Goal: Transaction & Acquisition: Book appointment/travel/reservation

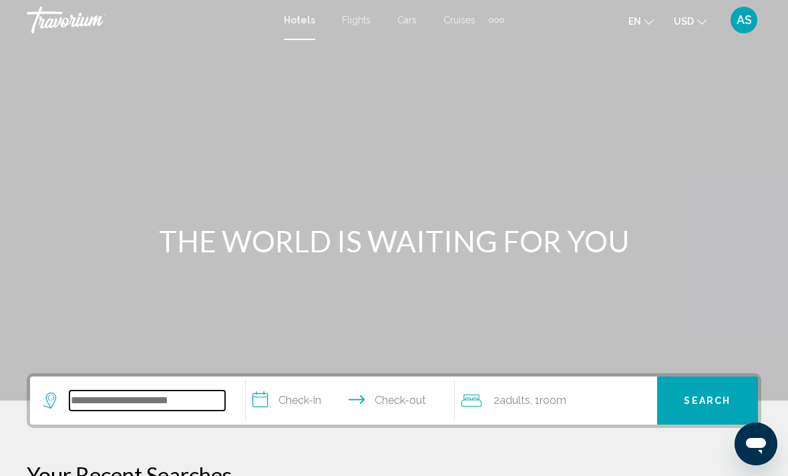
click at [92, 400] on input "Search widget" at bounding box center [147, 401] width 156 height 20
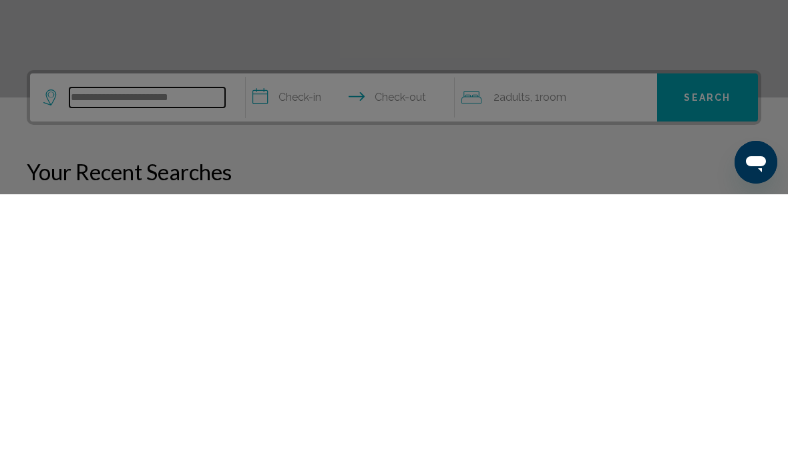
type input "**********"
click at [243, 136] on div at bounding box center [394, 238] width 788 height 476
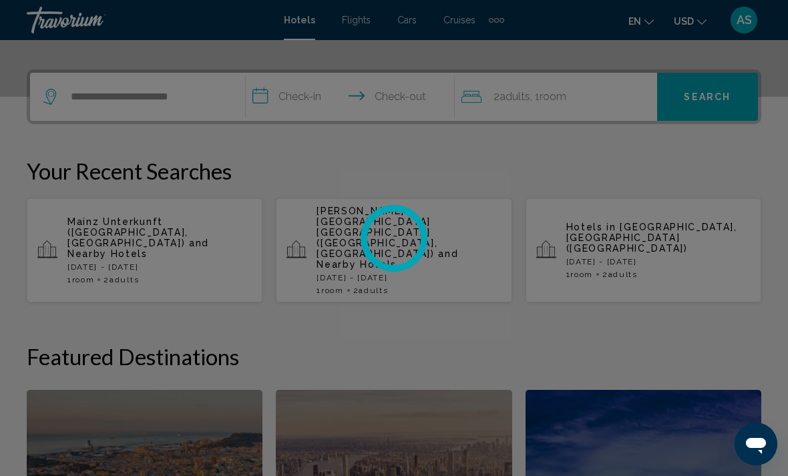
click at [302, 94] on div at bounding box center [394, 238] width 788 height 476
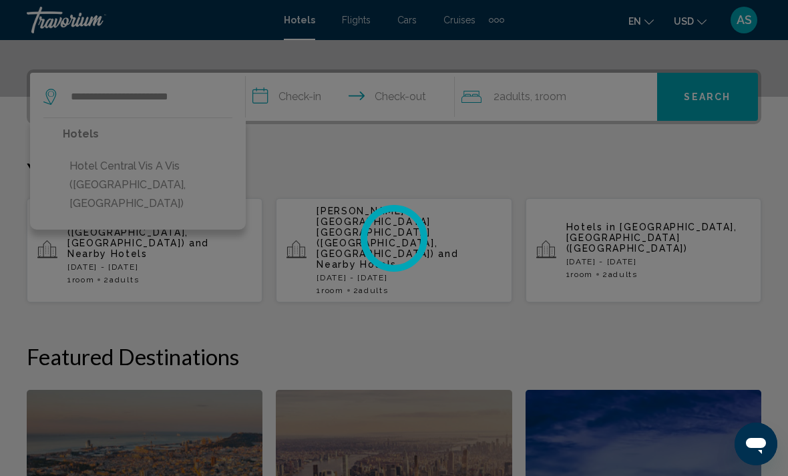
click at [79, 165] on div at bounding box center [394, 238] width 788 height 476
click at [102, 172] on div at bounding box center [394, 238] width 788 height 476
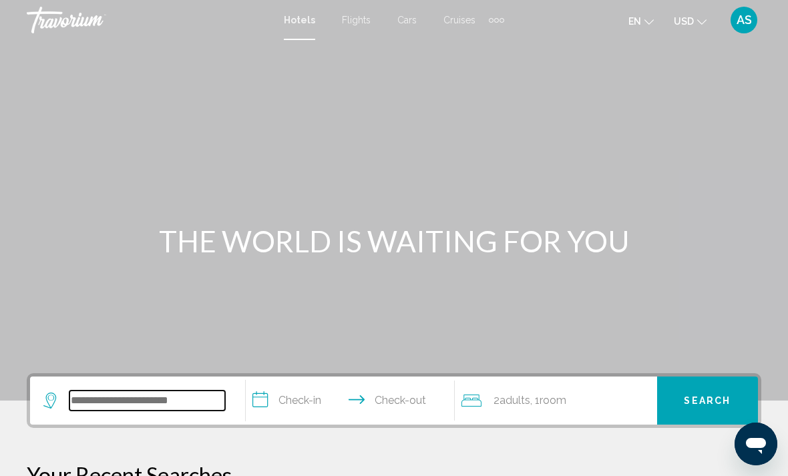
click at [166, 403] on input "Search widget" at bounding box center [147, 401] width 156 height 20
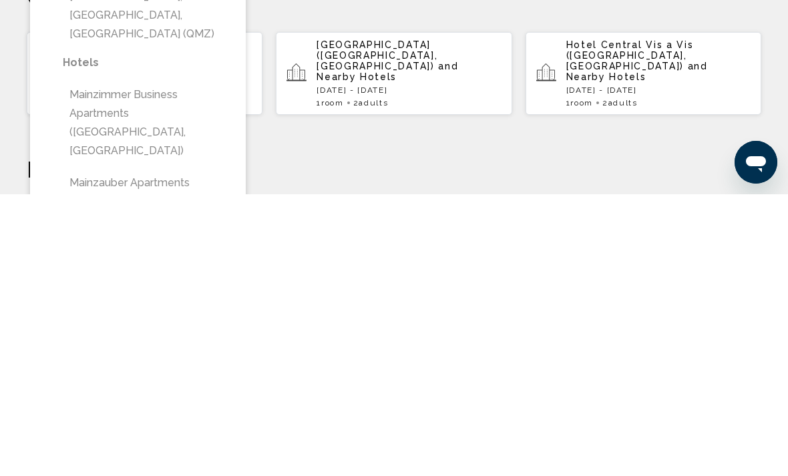
scroll to position [196, 0]
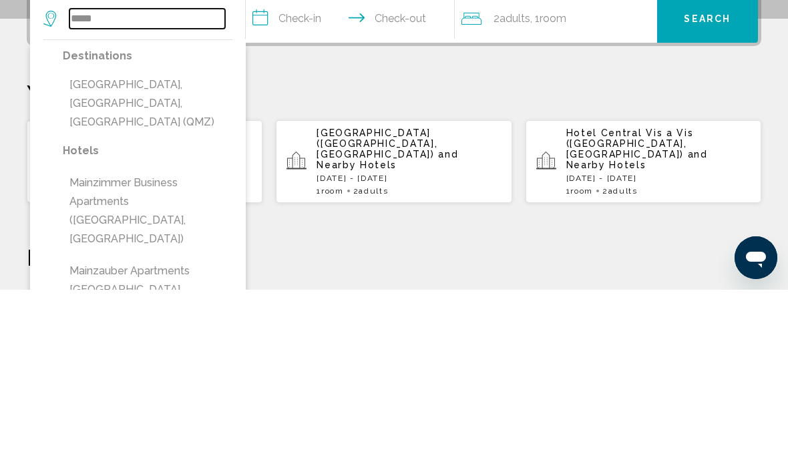
type input "*****"
click at [299, 181] on input "**********" at bounding box center [353, 207] width 214 height 52
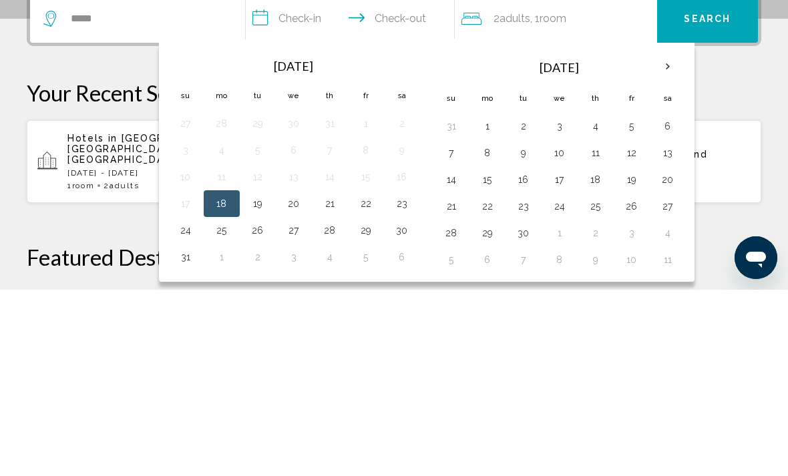
scroll to position [144, 0]
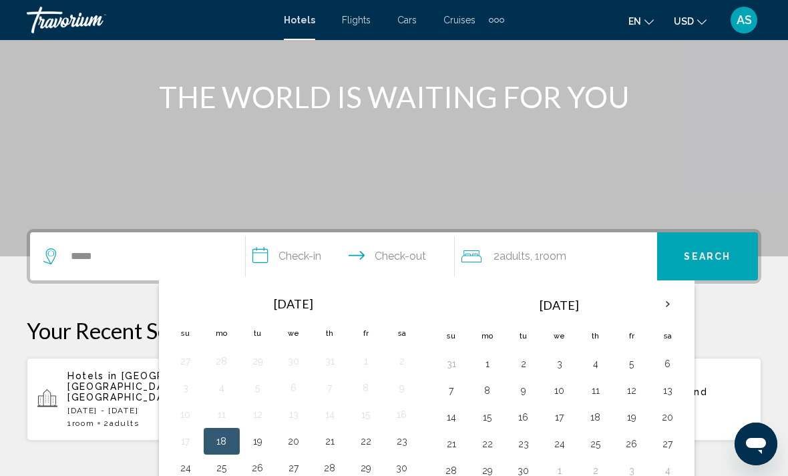
click at [673, 302] on th "Next month" at bounding box center [668, 304] width 36 height 29
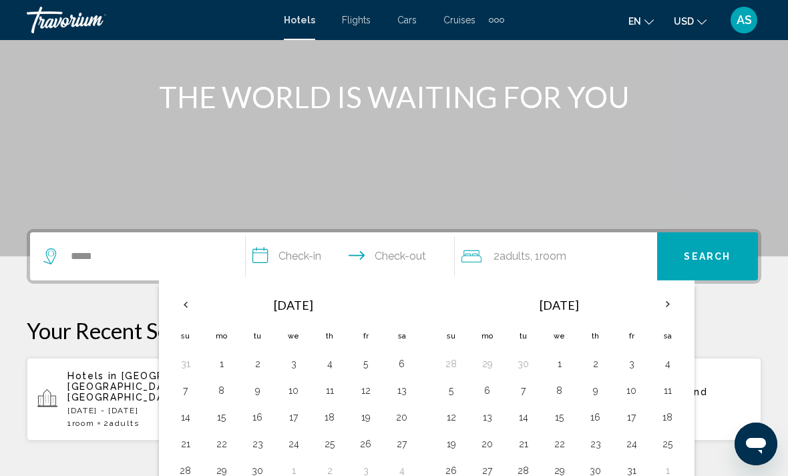
click at [660, 416] on button "18" at bounding box center [667, 417] width 21 height 19
click at [447, 446] on button "19" at bounding box center [451, 444] width 21 height 19
type input "**********"
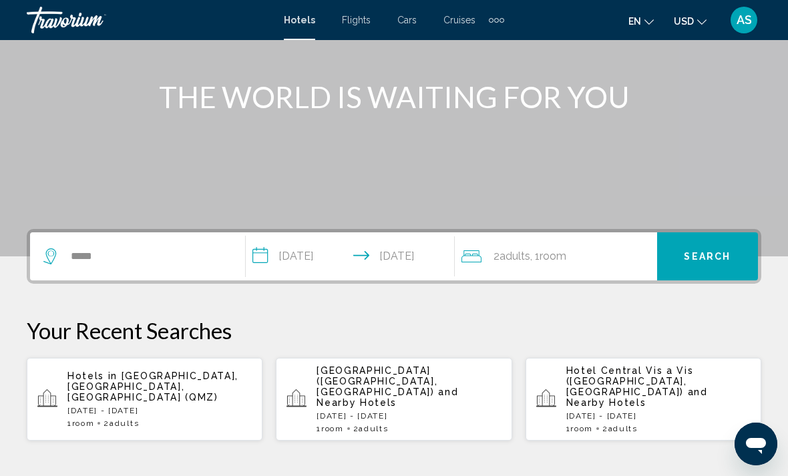
click at [706, 257] on span "Search" at bounding box center [707, 257] width 47 height 11
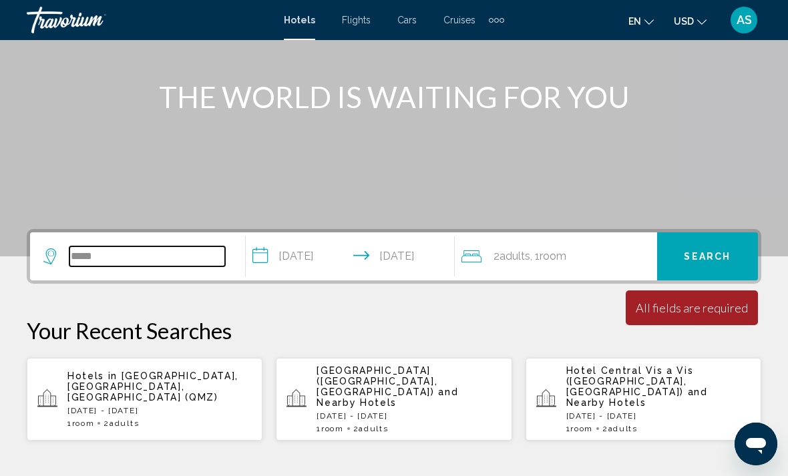
click at [108, 249] on input "*****" at bounding box center [147, 257] width 156 height 20
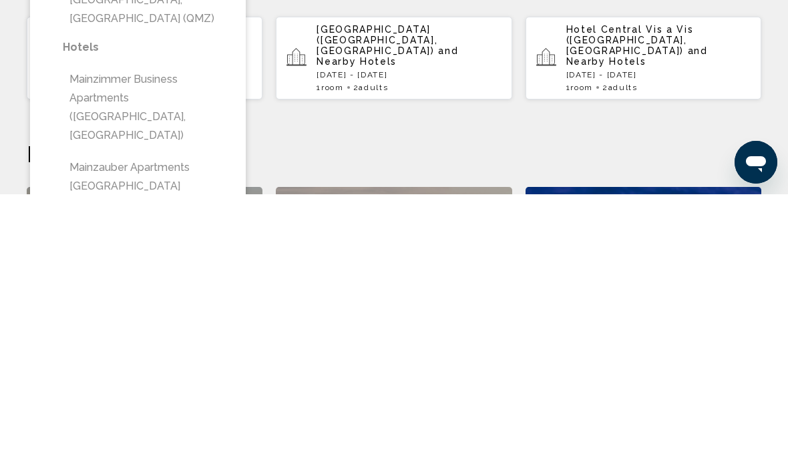
scroll to position [206, 0]
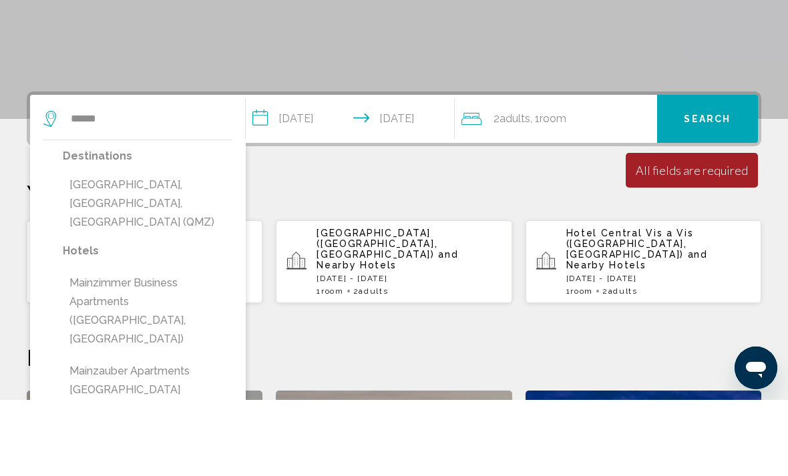
click at [86, 249] on button "[GEOGRAPHIC_DATA], [GEOGRAPHIC_DATA], [GEOGRAPHIC_DATA] (QMZ)" at bounding box center [148, 280] width 170 height 63
type input "**********"
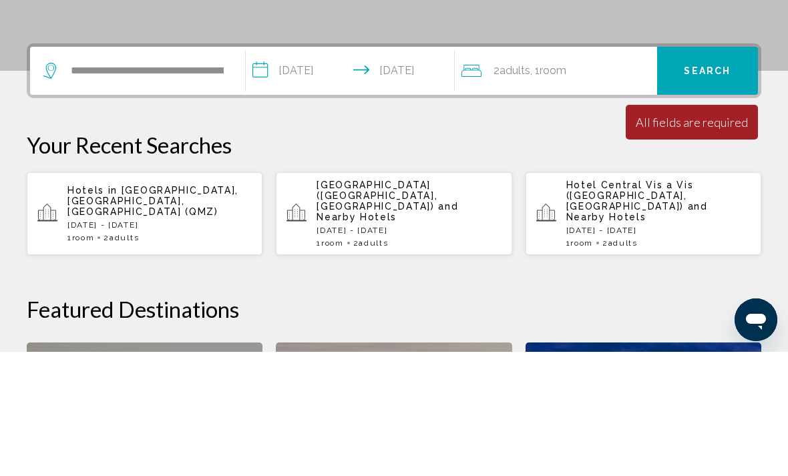
click at [718, 171] on button "Search" at bounding box center [707, 195] width 101 height 48
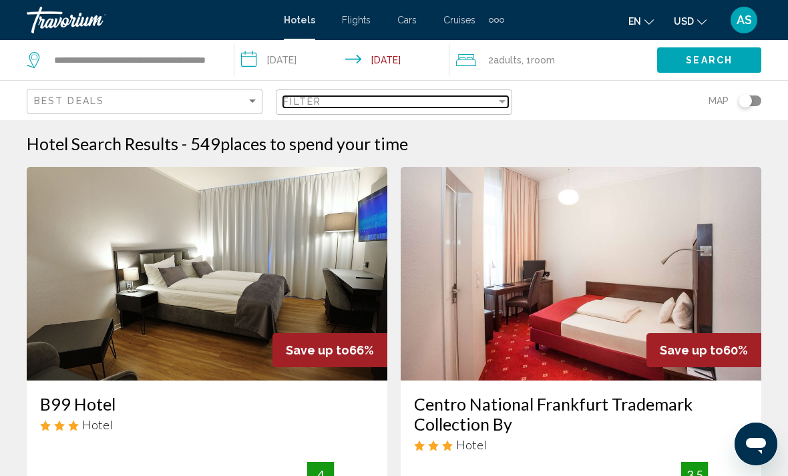
click at [314, 102] on span "Filter" at bounding box center [302, 101] width 38 height 11
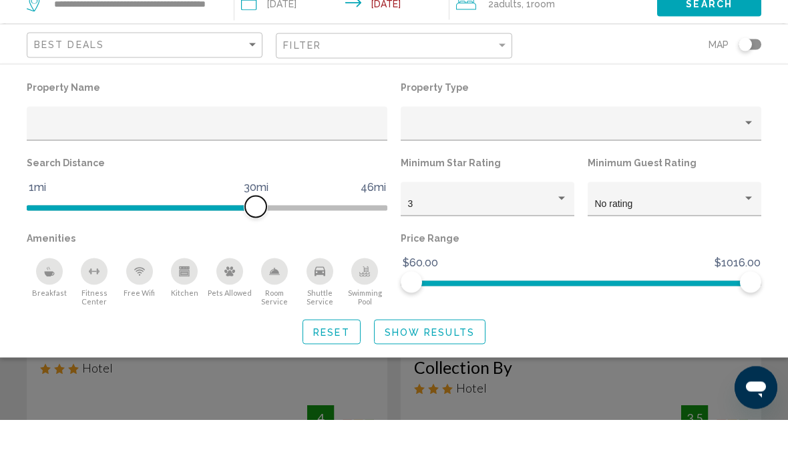
scroll to position [57, 0]
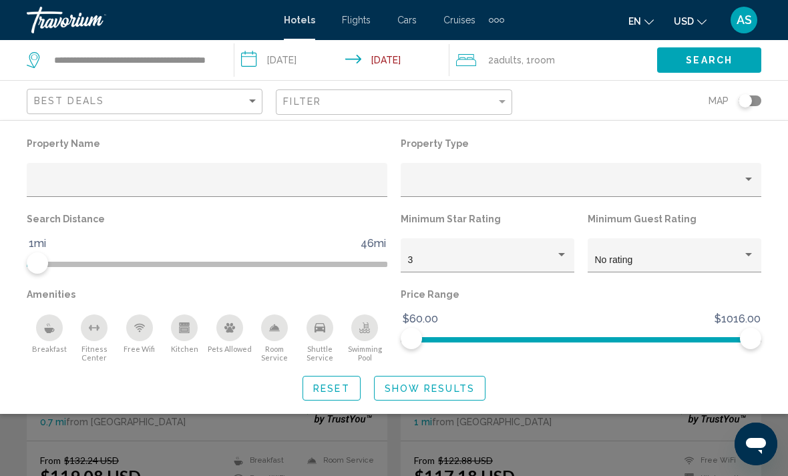
click at [696, 71] on button "Search" at bounding box center [709, 59] width 104 height 25
click at [695, 22] on button "USD USD ($) MXN (Mex$) CAD (Can$) GBP (£) EUR (€) AUD (A$) NZD (NZ$) CNY (CN¥)" at bounding box center [690, 20] width 33 height 19
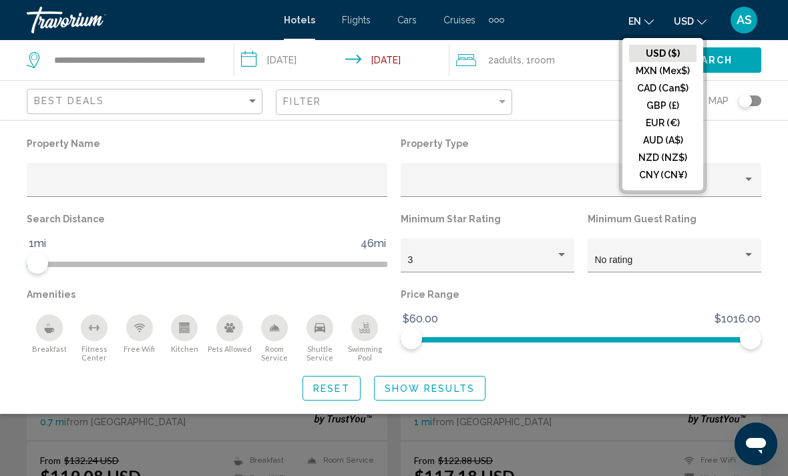
click at [687, 120] on button "EUR (€)" at bounding box center [662, 122] width 67 height 17
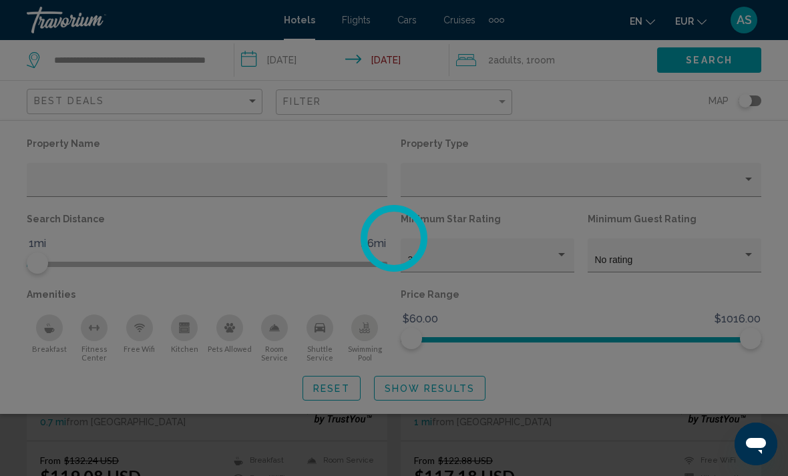
scroll to position [20, 0]
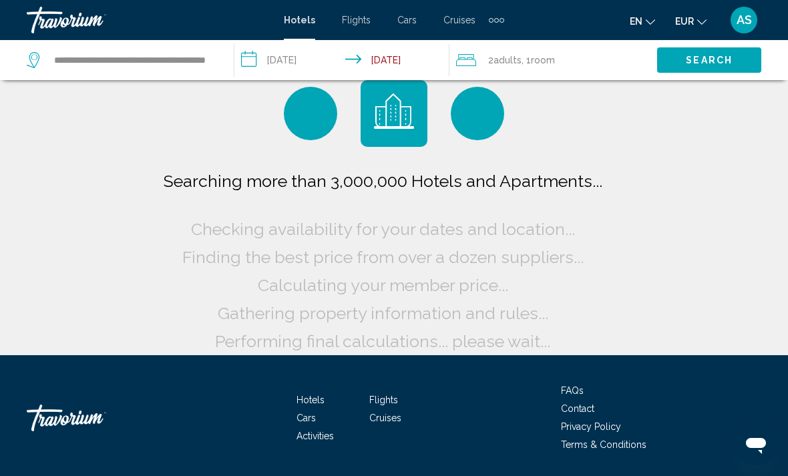
click at [712, 59] on span "Search" at bounding box center [709, 60] width 47 height 11
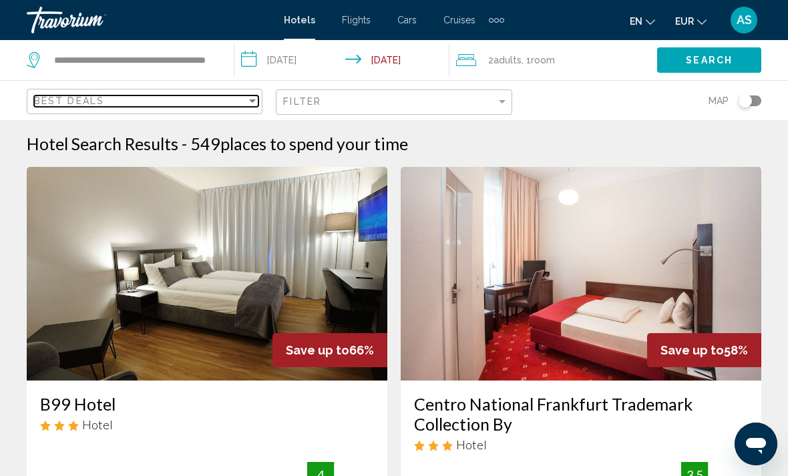
click at [53, 100] on span "Best Deals" at bounding box center [69, 101] width 70 height 11
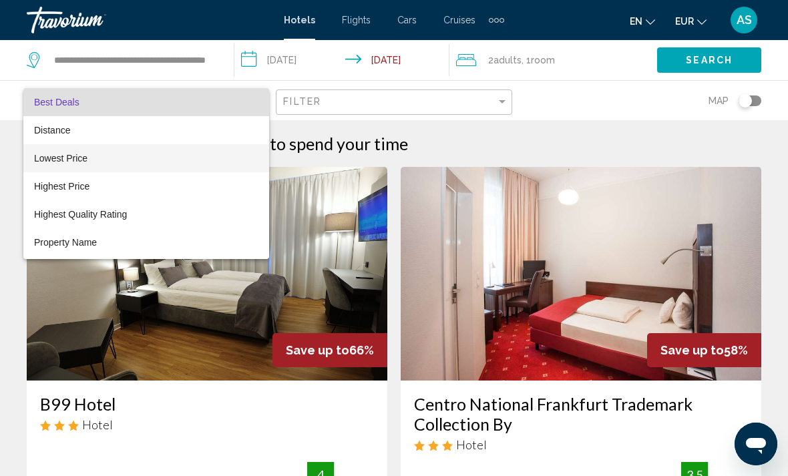
click at [45, 157] on span "Lowest Price" at bounding box center [60, 158] width 53 height 11
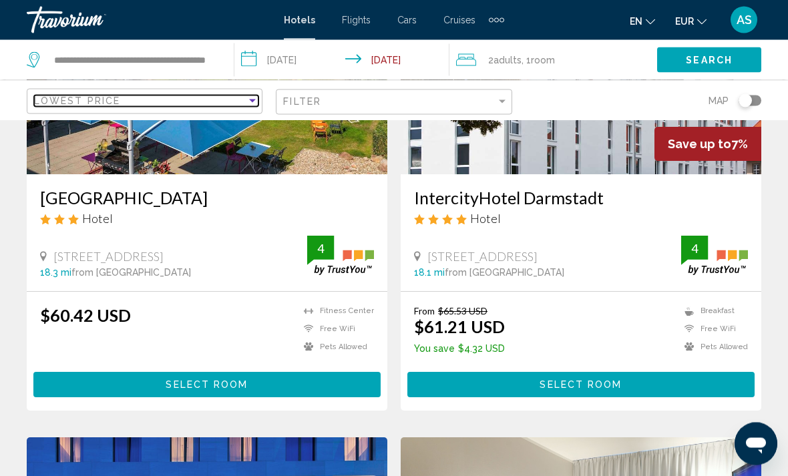
scroll to position [207, 0]
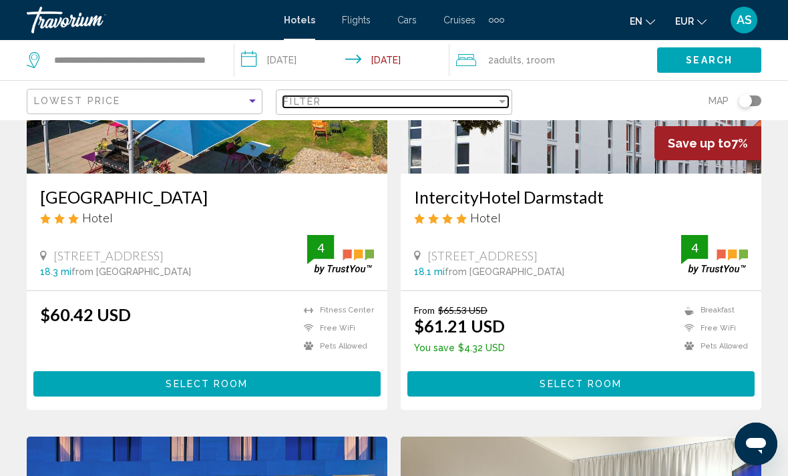
click at [315, 104] on span "Filter" at bounding box center [302, 101] width 38 height 11
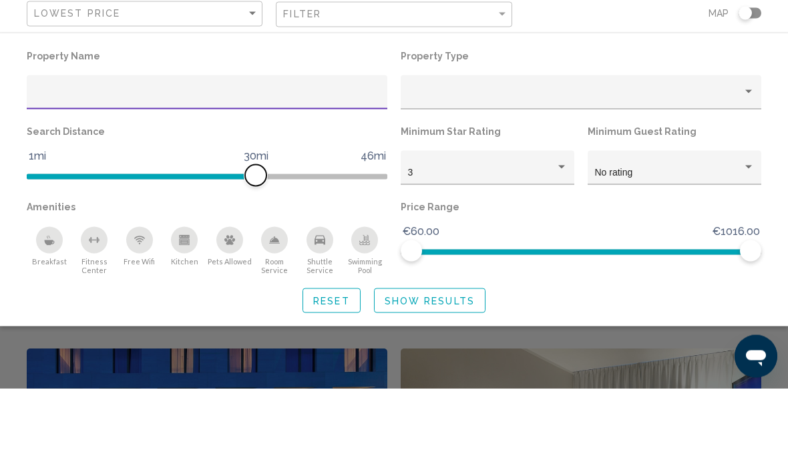
scroll to position [295, 0]
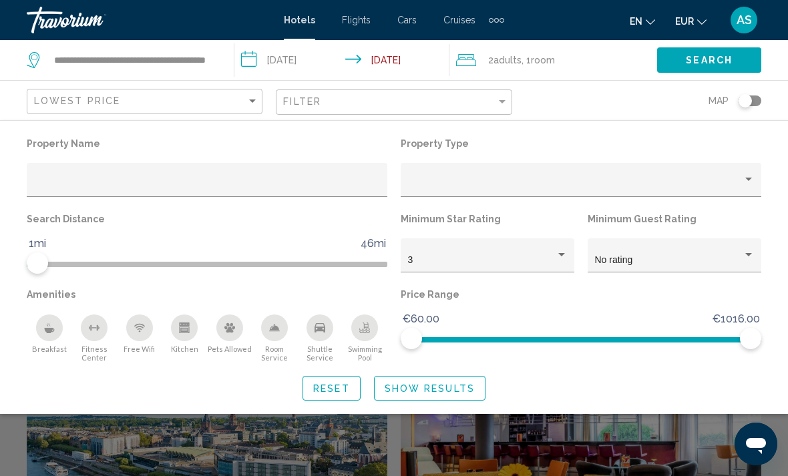
click at [425, 394] on span "Show Results" at bounding box center [430, 389] width 90 height 11
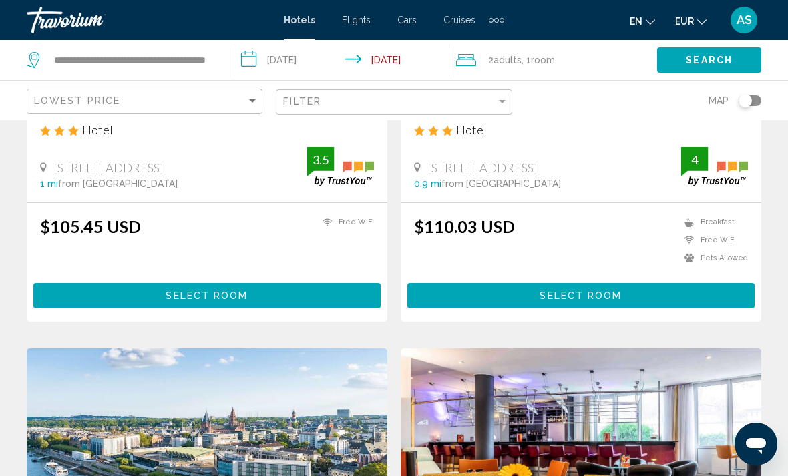
click at [689, 69] on button "Search" at bounding box center [709, 59] width 104 height 25
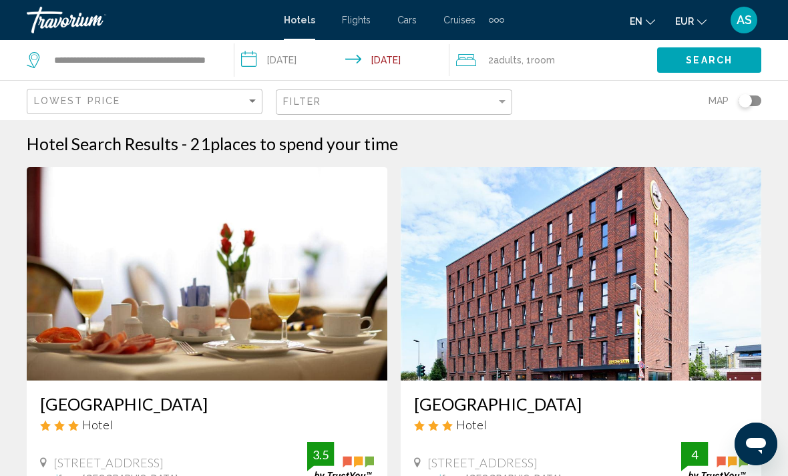
click at [705, 63] on span "Search" at bounding box center [709, 60] width 47 height 11
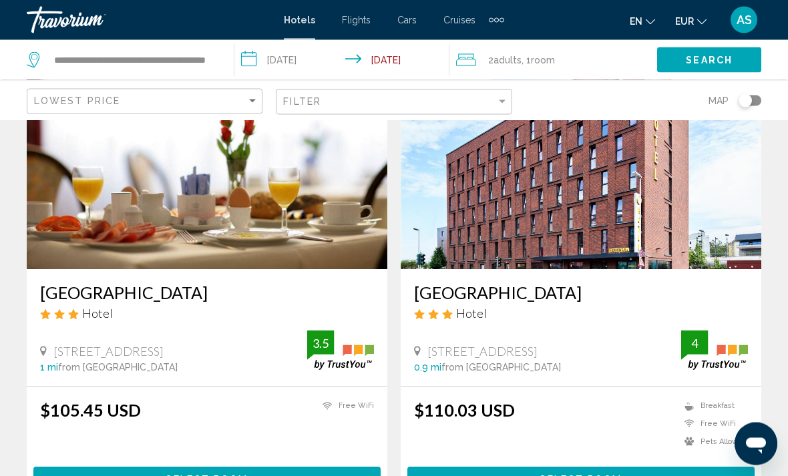
scroll to position [124, 0]
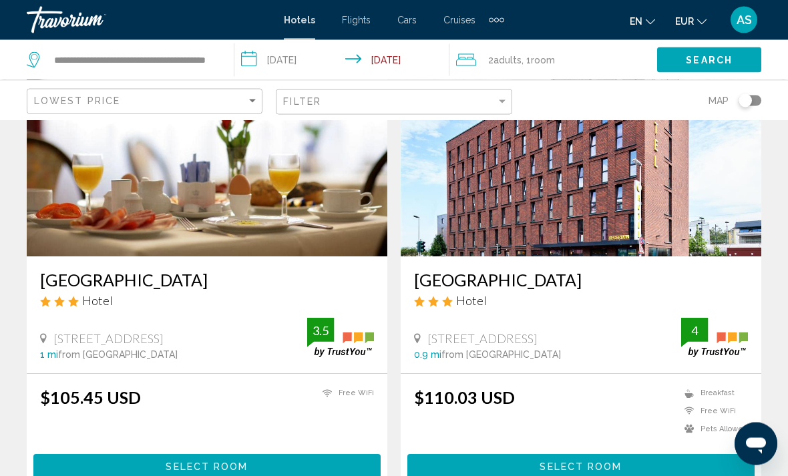
click at [696, 17] on button "EUR USD ($) MXN (Mex$) CAD (Can$) GBP (£) EUR (€) AUD (A$) NZD (NZ$) CNY (CN¥)" at bounding box center [690, 20] width 31 height 19
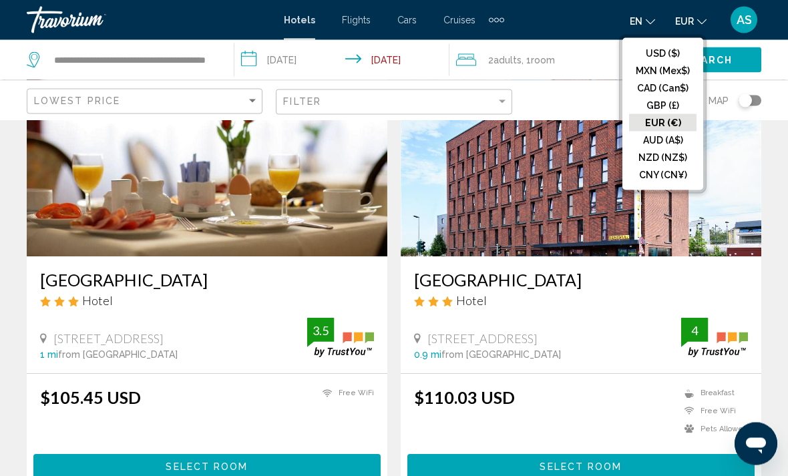
scroll to position [124, 0]
click at [679, 53] on button "USD ($)" at bounding box center [662, 53] width 67 height 17
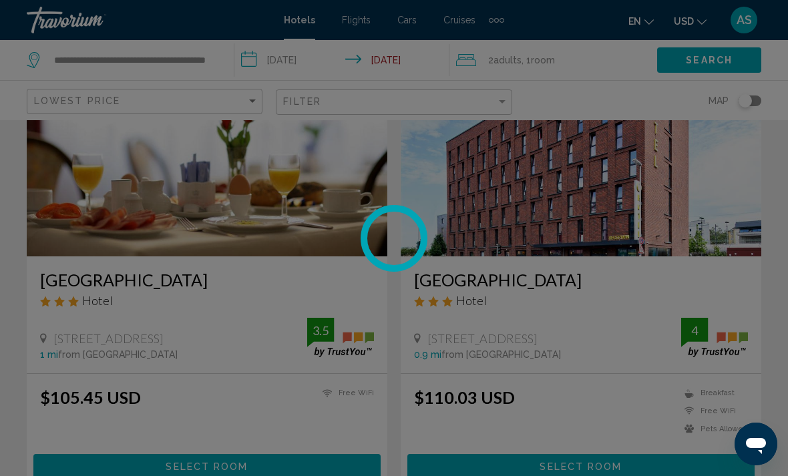
scroll to position [20, 0]
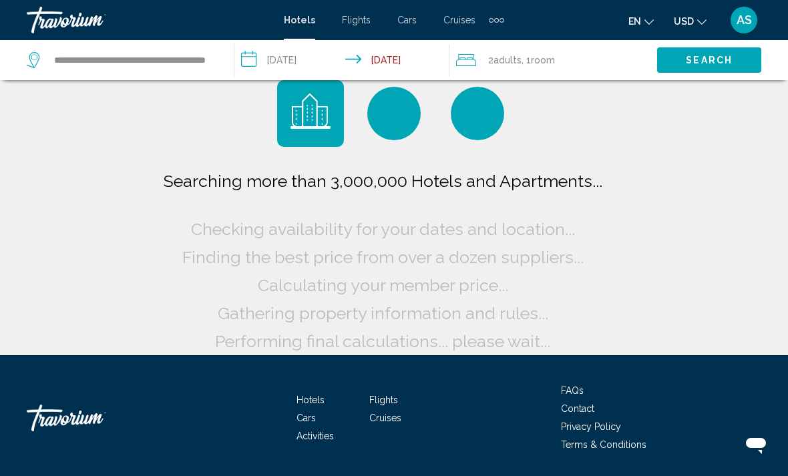
click at [684, 29] on button "USD USD ($) MXN (Mex$) CAD (Can$) GBP (£) EUR (€) AUD (A$) NZD (NZ$) CNY (CN¥)" at bounding box center [690, 20] width 33 height 19
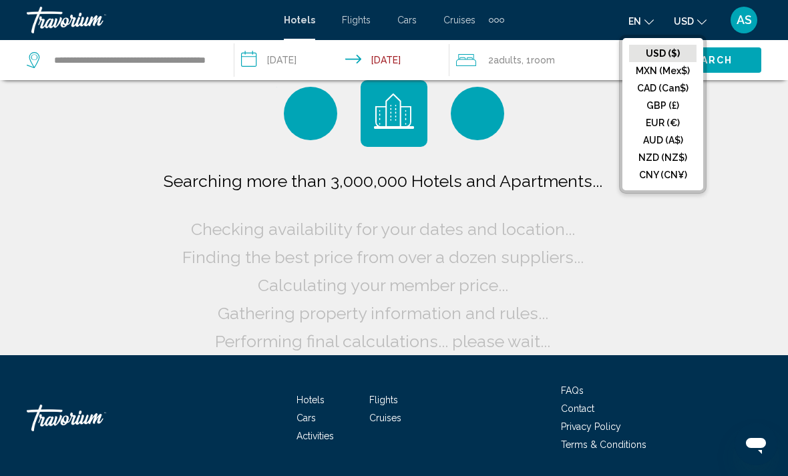
click at [657, 135] on button "AUD (A$)" at bounding box center [662, 140] width 67 height 17
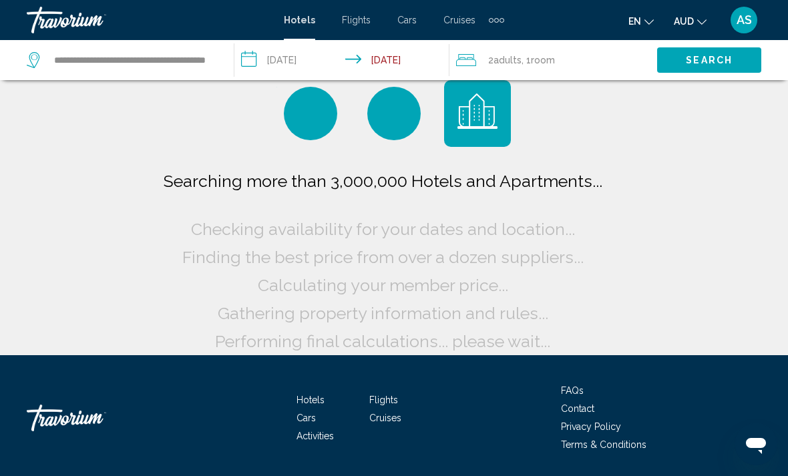
click at [706, 22] on icon "Change currency" at bounding box center [702, 21] width 9 height 9
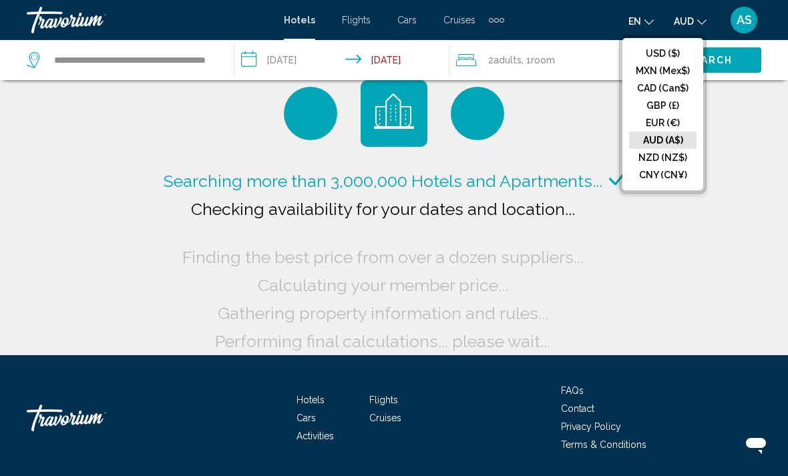
click at [671, 126] on button "EUR (€)" at bounding box center [662, 122] width 67 height 17
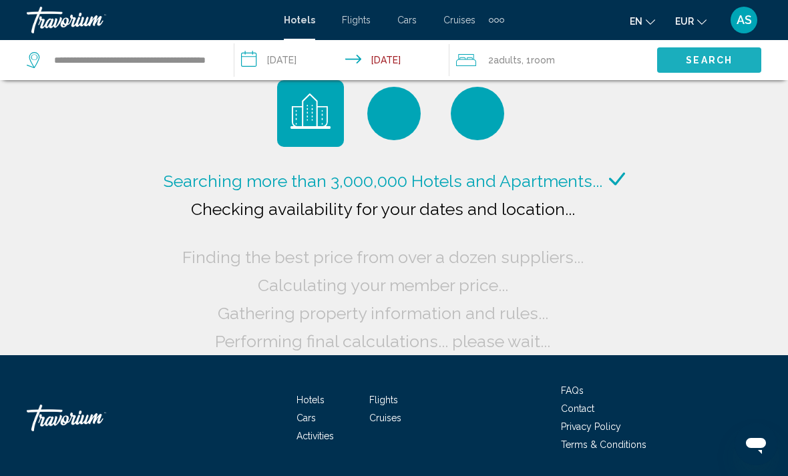
click at [721, 60] on span "Search" at bounding box center [709, 60] width 47 height 11
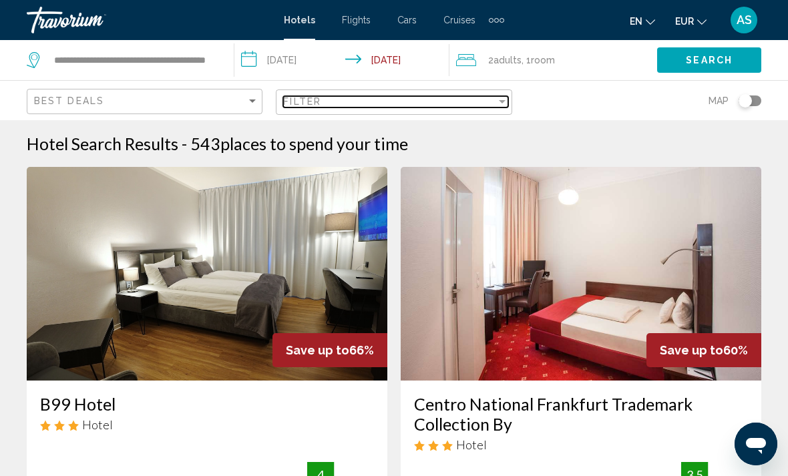
click at [315, 106] on span "Filter" at bounding box center [302, 101] width 38 height 11
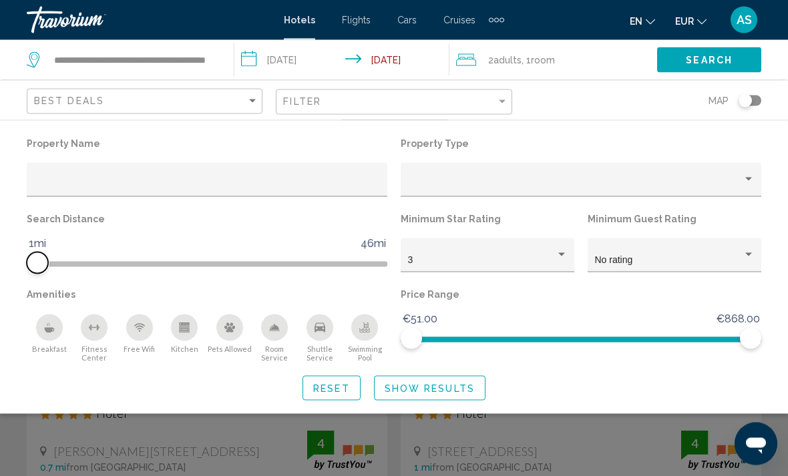
scroll to position [8, 0]
click at [398, 388] on span "Show Results" at bounding box center [430, 389] width 90 height 11
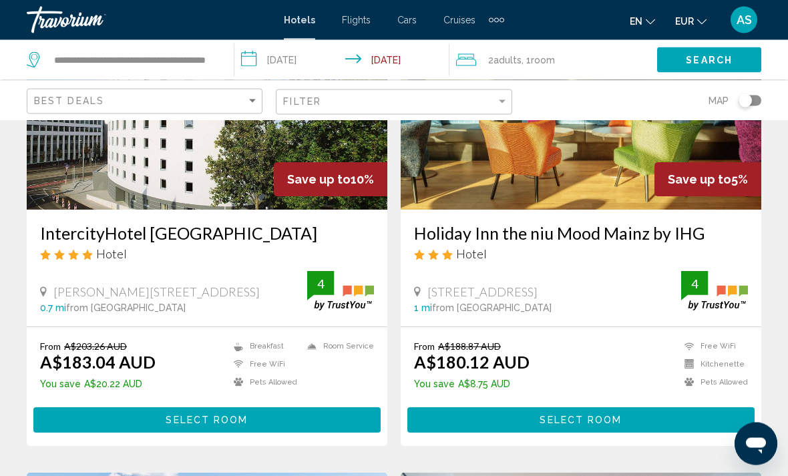
scroll to position [172, 0]
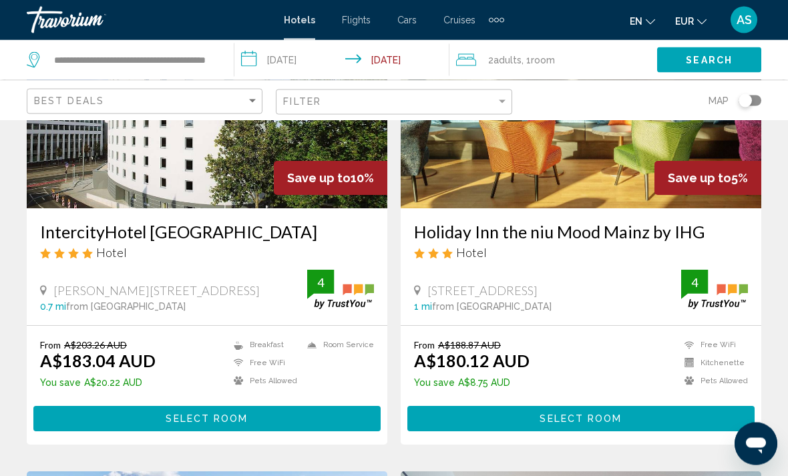
click at [675, 28] on button "EUR USD ($) MXN (Mex$) CAD (Can$) GBP (£) EUR (€) AUD (A$) NZD (NZ$) CNY (CN¥)" at bounding box center [690, 20] width 31 height 19
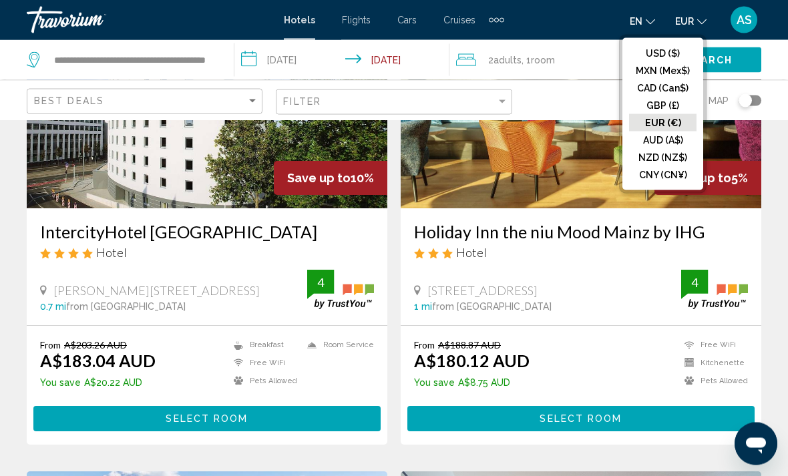
scroll to position [172, 0]
click at [649, 120] on button "EUR (€)" at bounding box center [662, 122] width 67 height 17
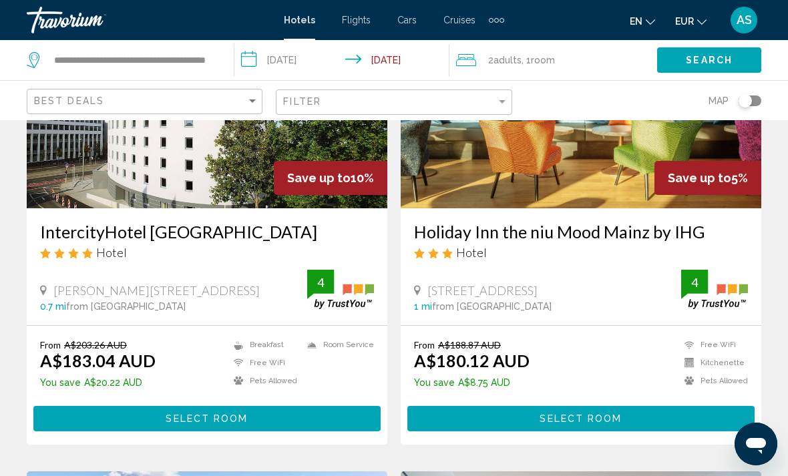
click at [684, 42] on div "Search" at bounding box center [722, 60] width 131 height 40
click at [679, 67] on button "Search" at bounding box center [709, 59] width 104 height 25
click at [693, 22] on span "EUR" at bounding box center [684, 21] width 19 height 11
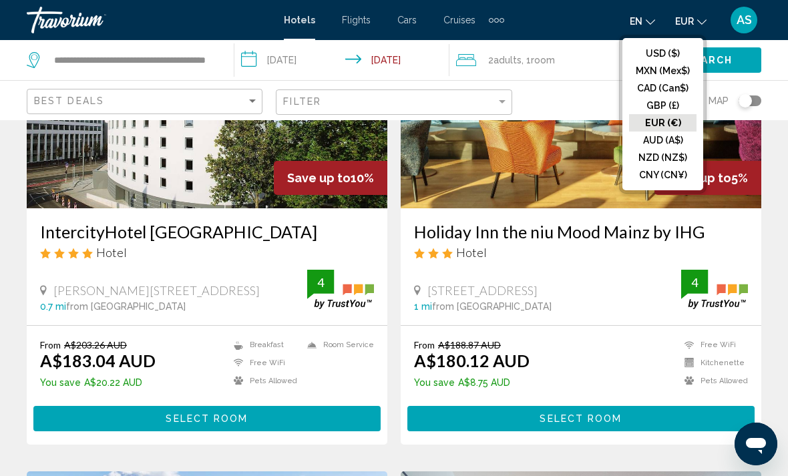
click at [685, 51] on button "USD ($)" at bounding box center [662, 53] width 67 height 17
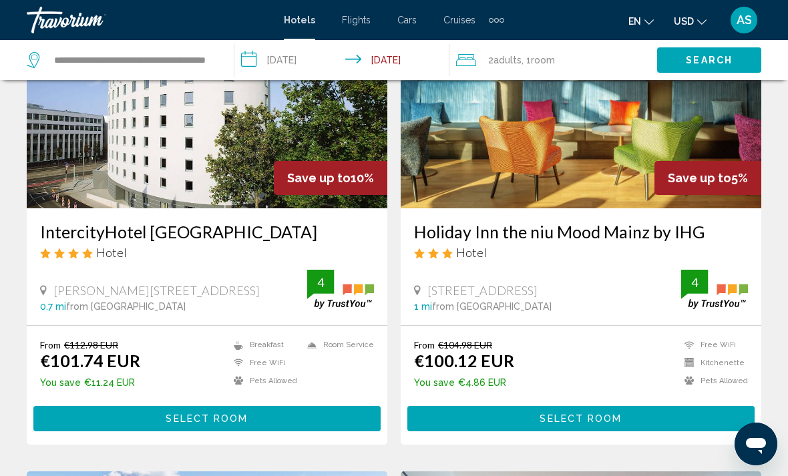
click at [679, 28] on button "USD USD ($) MXN (Mex$) CAD (Can$) GBP (£) EUR (€) AUD (A$) NZD (NZ$) CNY (CN¥)" at bounding box center [690, 20] width 33 height 19
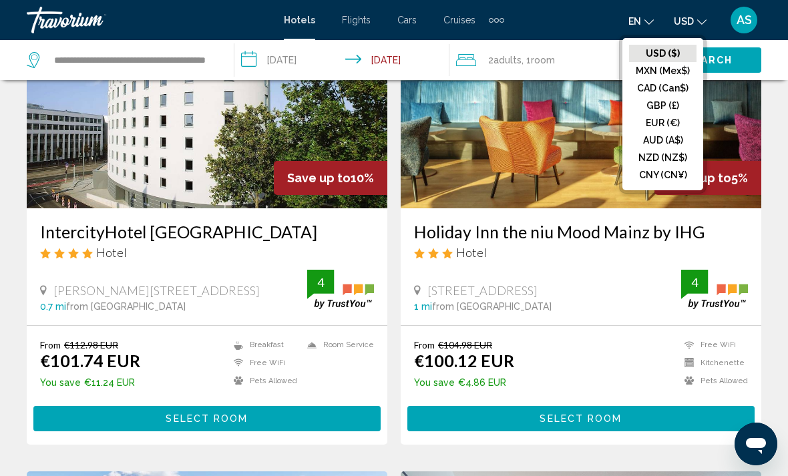
click at [680, 122] on button "EUR (€)" at bounding box center [662, 122] width 67 height 17
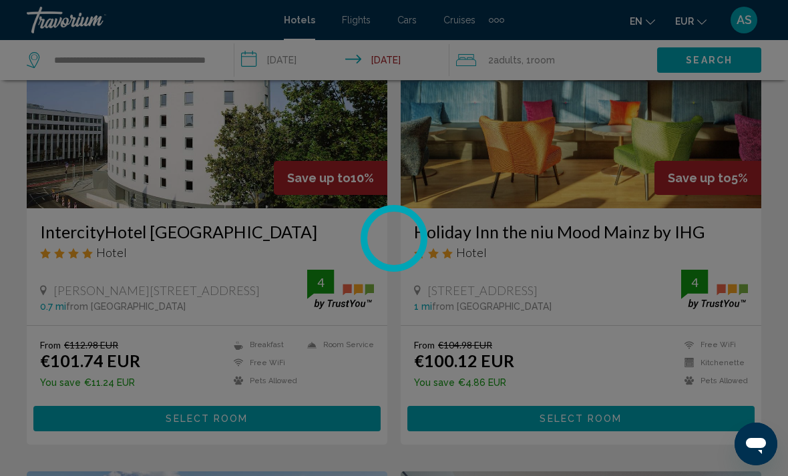
scroll to position [20, 0]
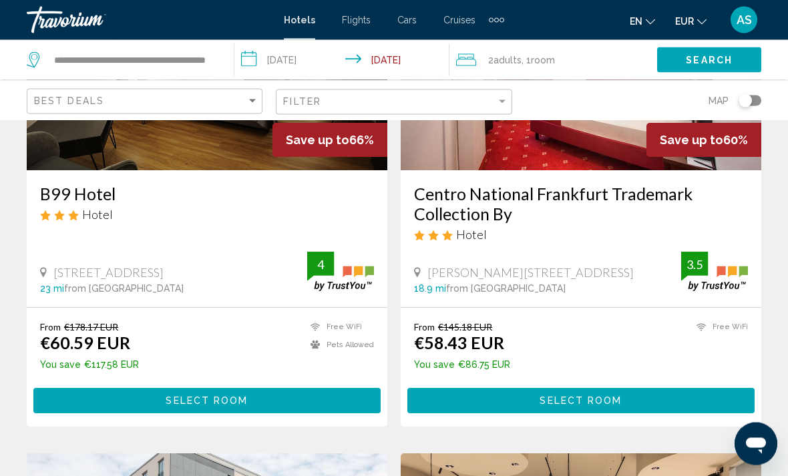
scroll to position [211, 0]
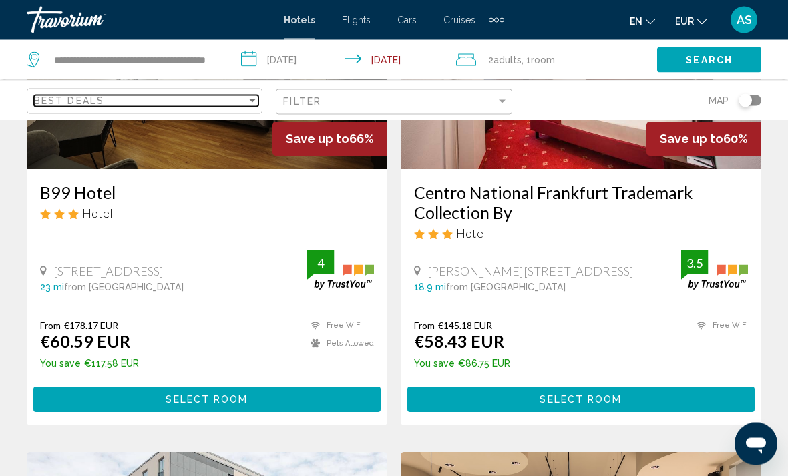
click at [53, 104] on span "Best Deals" at bounding box center [69, 101] width 70 height 11
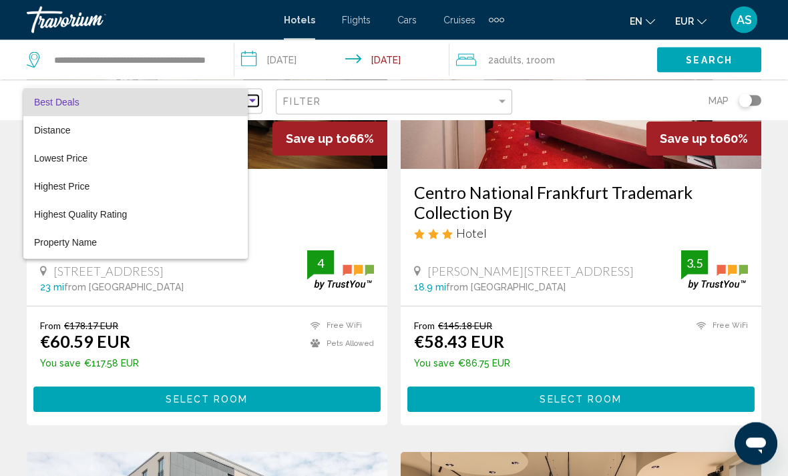
scroll to position [212, 0]
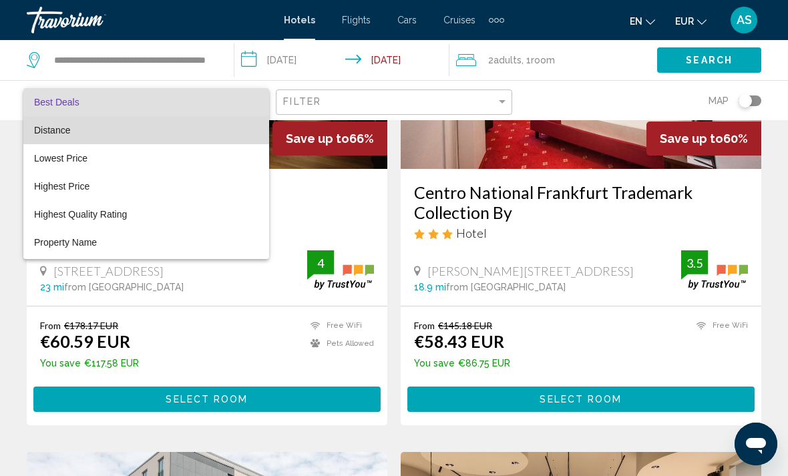
click at [49, 120] on span "Distance" at bounding box center [146, 130] width 224 height 28
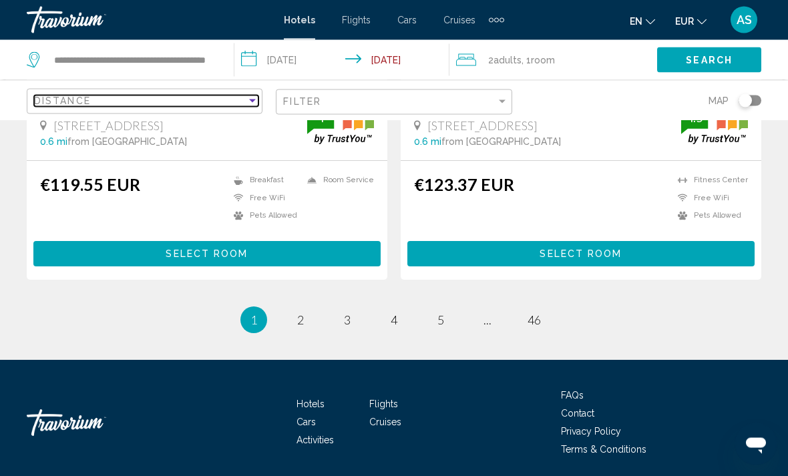
scroll to position [2725, 0]
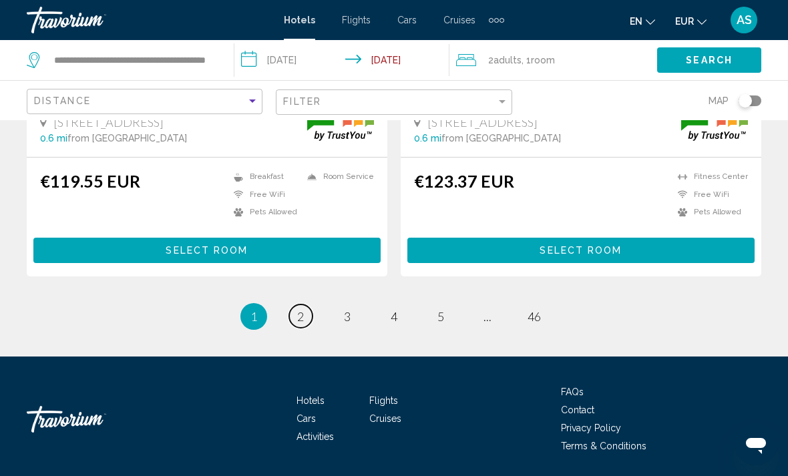
click at [294, 325] on link "page 2" at bounding box center [300, 316] width 23 height 23
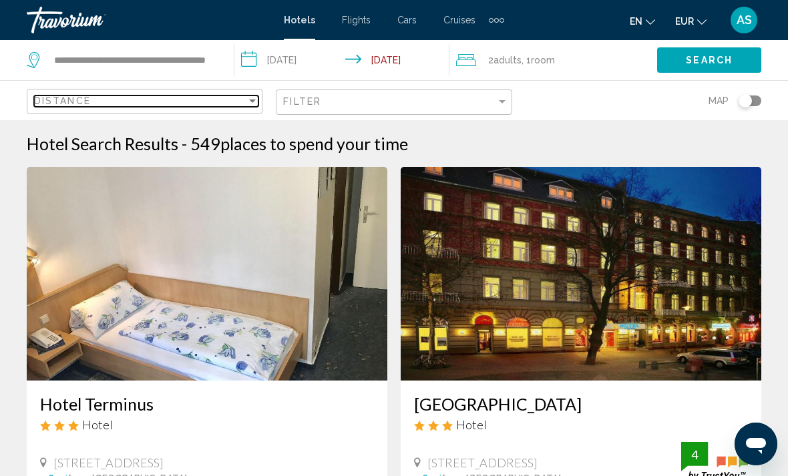
click at [53, 106] on span "Distance" at bounding box center [62, 101] width 57 height 11
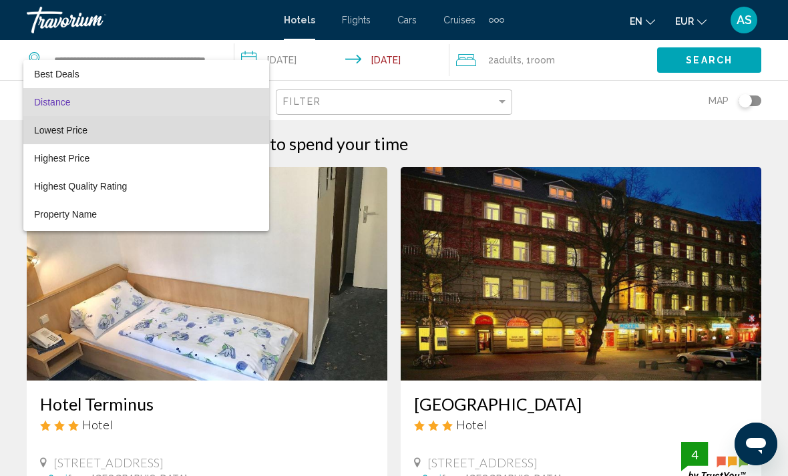
click at [47, 127] on span "Lowest Price" at bounding box center [60, 130] width 53 height 11
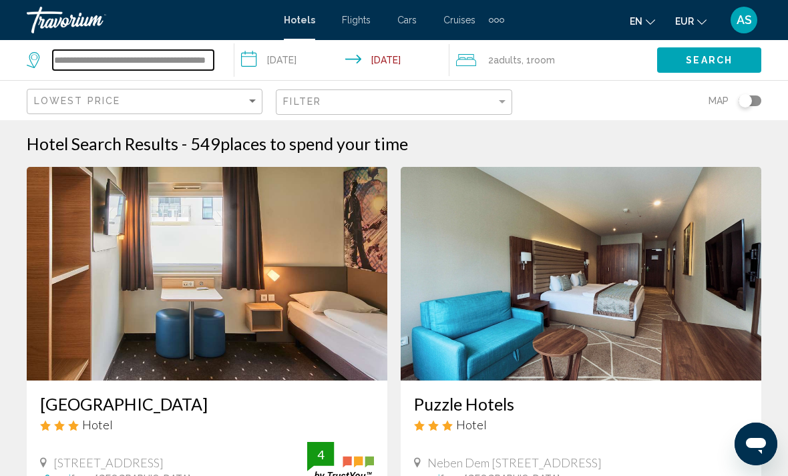
click at [62, 69] on input "**********" at bounding box center [133, 60] width 161 height 20
click at [93, 59] on input "**********" at bounding box center [133, 60] width 161 height 20
click at [72, 63] on input "Search widget" at bounding box center [133, 60] width 161 height 20
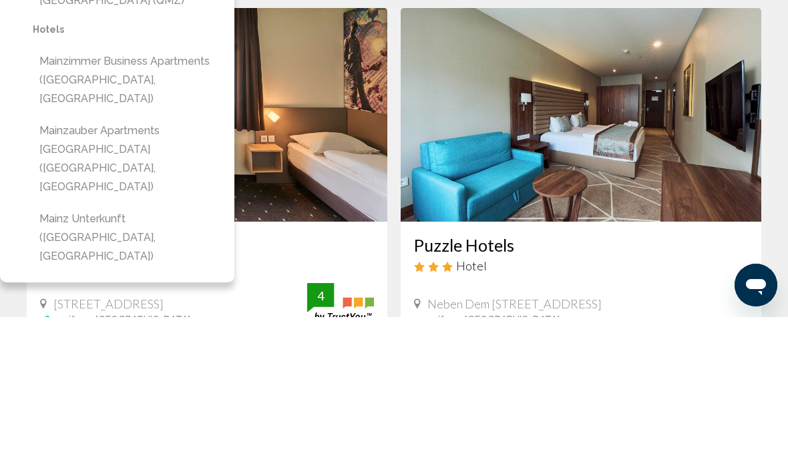
click at [53, 365] on button "Mainz Unterkunft ([GEOGRAPHIC_DATA], [GEOGRAPHIC_DATA])" at bounding box center [127, 396] width 188 height 63
type input "**********"
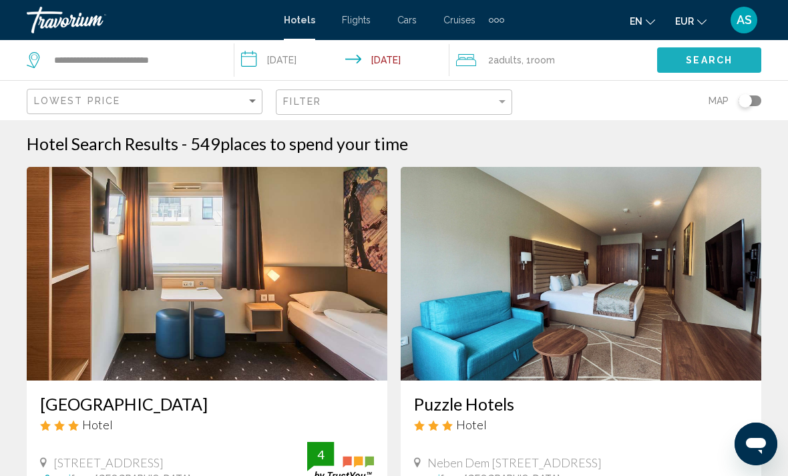
click at [711, 58] on span "Search" at bounding box center [709, 60] width 47 height 11
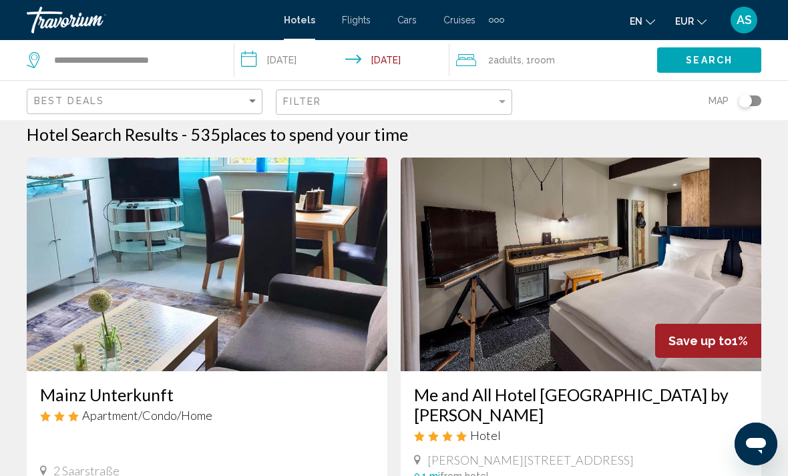
scroll to position [13, 0]
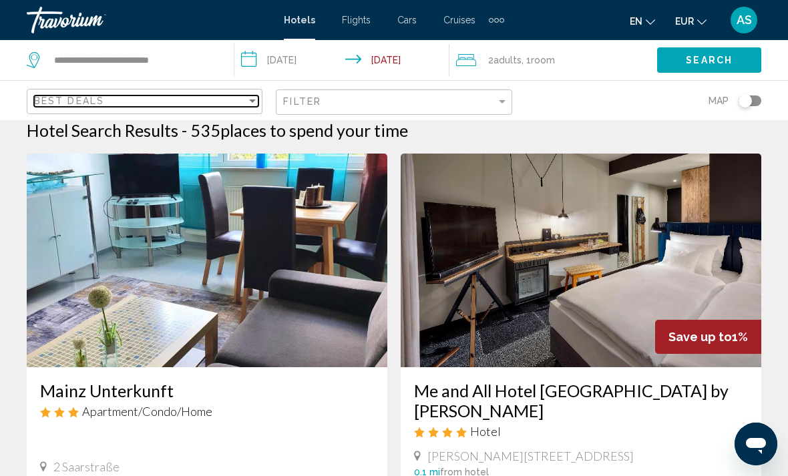
click at [38, 102] on span "Best Deals" at bounding box center [69, 101] width 70 height 11
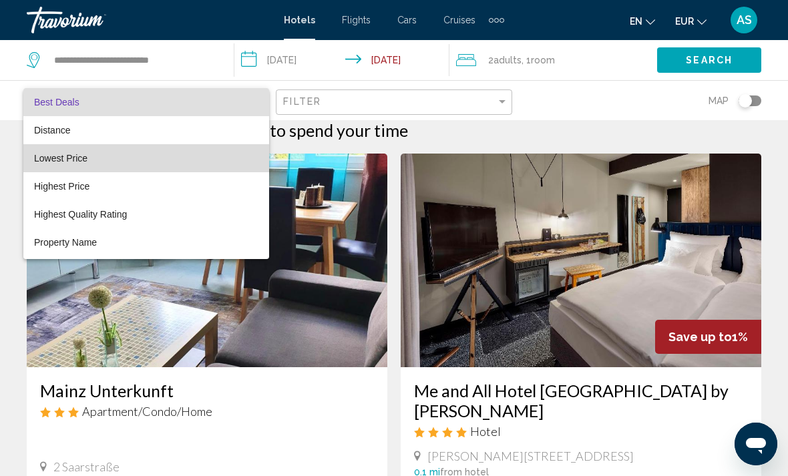
click at [44, 166] on span "Lowest Price" at bounding box center [146, 158] width 224 height 28
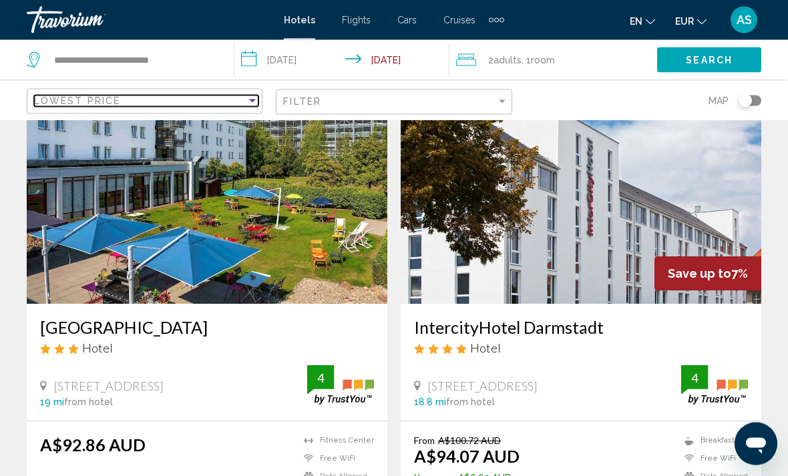
scroll to position [81, 0]
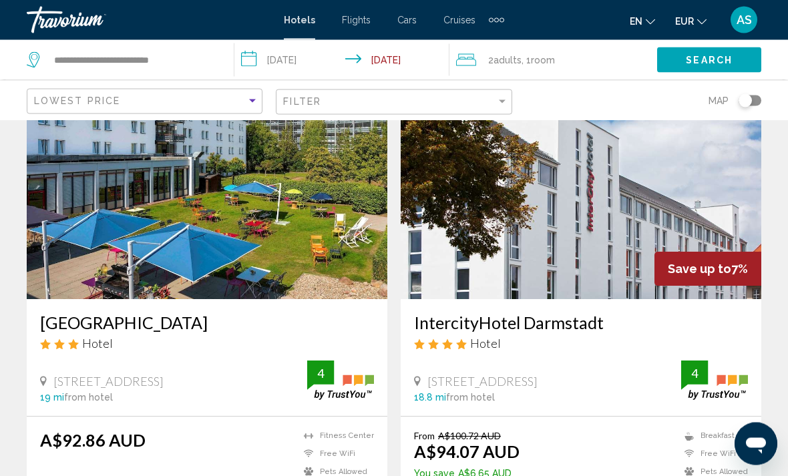
click at [677, 20] on span "EUR" at bounding box center [684, 21] width 19 height 11
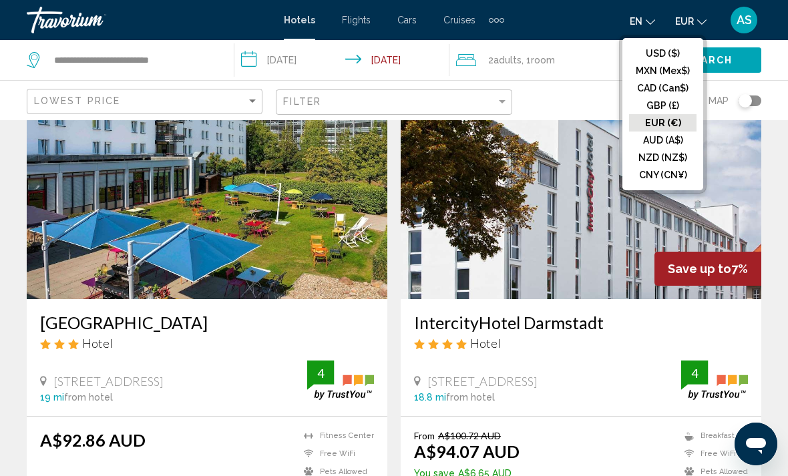
click at [686, 50] on button "USD ($)" at bounding box center [662, 53] width 67 height 17
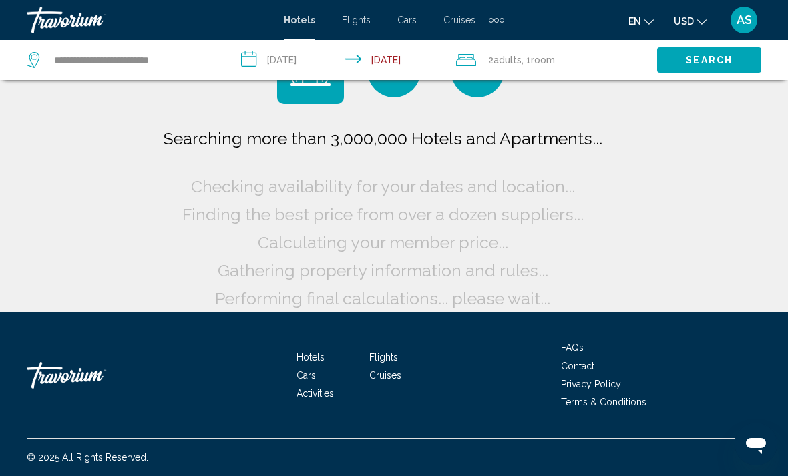
scroll to position [20, 0]
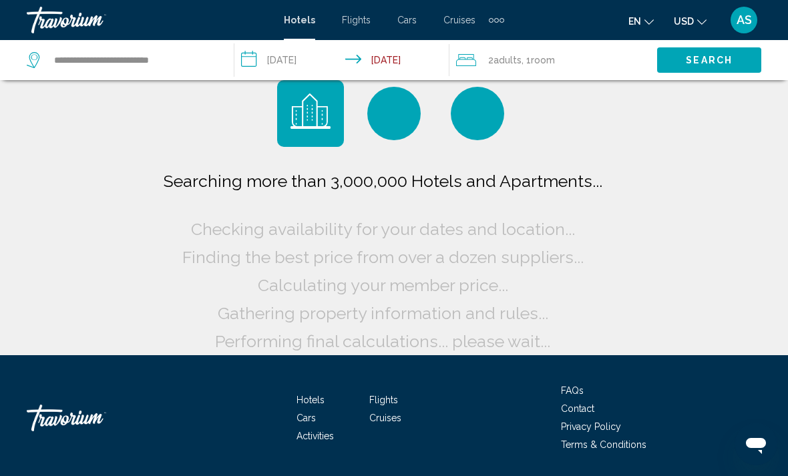
click at [695, 28] on button "USD USD ($) MXN (Mex$) CAD (Can$) GBP (£) EUR (€) AUD (A$) NZD (NZ$) CNY (CN¥)" at bounding box center [690, 20] width 33 height 19
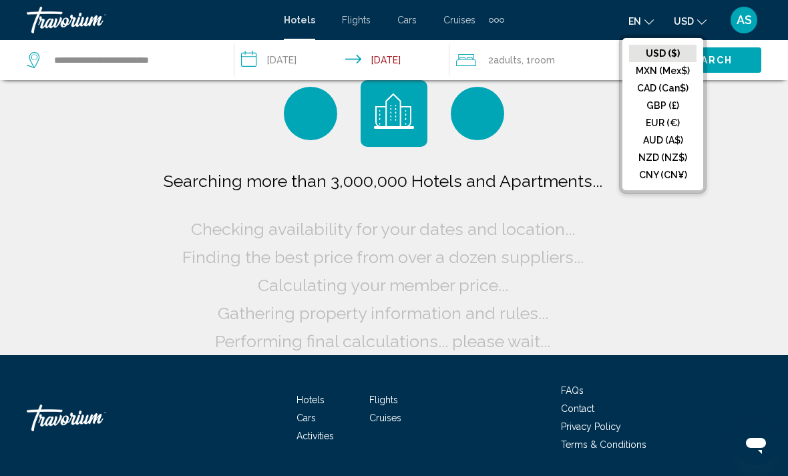
click at [662, 128] on button "EUR (€)" at bounding box center [662, 122] width 67 height 17
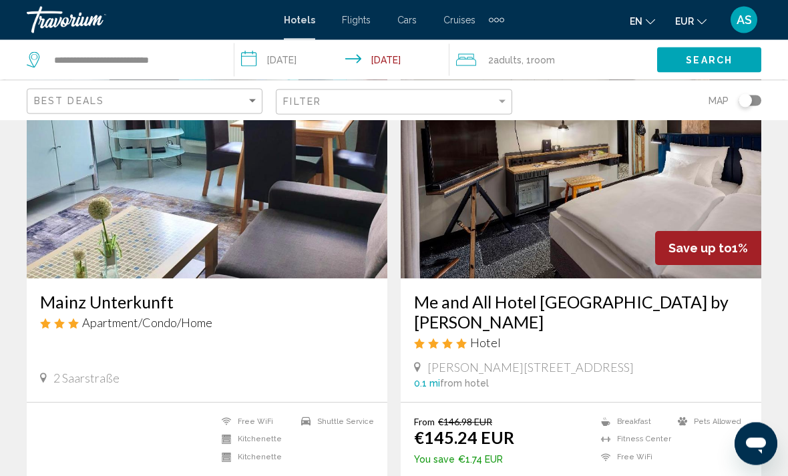
scroll to position [103, 0]
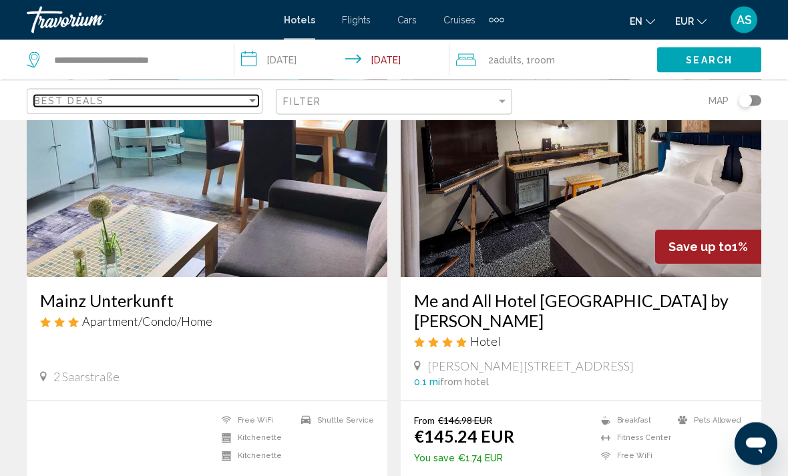
click at [190, 106] on div "Best Deals" at bounding box center [140, 101] width 212 height 11
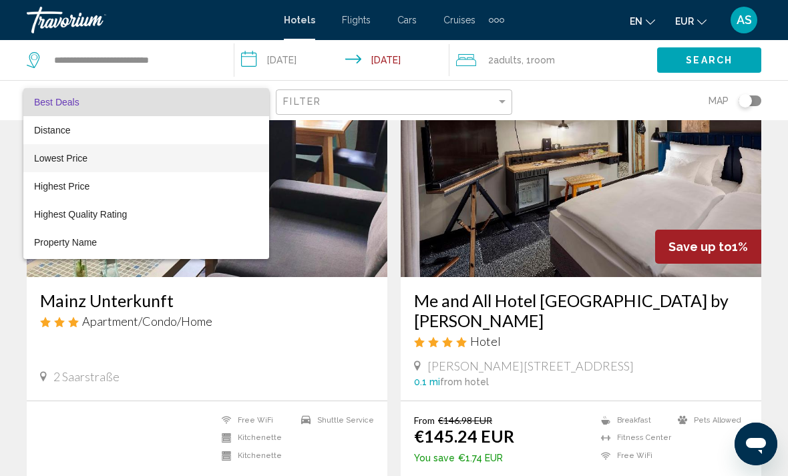
click at [172, 161] on span "Lowest Price" at bounding box center [146, 158] width 224 height 28
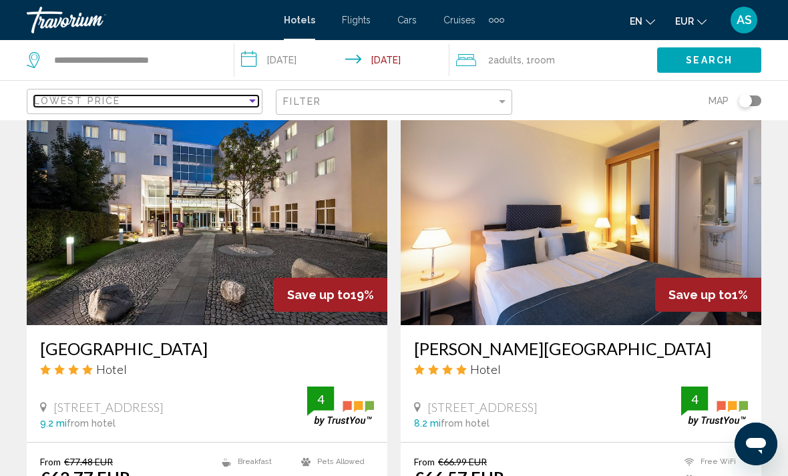
scroll to position [1510, 0]
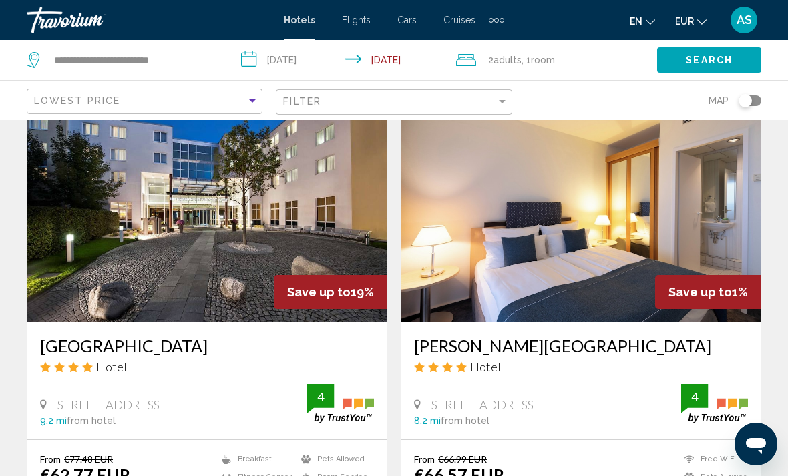
click at [626, 267] on img "Main content" at bounding box center [581, 216] width 361 height 214
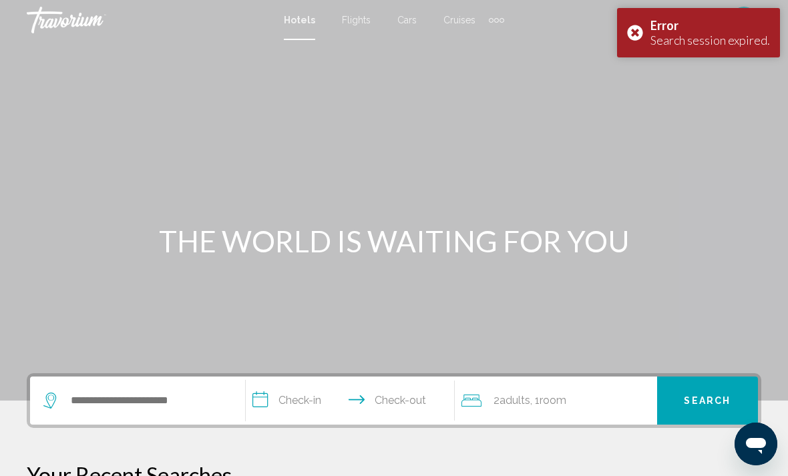
click at [635, 35] on div "Error Search session expired." at bounding box center [698, 32] width 163 height 49
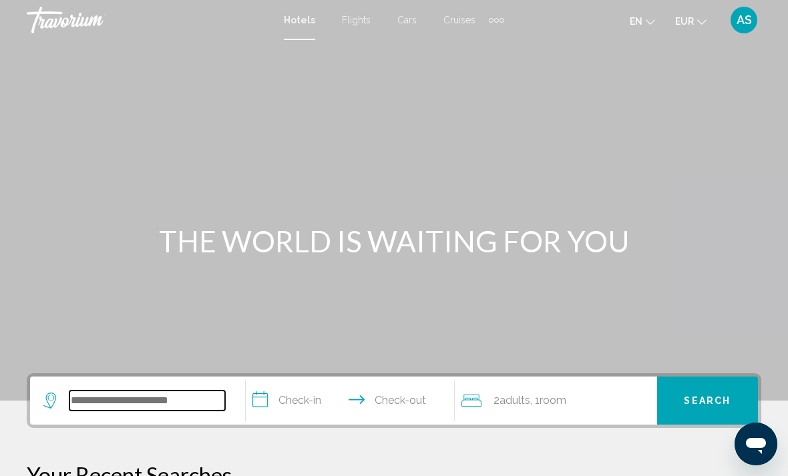
click at [111, 400] on input "Search widget" at bounding box center [147, 401] width 156 height 20
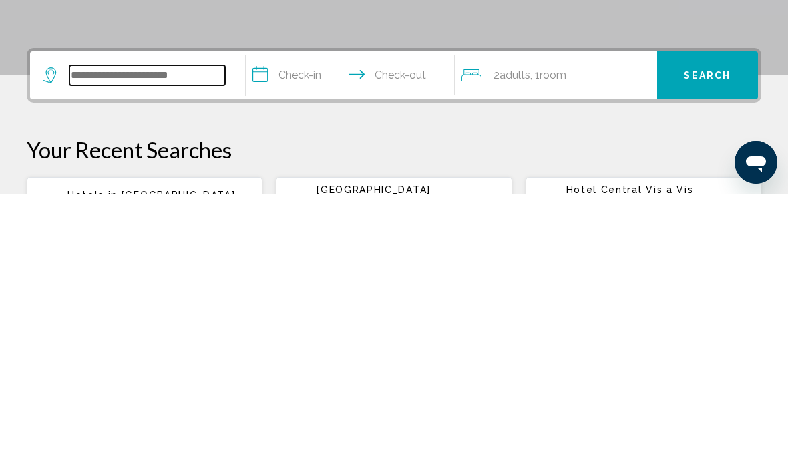
scroll to position [49, 0]
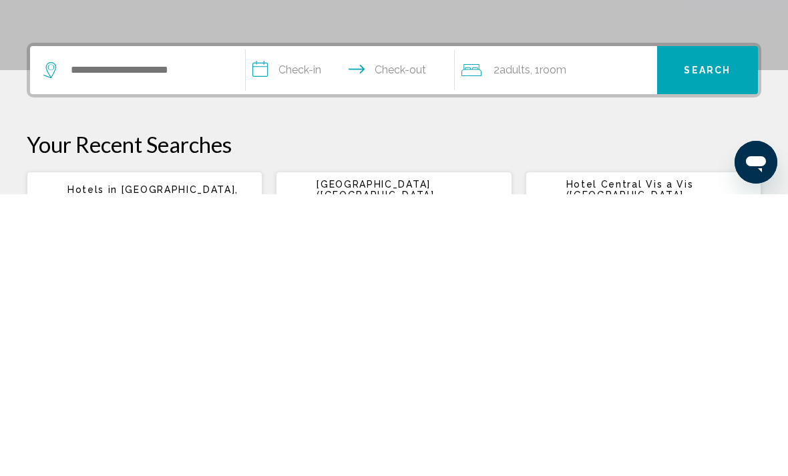
click at [72, 466] on span "Hotels in" at bounding box center [92, 471] width 50 height 11
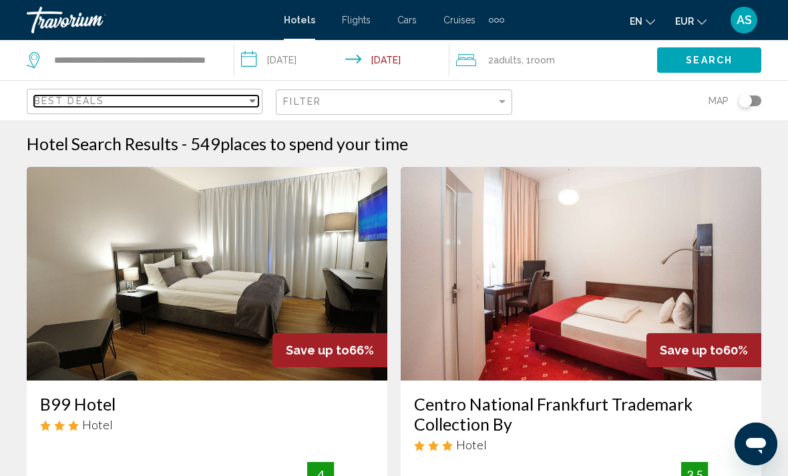
click at [55, 100] on span "Best Deals" at bounding box center [69, 101] width 70 height 11
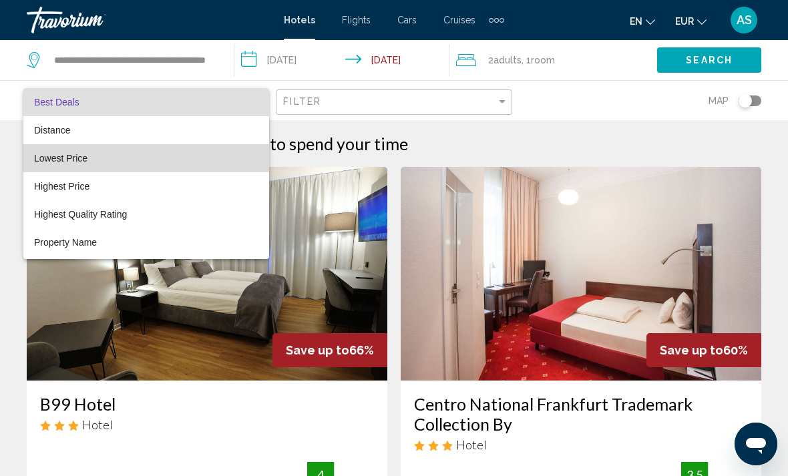
click at [38, 158] on span "Lowest Price" at bounding box center [60, 158] width 53 height 11
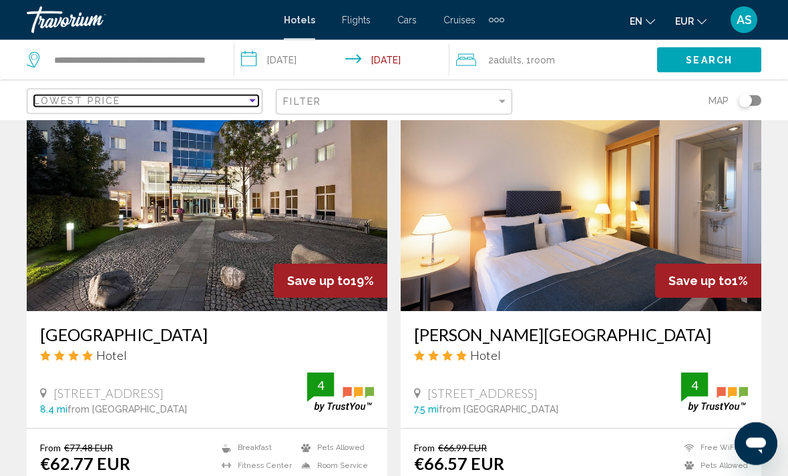
scroll to position [1532, 0]
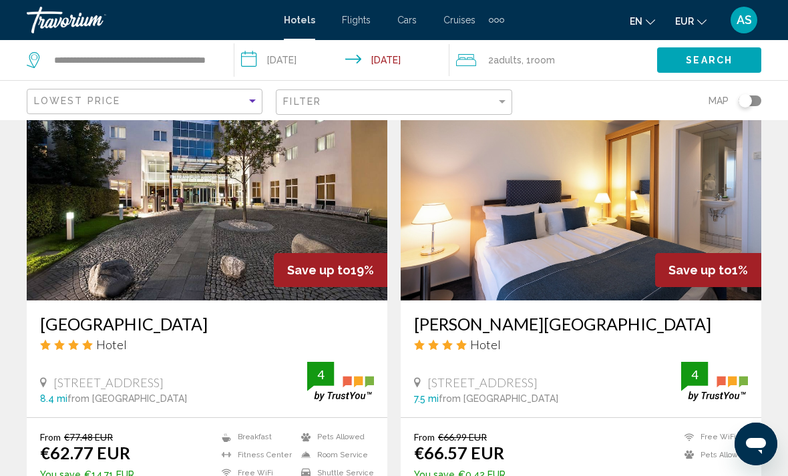
click at [728, 299] on img "Main content" at bounding box center [581, 194] width 361 height 214
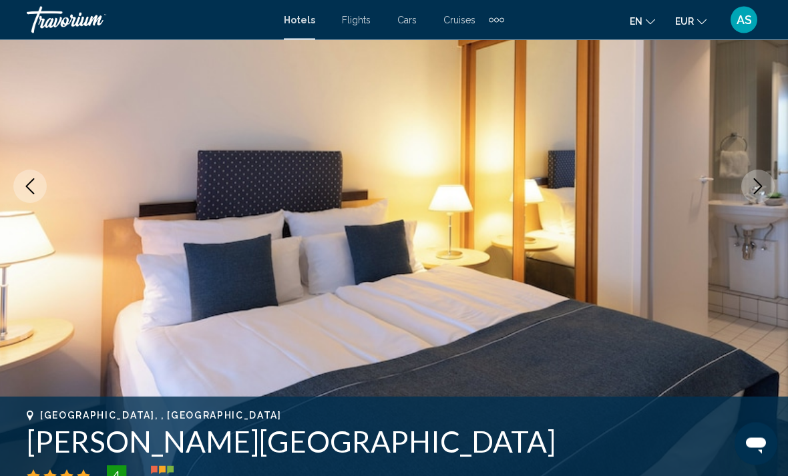
scroll to position [158, 0]
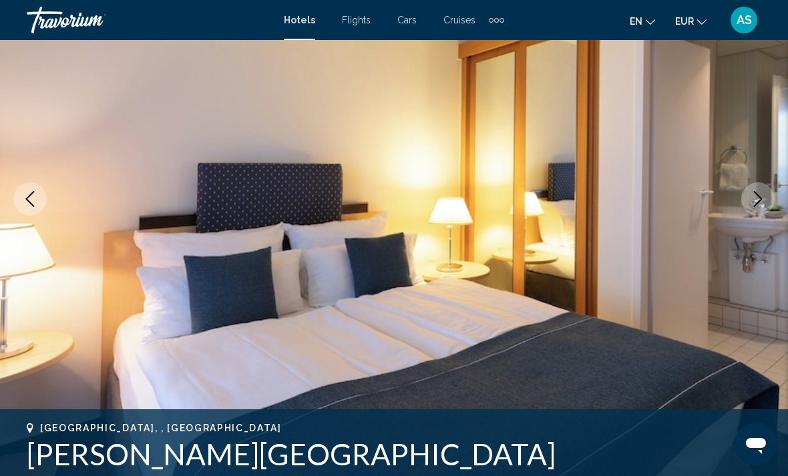
click at [766, 192] on icon "Next image" at bounding box center [758, 199] width 16 height 16
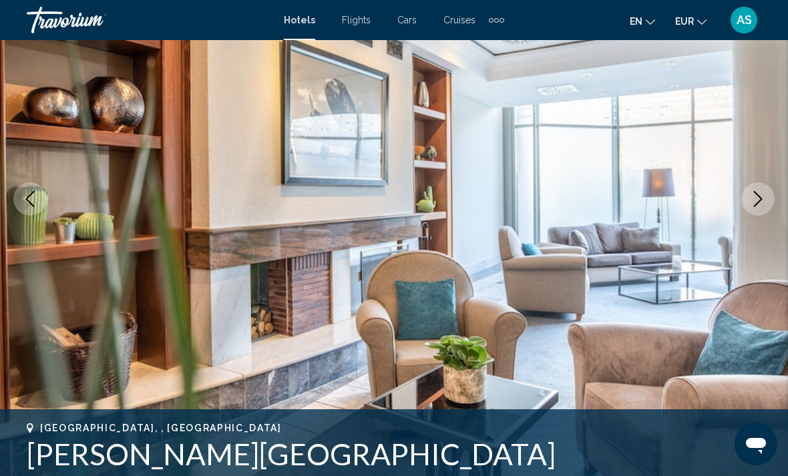
click at [765, 196] on icon "Next image" at bounding box center [758, 199] width 16 height 16
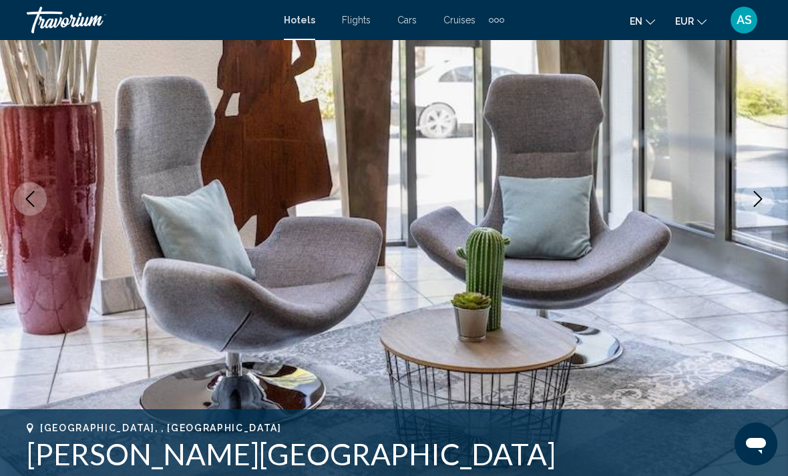
click at [764, 199] on icon "Next image" at bounding box center [758, 199] width 16 height 16
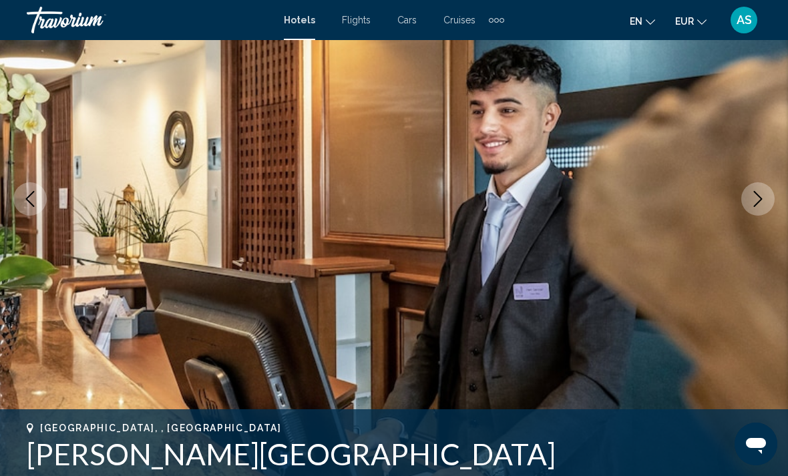
click at [761, 204] on icon "Next image" at bounding box center [758, 199] width 16 height 16
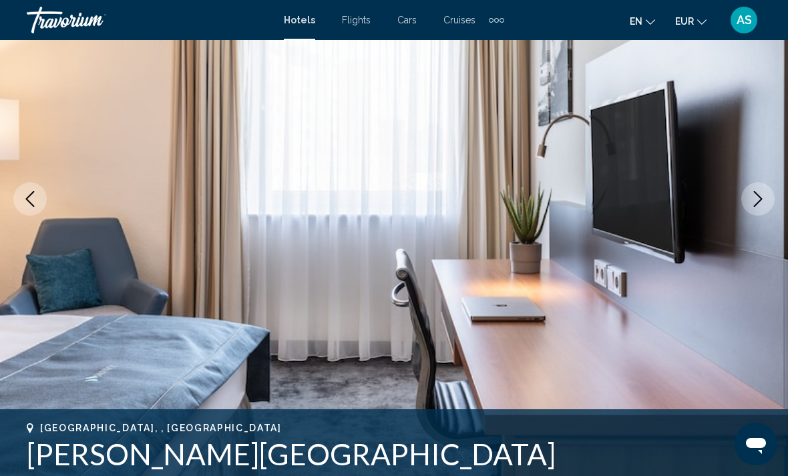
click at [762, 206] on icon "Next image" at bounding box center [758, 199] width 16 height 16
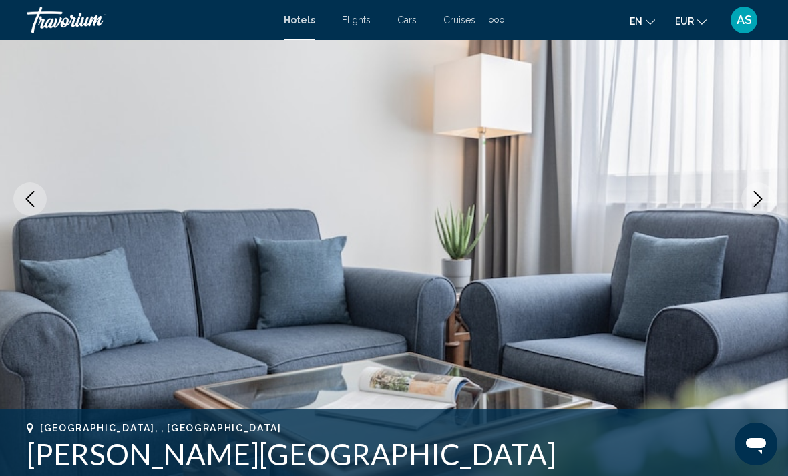
click at [762, 209] on button "Next image" at bounding box center [758, 198] width 33 height 33
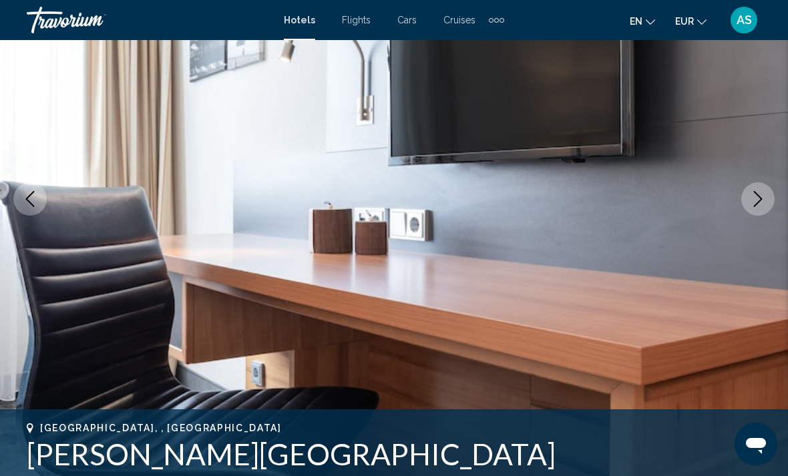
click at [762, 210] on button "Next image" at bounding box center [758, 198] width 33 height 33
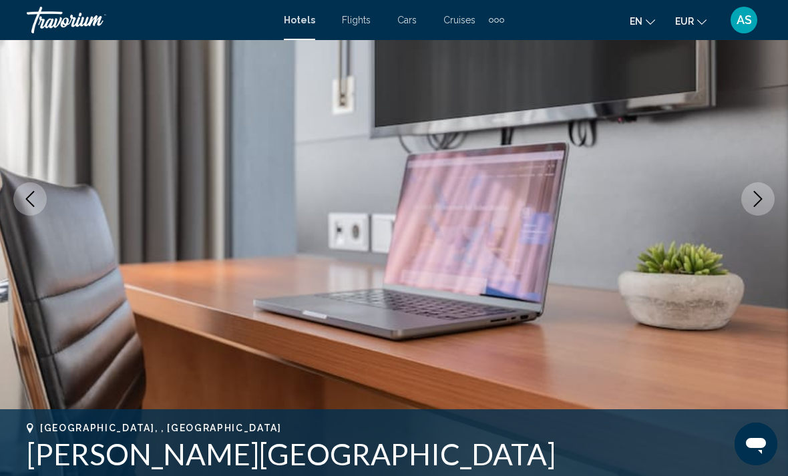
click at [764, 196] on icon "Next image" at bounding box center [758, 199] width 16 height 16
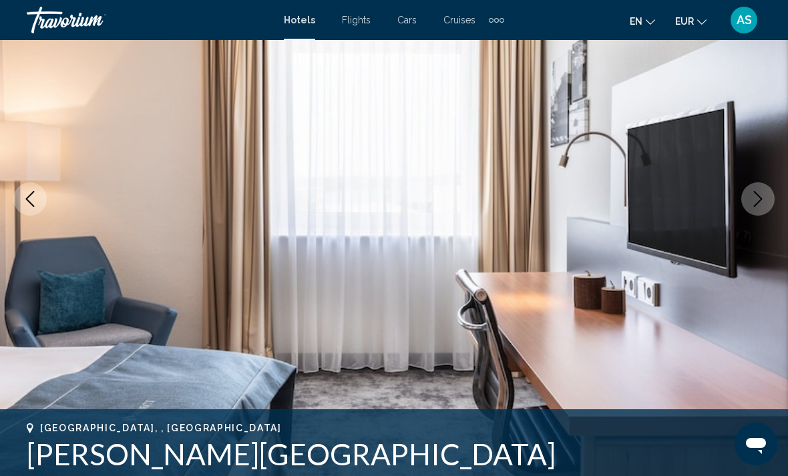
click at [764, 197] on icon "Next image" at bounding box center [758, 199] width 16 height 16
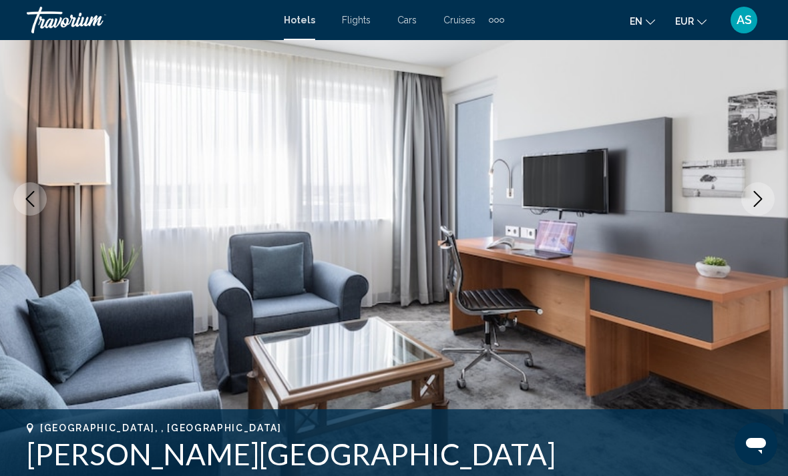
click at [765, 200] on icon "Next image" at bounding box center [758, 199] width 16 height 16
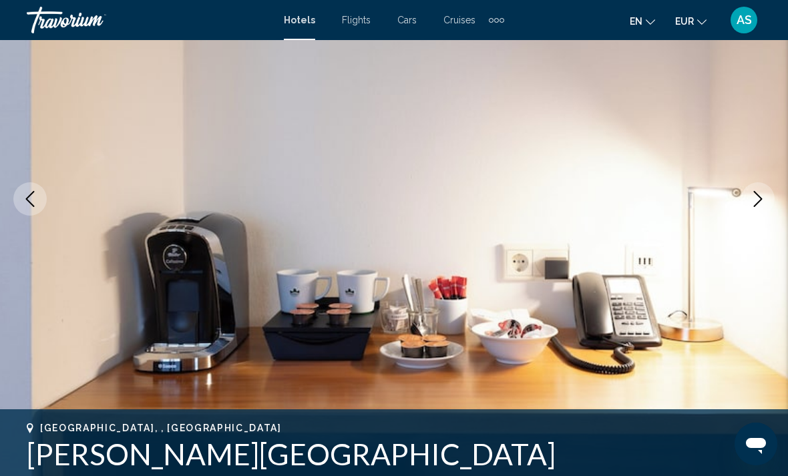
click at [764, 201] on icon "Next image" at bounding box center [758, 199] width 16 height 16
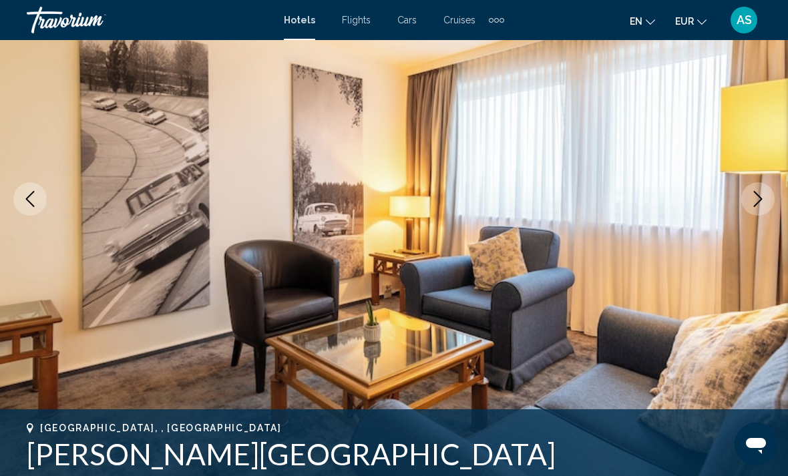
click at [765, 202] on icon "Next image" at bounding box center [758, 199] width 16 height 16
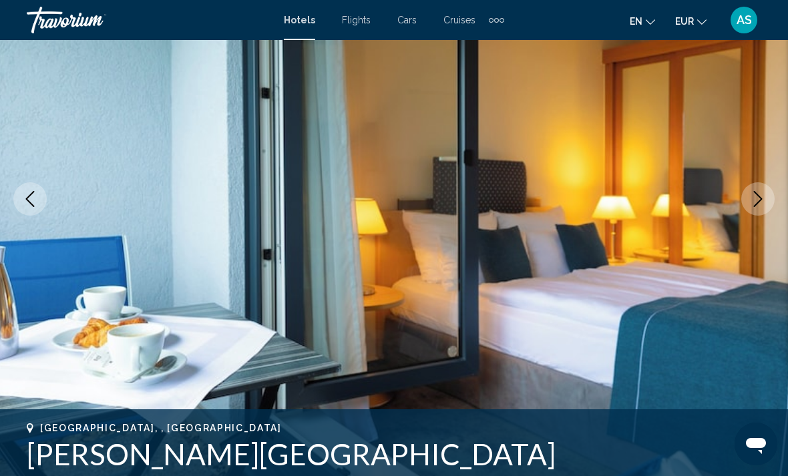
click at [761, 202] on icon "Next image" at bounding box center [758, 199] width 16 height 16
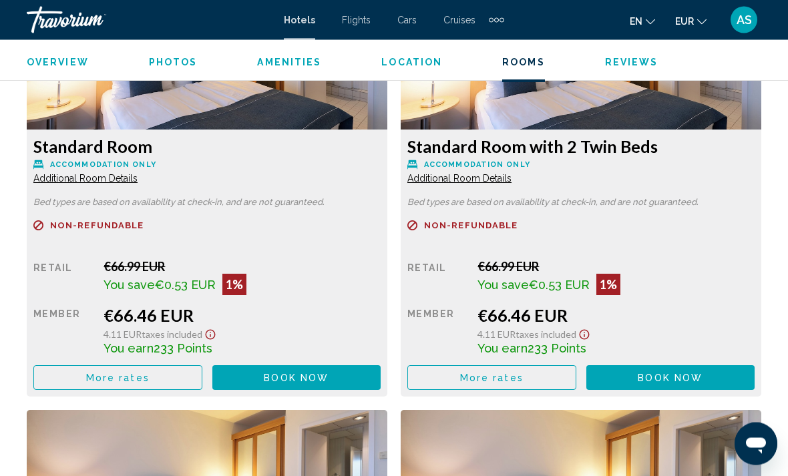
scroll to position [2163, 0]
click at [149, 374] on button "More rates" at bounding box center [117, 377] width 169 height 25
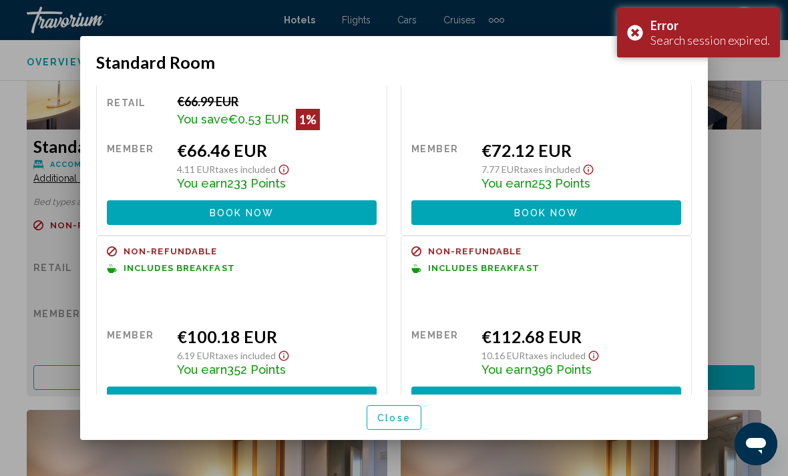
scroll to position [69, 0]
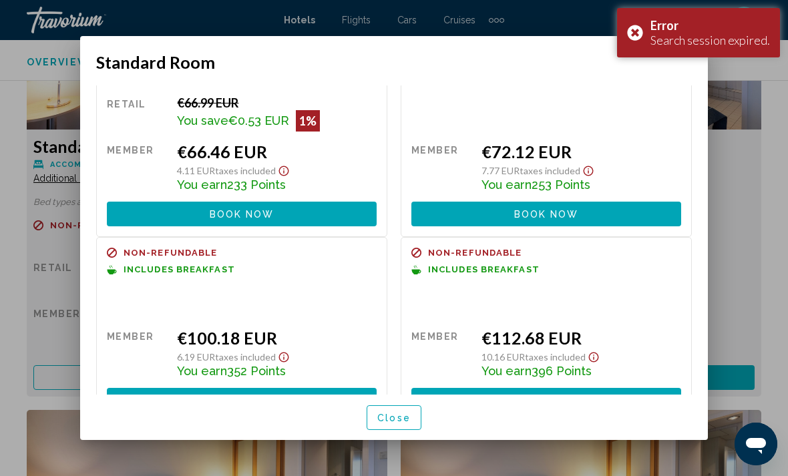
click at [746, 230] on div at bounding box center [394, 238] width 788 height 476
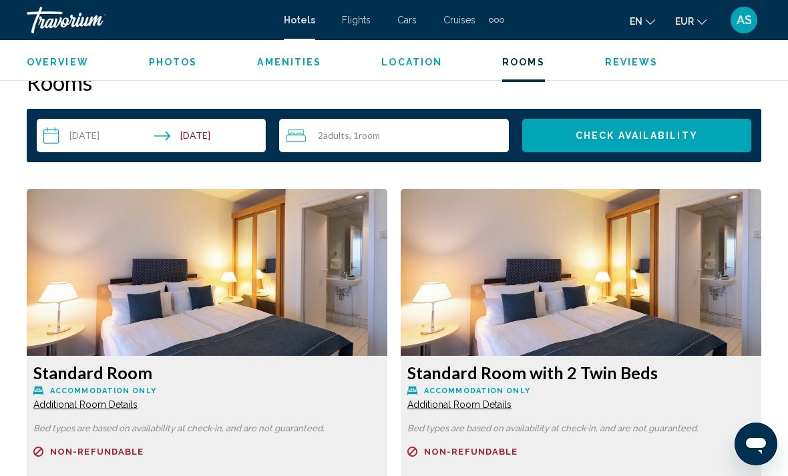
scroll to position [1916, 0]
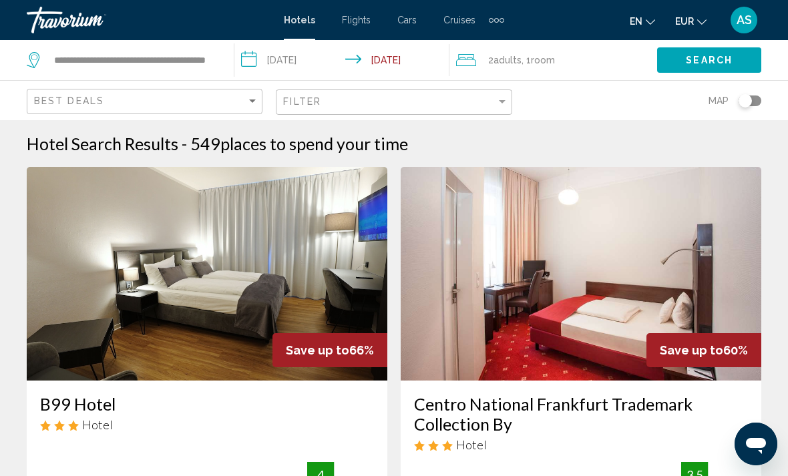
scroll to position [25, 0]
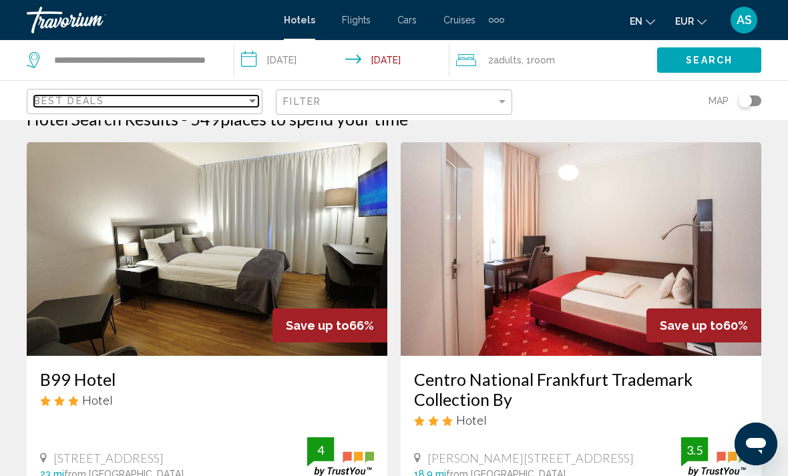
click at [249, 97] on div "Sort by" at bounding box center [253, 101] width 12 height 11
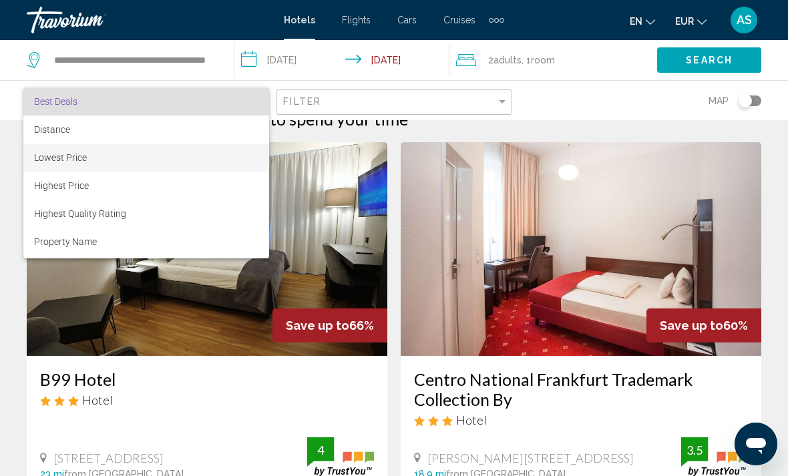
click at [230, 162] on span "Lowest Price" at bounding box center [146, 158] width 224 height 28
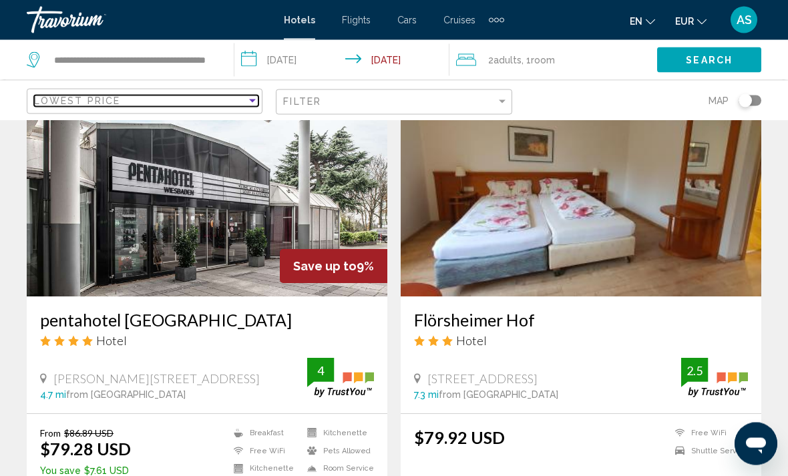
scroll to position [2013, 0]
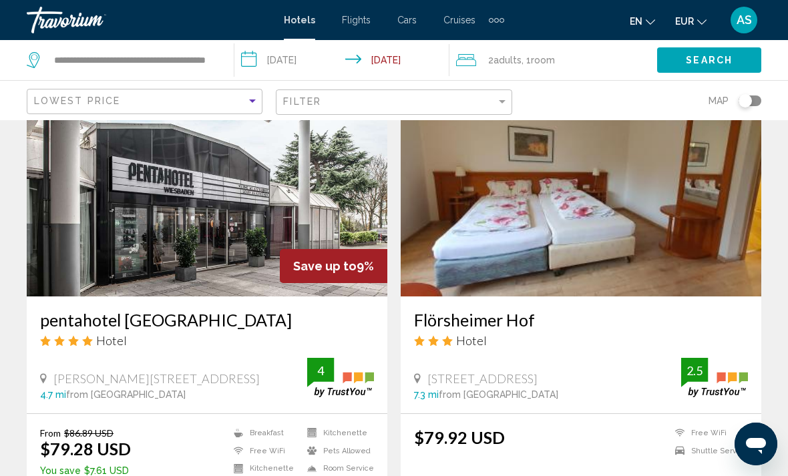
click at [692, 21] on span "EUR" at bounding box center [684, 21] width 19 height 11
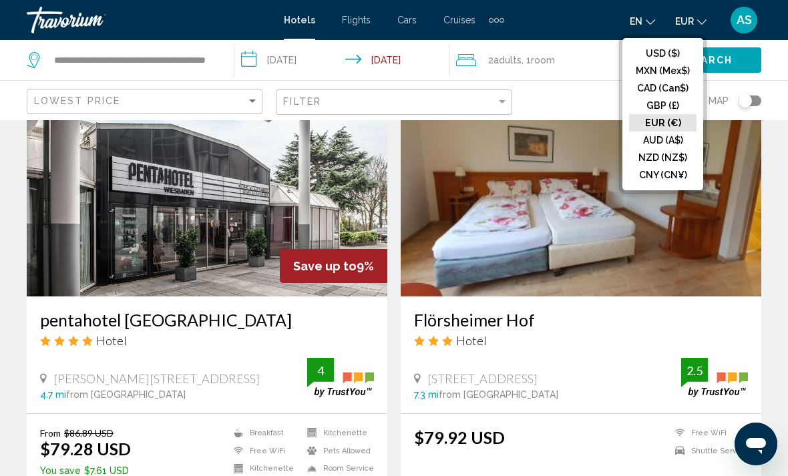
click at [680, 50] on button "USD ($)" at bounding box center [662, 53] width 67 height 17
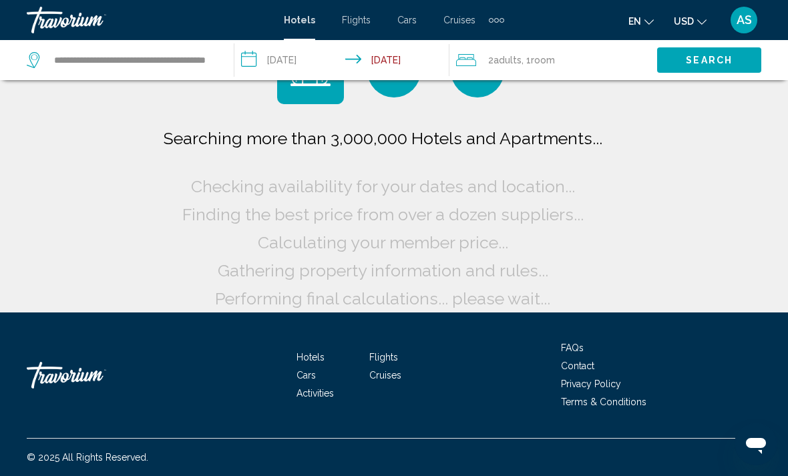
scroll to position [20, 0]
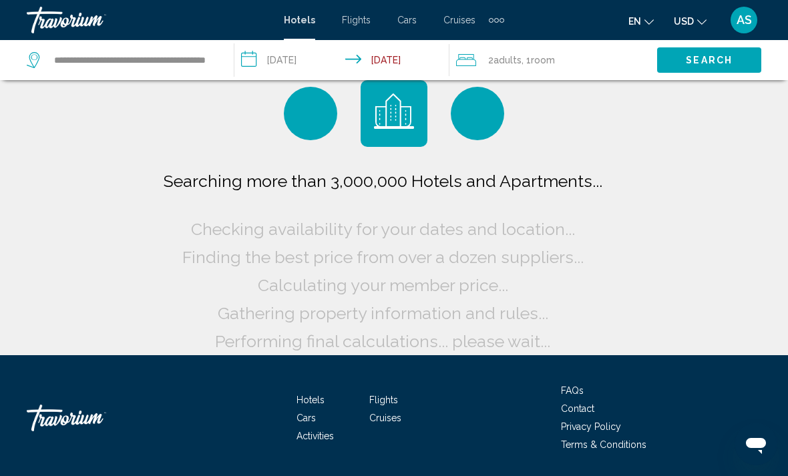
click at [685, 25] on span "USD" at bounding box center [684, 21] width 20 height 11
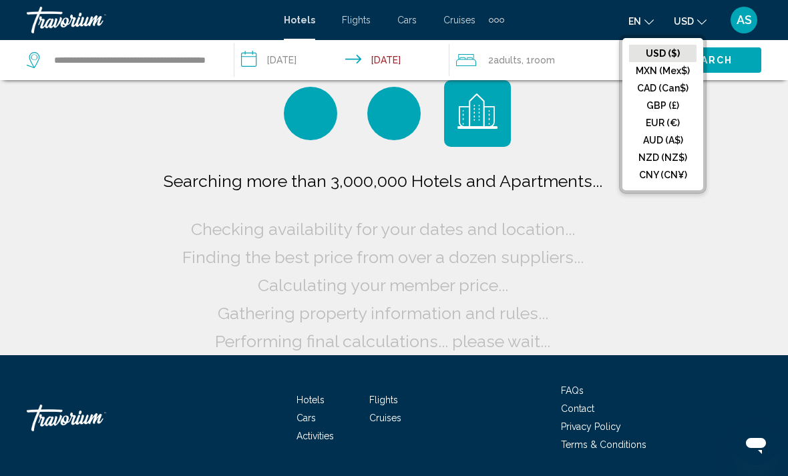
click at [673, 128] on button "EUR (€)" at bounding box center [662, 122] width 67 height 17
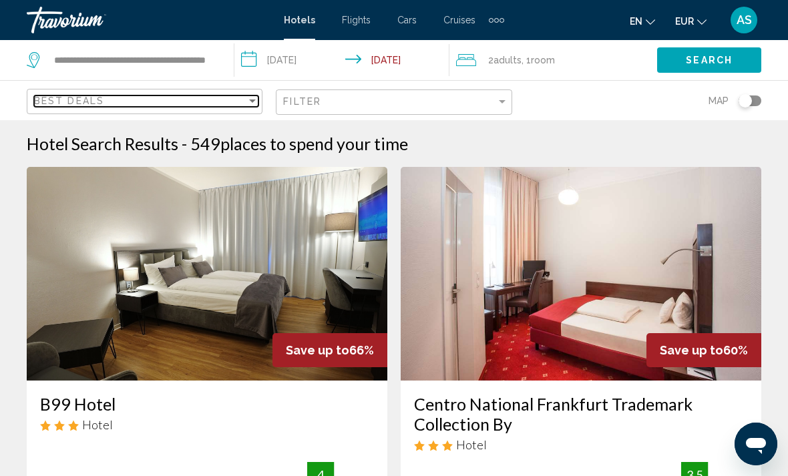
click at [256, 99] on div "Sort by" at bounding box center [253, 101] width 12 height 11
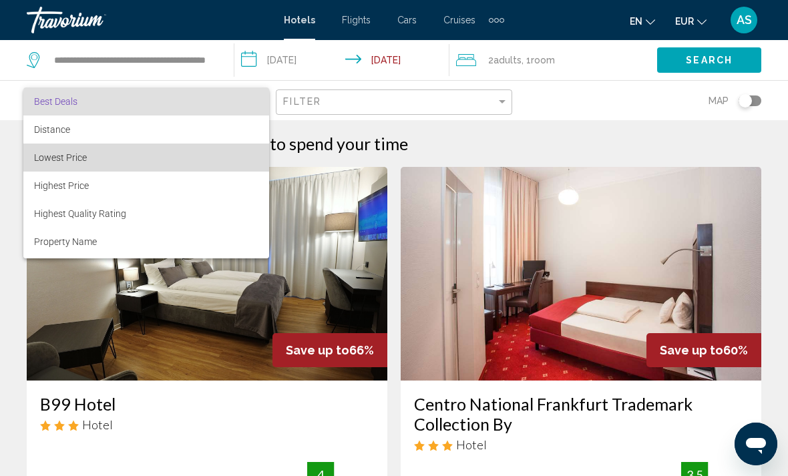
click at [204, 159] on span "Lowest Price" at bounding box center [146, 158] width 224 height 28
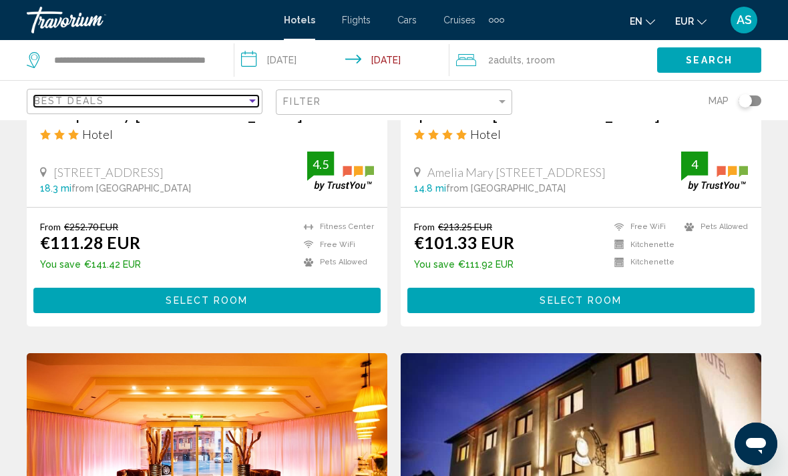
scroll to position [787, 0]
click at [232, 105] on div "Best Deals" at bounding box center [140, 101] width 212 height 11
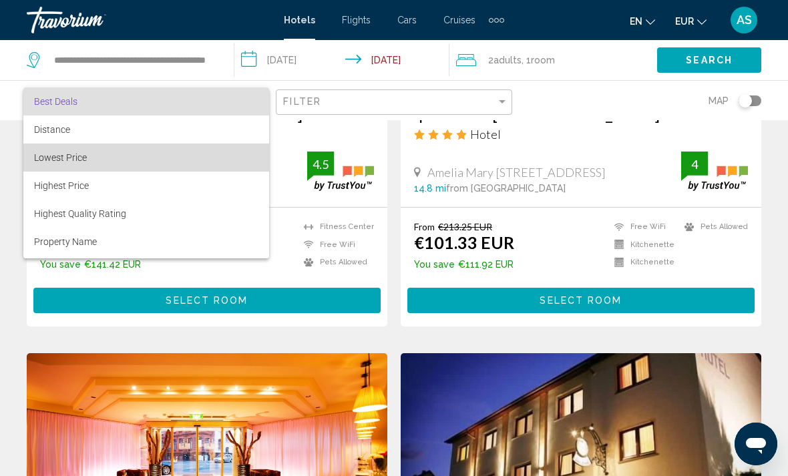
click at [179, 160] on span "Lowest Price" at bounding box center [146, 158] width 224 height 28
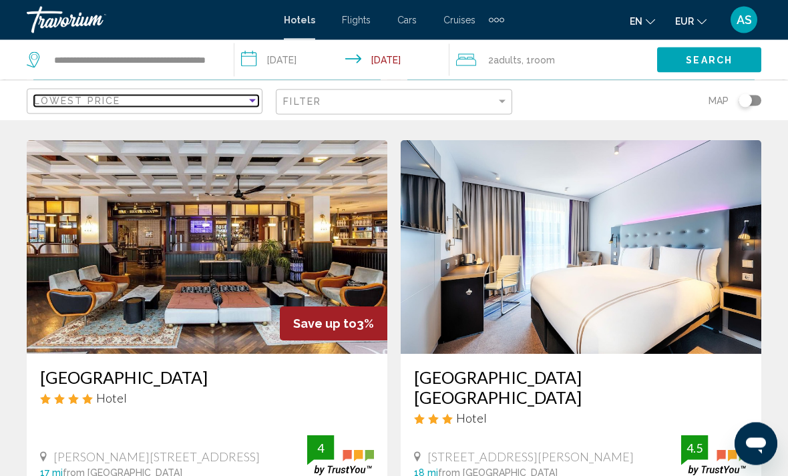
scroll to position [2440, 0]
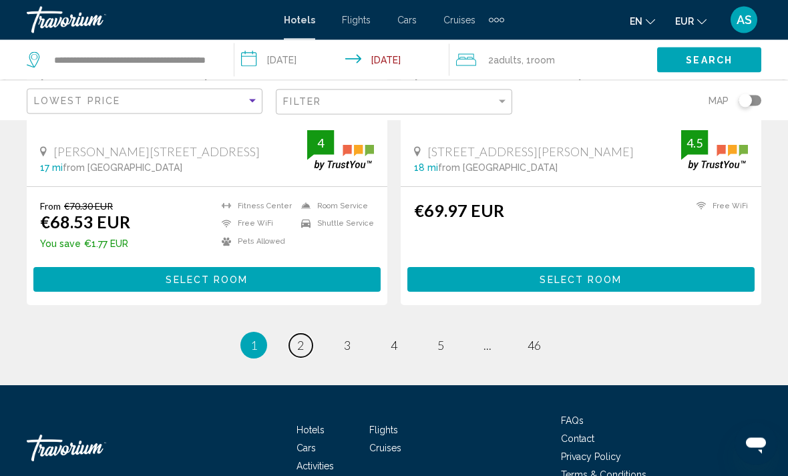
click at [308, 335] on link "page 2" at bounding box center [300, 346] width 23 height 23
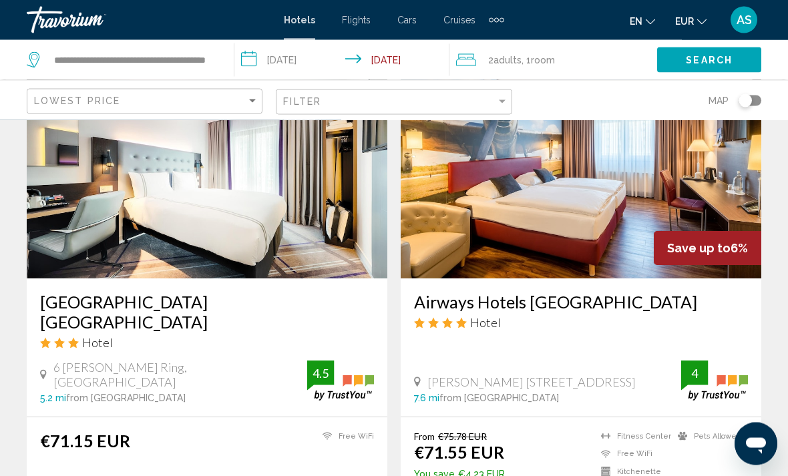
scroll to position [579, 0]
click at [283, 276] on img "Main content" at bounding box center [207, 172] width 361 height 214
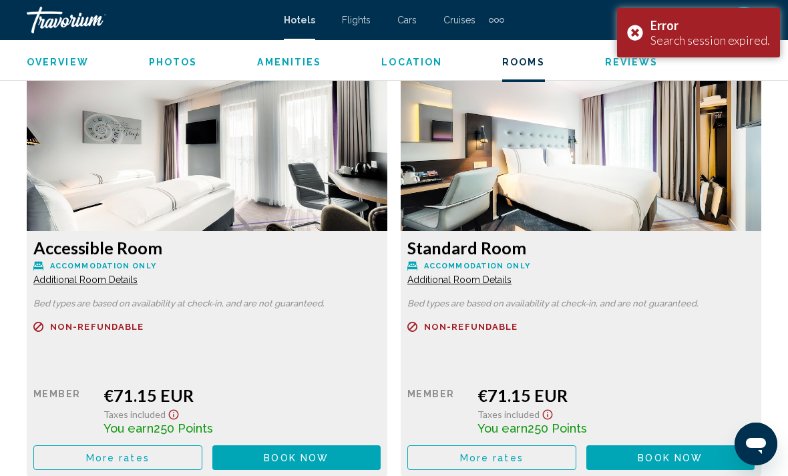
scroll to position [2066, 0]
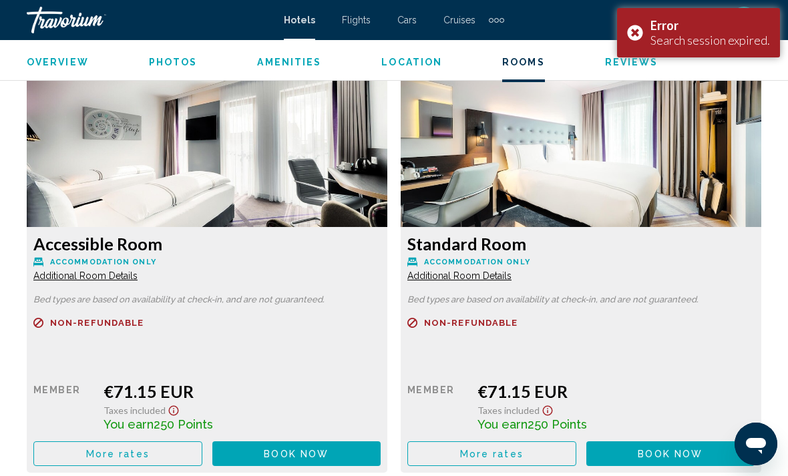
click at [145, 449] on span "More rates" at bounding box center [117, 454] width 63 height 11
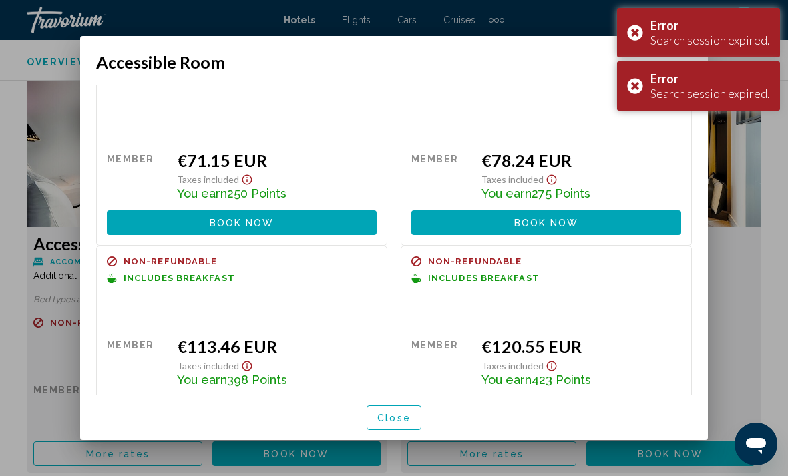
scroll to position [45, 0]
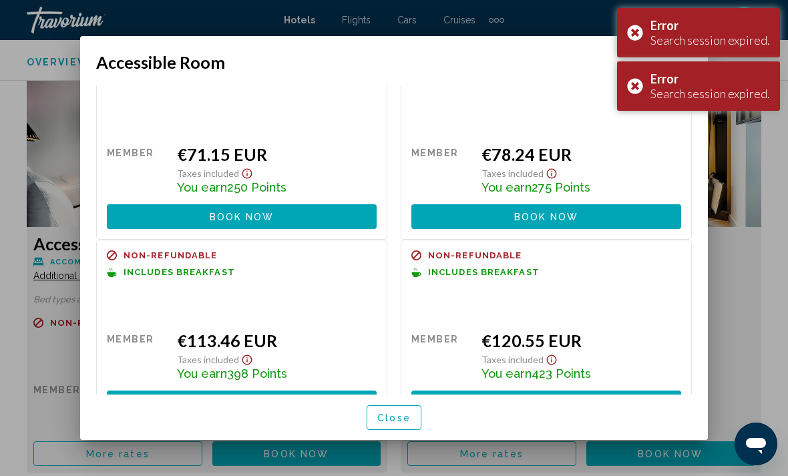
click at [762, 246] on div at bounding box center [394, 238] width 788 height 476
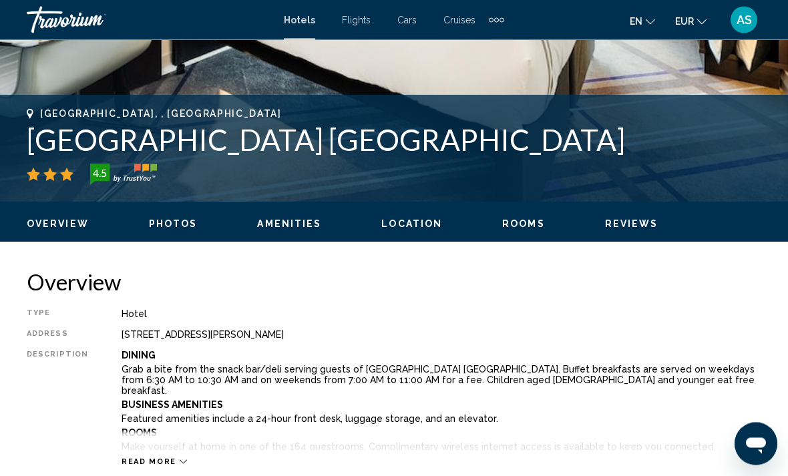
scroll to position [460, 0]
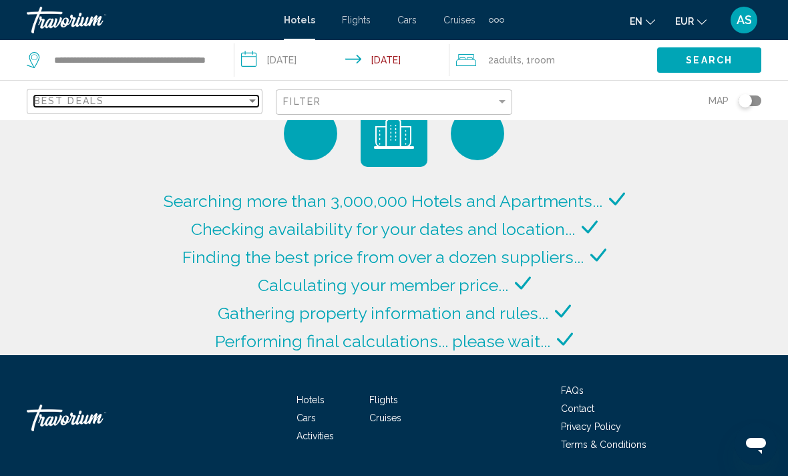
click at [208, 96] on div "Best Deals" at bounding box center [140, 101] width 212 height 11
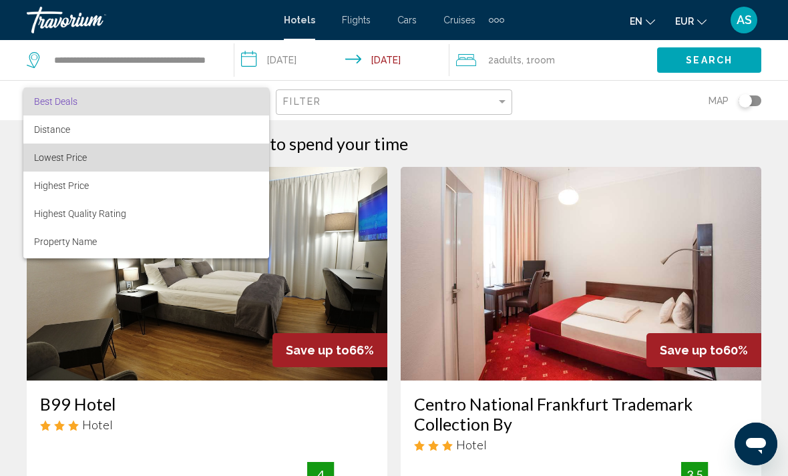
click at [183, 170] on span "Lowest Price" at bounding box center [146, 158] width 224 height 28
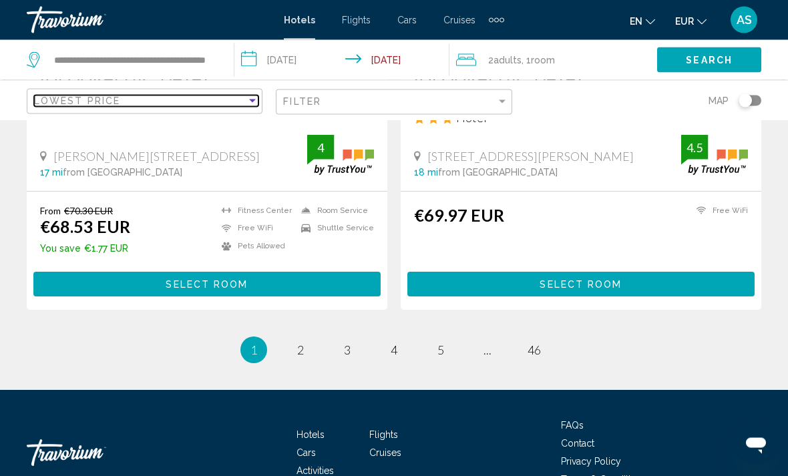
scroll to position [2745, 0]
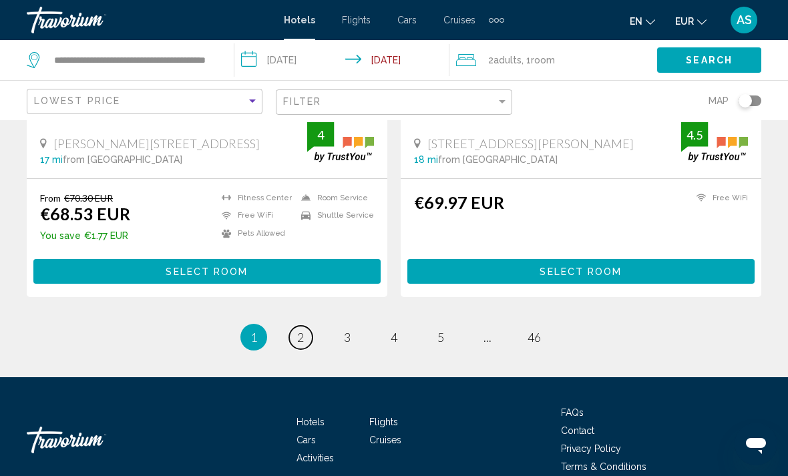
click at [303, 330] on span "2" at bounding box center [300, 337] width 7 height 15
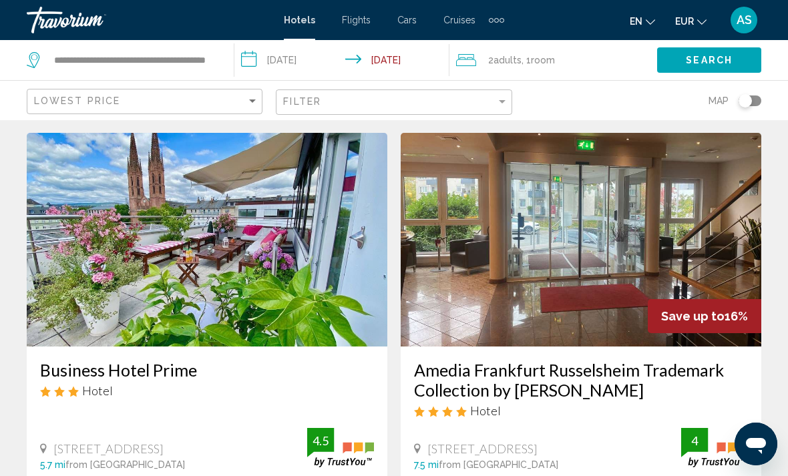
scroll to position [2498, 0]
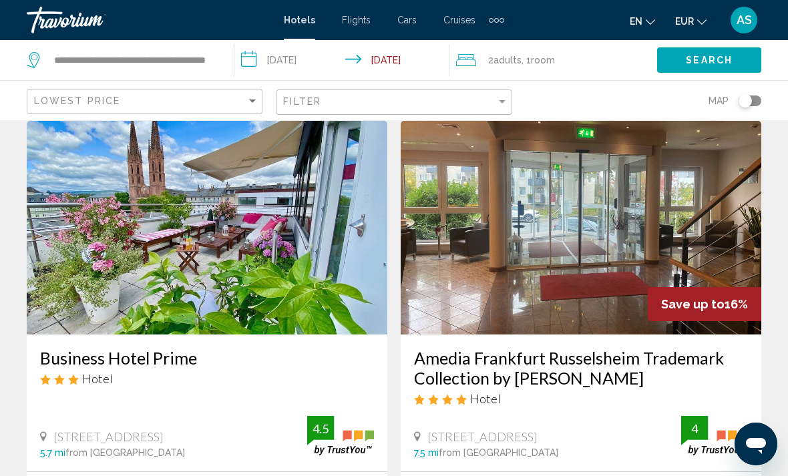
click at [726, 271] on img "Main content" at bounding box center [581, 228] width 361 height 214
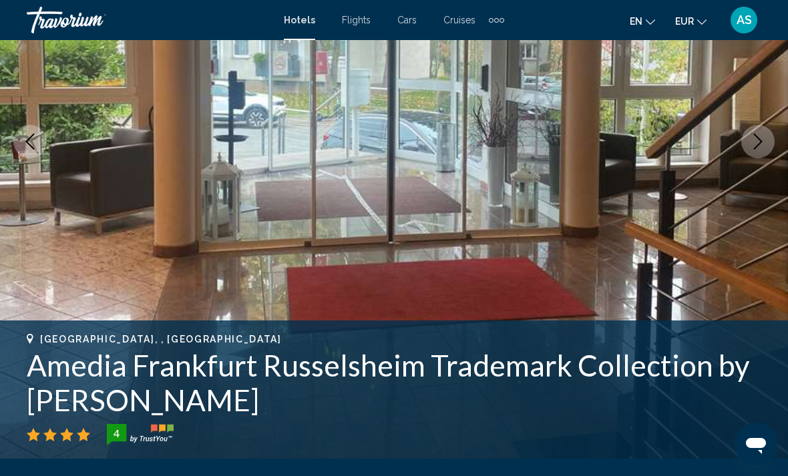
scroll to position [204, 0]
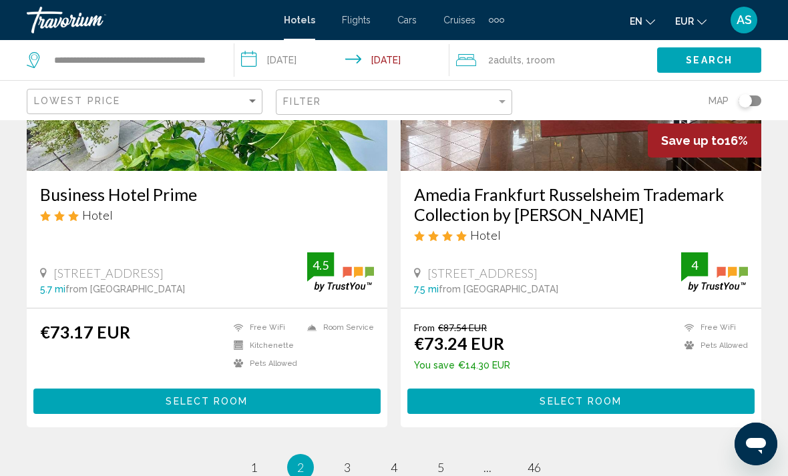
scroll to position [2752, 0]
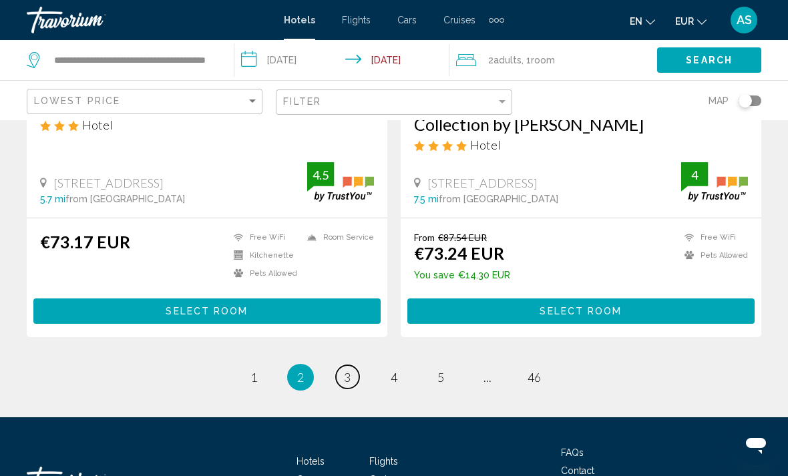
click at [358, 365] on link "page 3" at bounding box center [347, 376] width 23 height 23
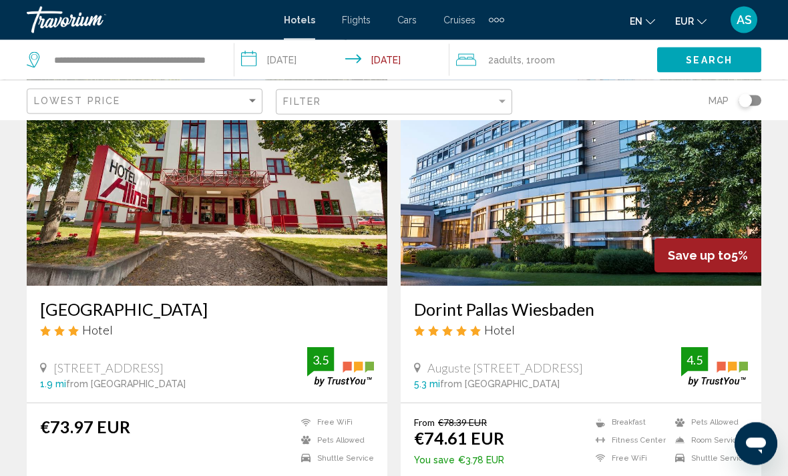
scroll to position [97, 0]
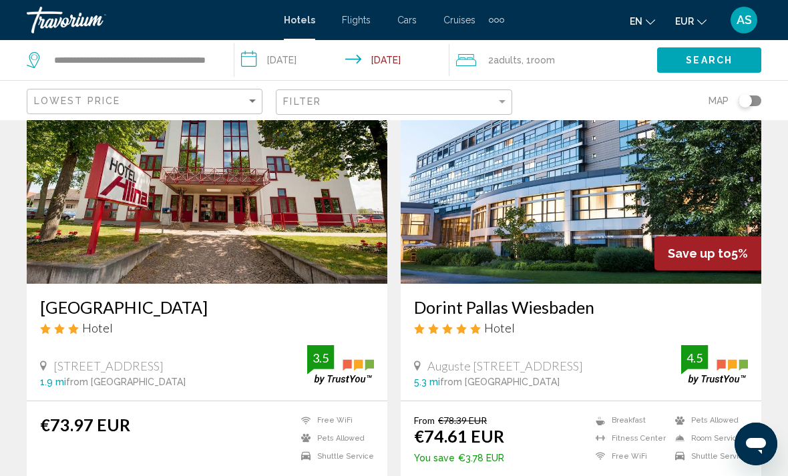
click at [608, 251] on img "Main content" at bounding box center [581, 177] width 361 height 214
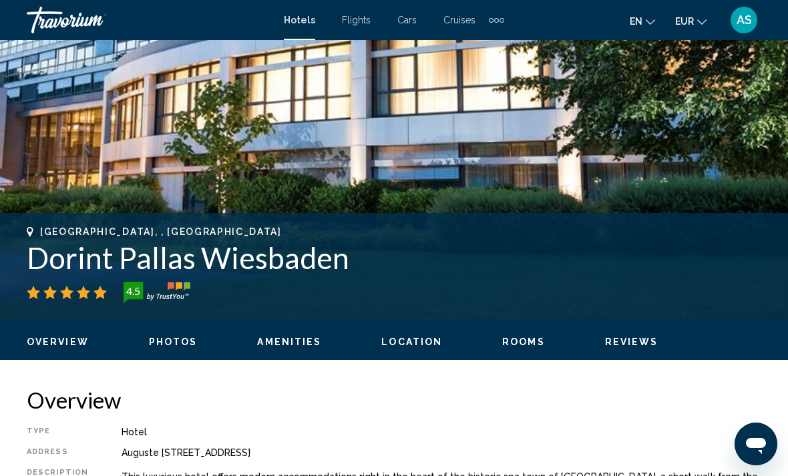
scroll to position [319, 0]
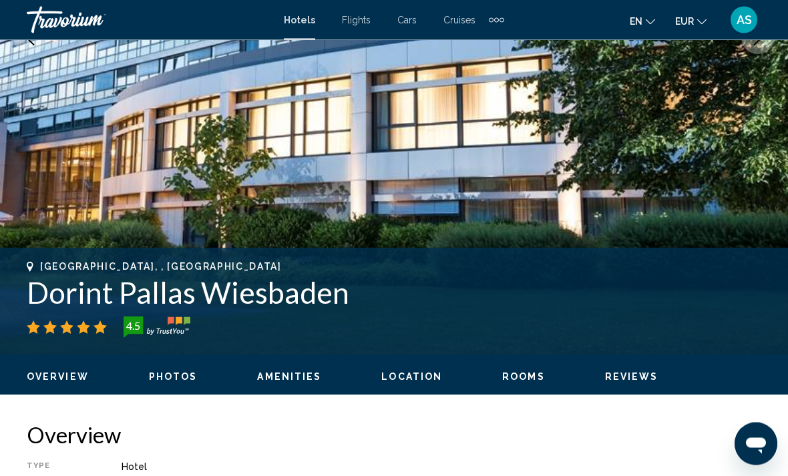
click at [25, 259] on div "[GEOGRAPHIC_DATA], , [GEOGRAPHIC_DATA] Dorint Pallas Wiesbaden 4.5 Address [PER…" at bounding box center [394, 302] width 788 height 107
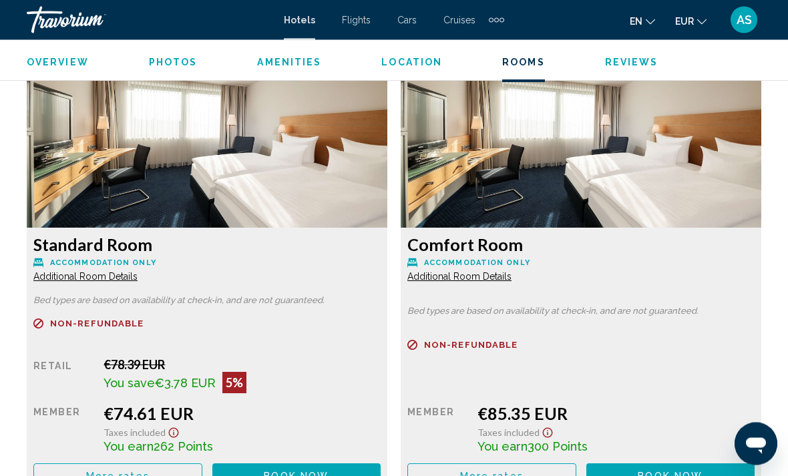
scroll to position [2058, 0]
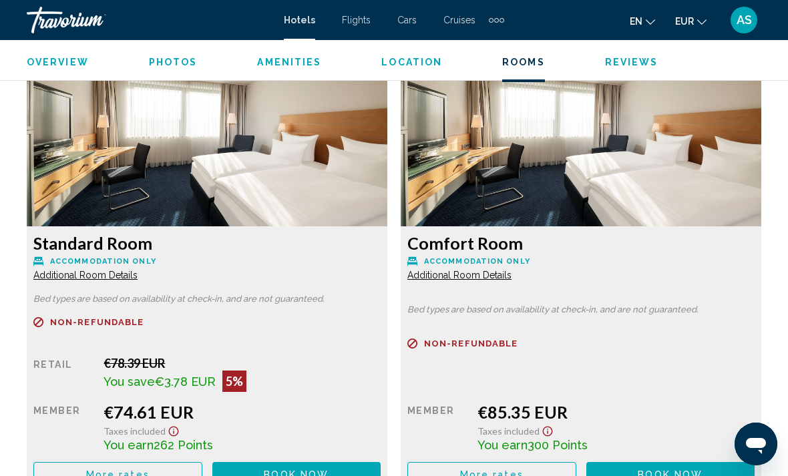
click at [48, 462] on button "More rates" at bounding box center [117, 474] width 169 height 25
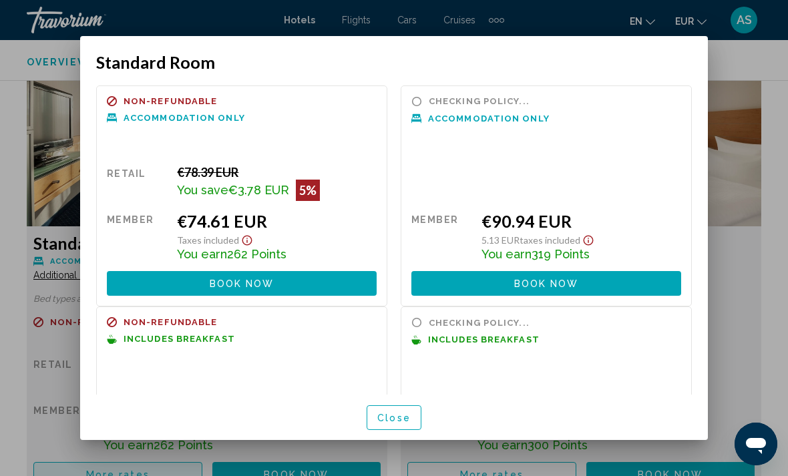
scroll to position [0, 0]
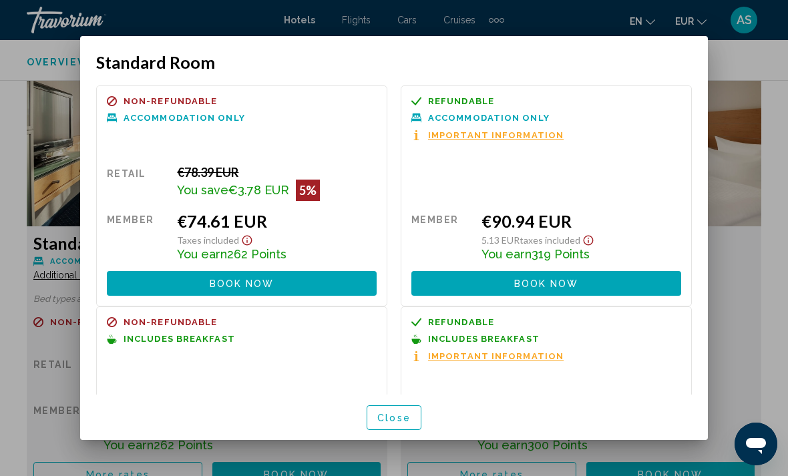
click at [34, 261] on div at bounding box center [394, 238] width 788 height 476
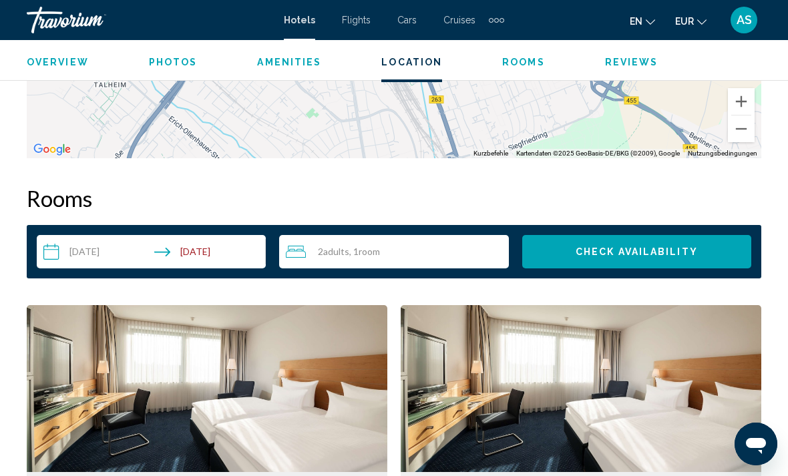
scroll to position [1812, 0]
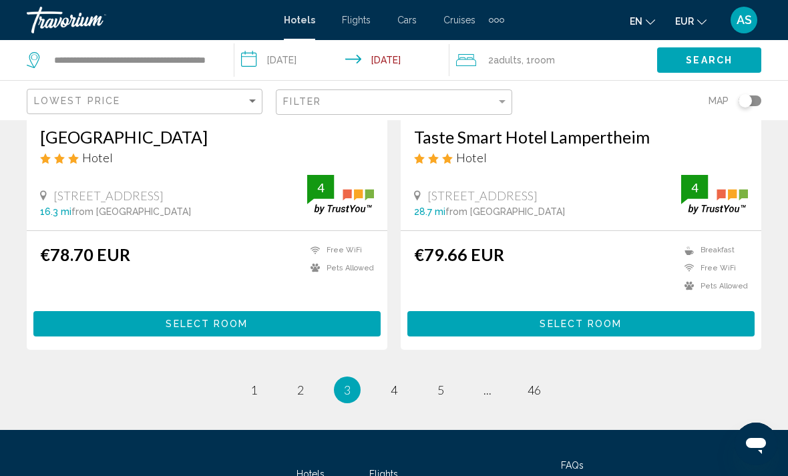
scroll to position [2792, 0]
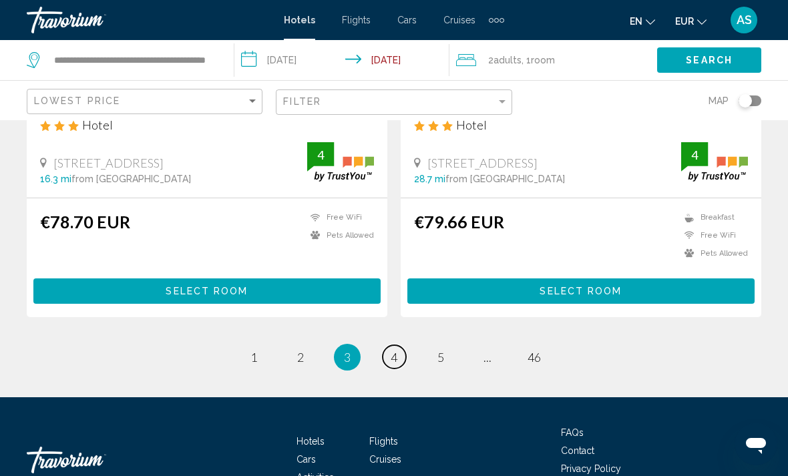
click at [397, 345] on link "page 4" at bounding box center [394, 356] width 23 height 23
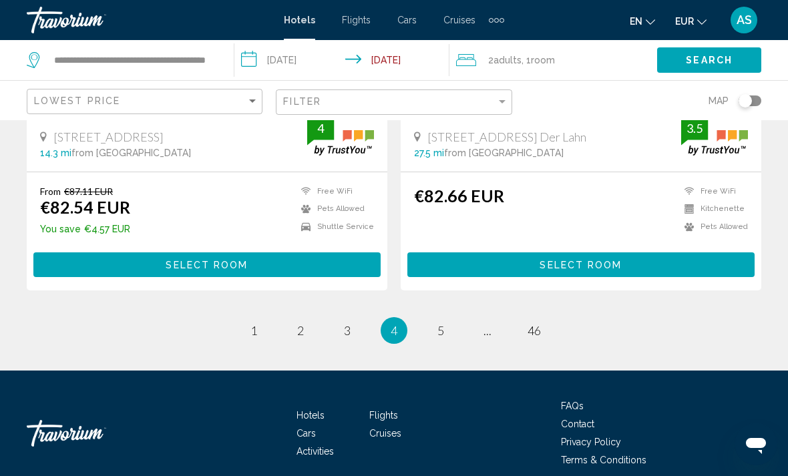
scroll to position [2725, 0]
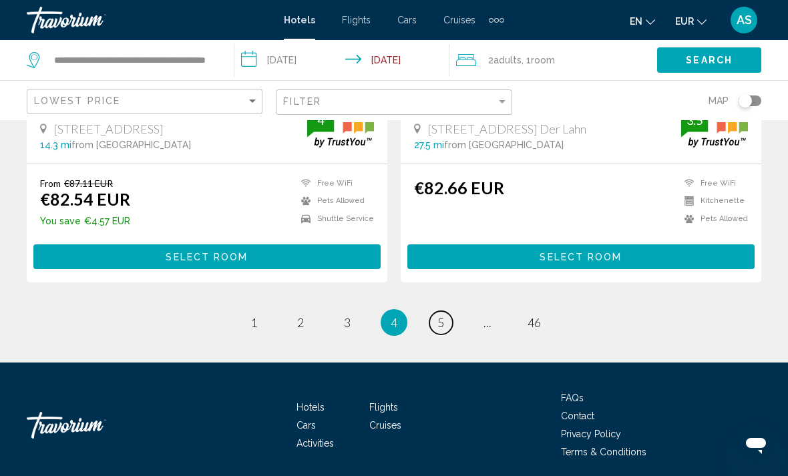
click at [442, 316] on span "5" at bounding box center [441, 322] width 7 height 15
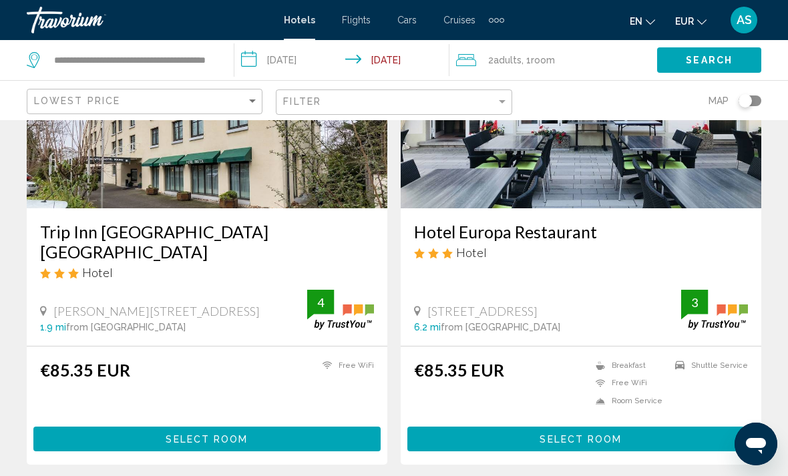
scroll to position [2616, 0]
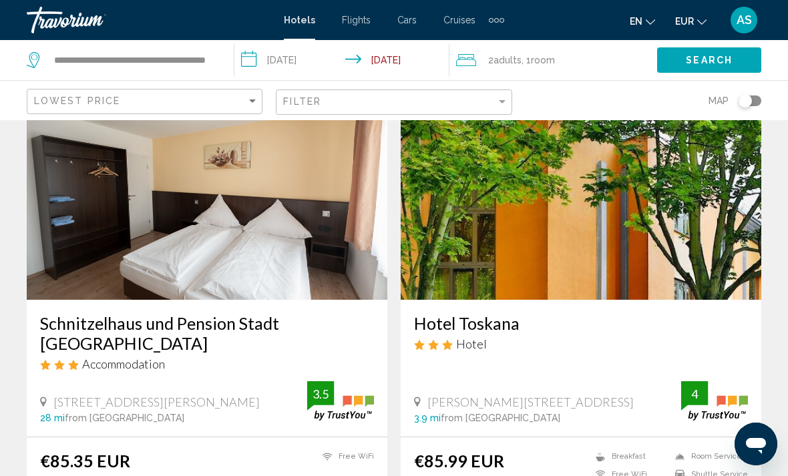
scroll to position [80, 0]
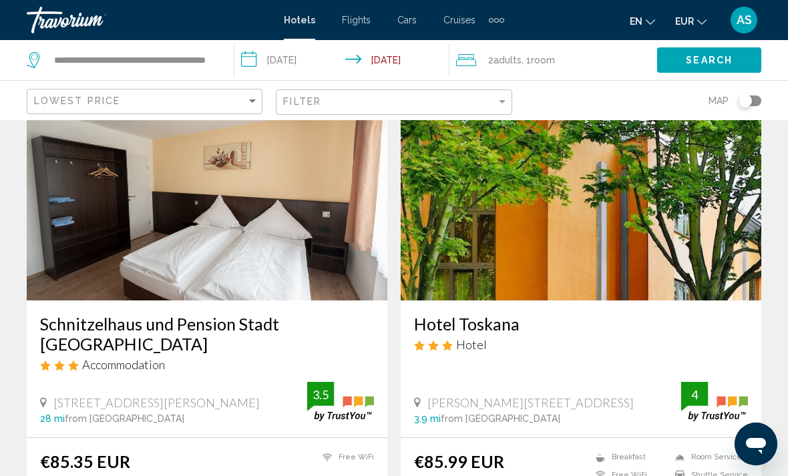
click at [482, 266] on img "Main content" at bounding box center [581, 194] width 361 height 214
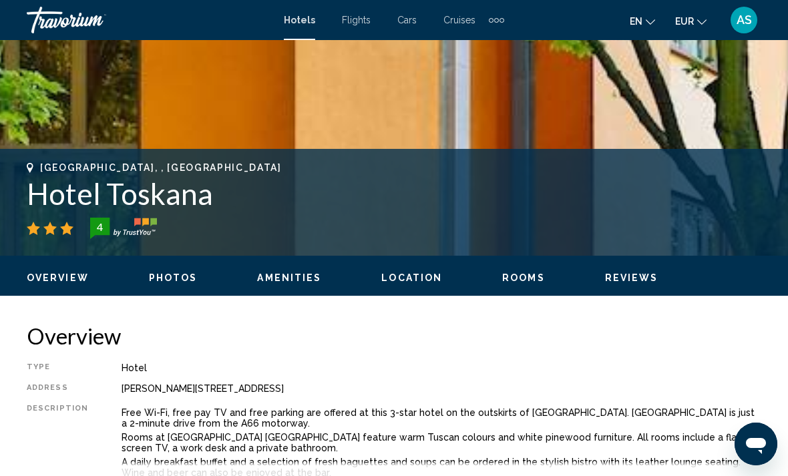
scroll to position [416, 0]
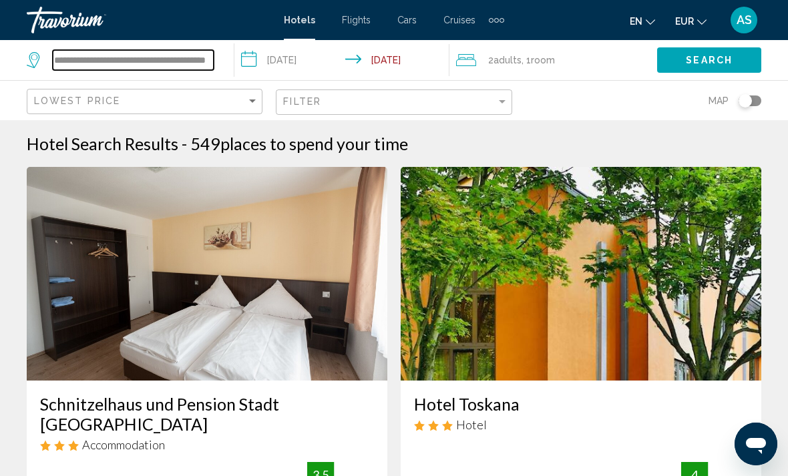
click at [67, 59] on input "**********" at bounding box center [133, 60] width 161 height 20
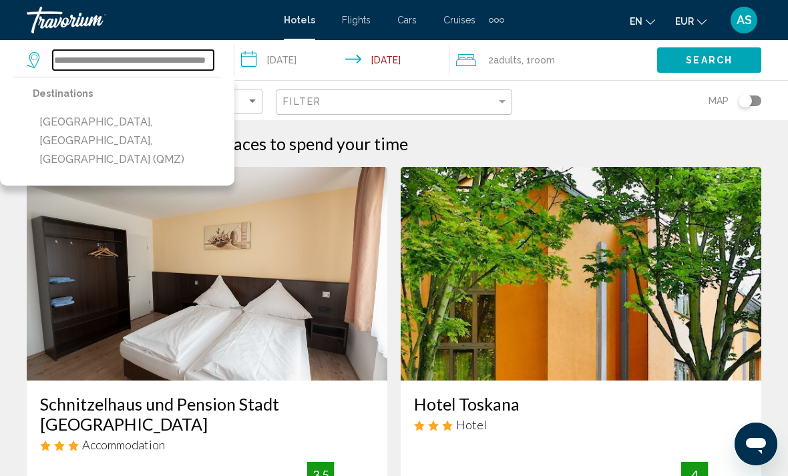
click at [191, 70] on input "**********" at bounding box center [133, 60] width 161 height 20
click at [195, 50] on input "**********" at bounding box center [133, 60] width 161 height 20
click at [170, 69] on input "**********" at bounding box center [133, 60] width 161 height 20
click at [169, 61] on input "**********" at bounding box center [133, 60] width 161 height 20
click at [186, 61] on input "**********" at bounding box center [133, 60] width 161 height 20
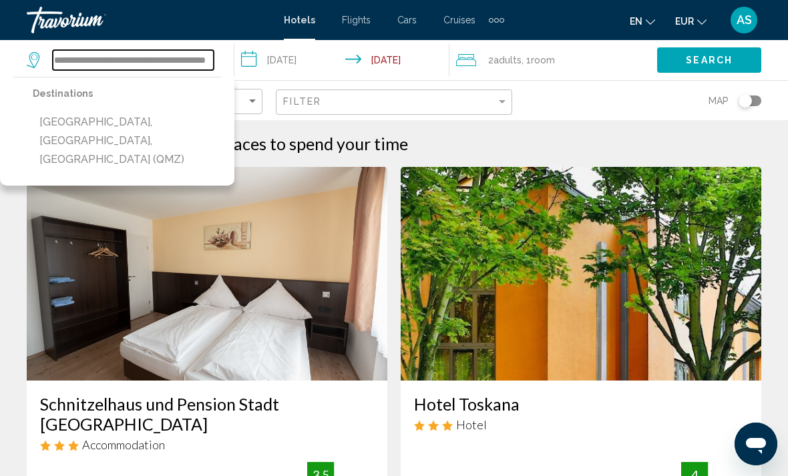
click at [184, 61] on input "**********" at bounding box center [133, 60] width 161 height 20
type input "*"
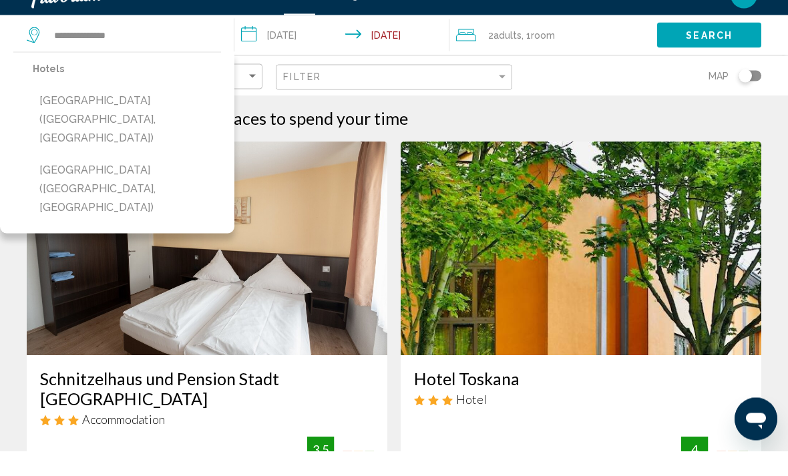
click at [49, 182] on button "[GEOGRAPHIC_DATA] ([GEOGRAPHIC_DATA], [GEOGRAPHIC_DATA])" at bounding box center [127, 213] width 188 height 63
type input "**********"
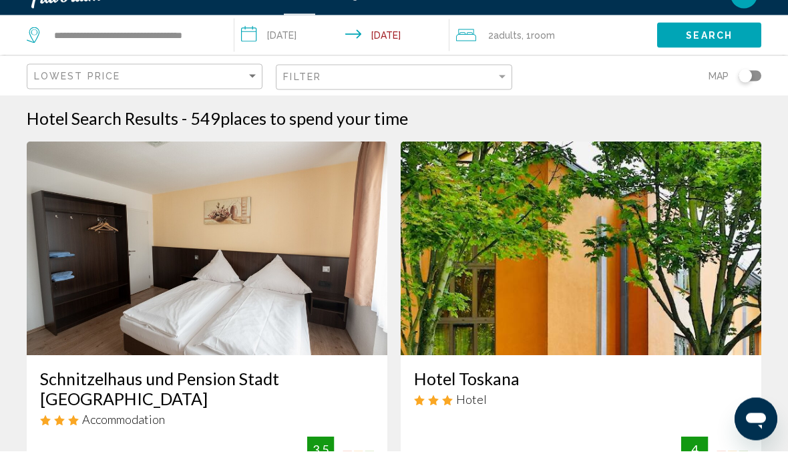
click at [708, 47] on button "Search" at bounding box center [709, 59] width 104 height 25
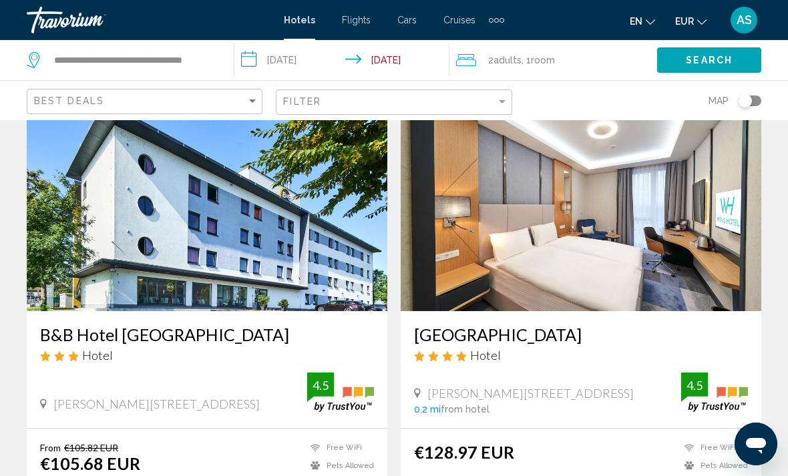
scroll to position [72, 0]
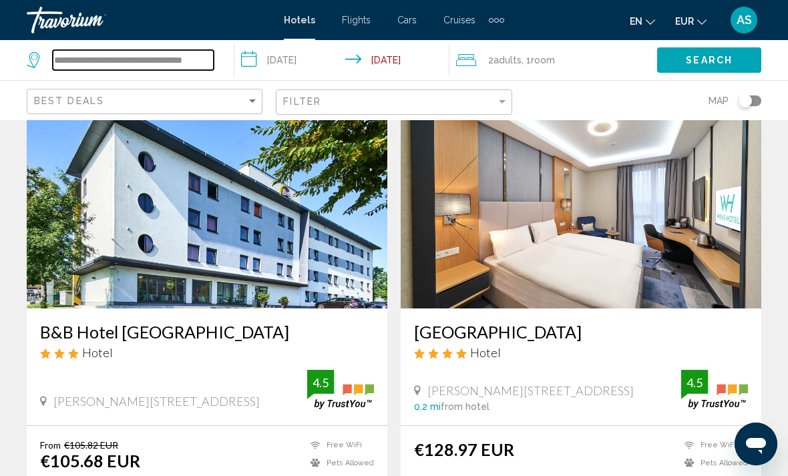
click at [80, 63] on input "**********" at bounding box center [133, 60] width 161 height 20
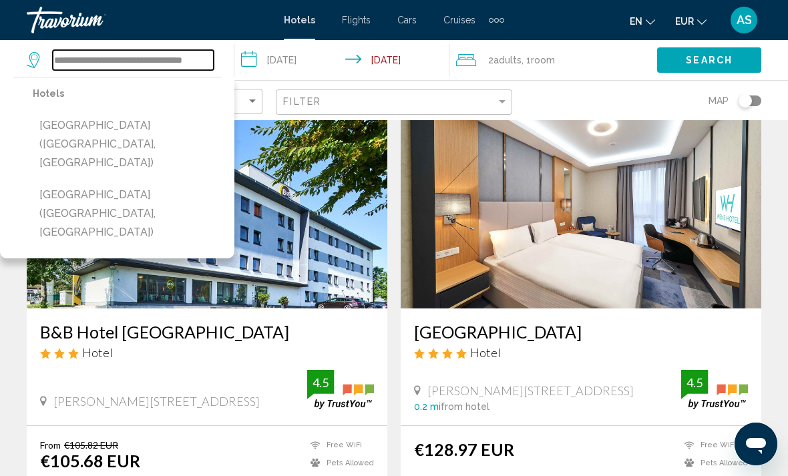
click at [61, 68] on input "**********" at bounding box center [133, 60] width 161 height 20
click at [53, 59] on input "**********" at bounding box center [133, 60] width 161 height 20
click at [62, 65] on input "**********" at bounding box center [133, 60] width 161 height 20
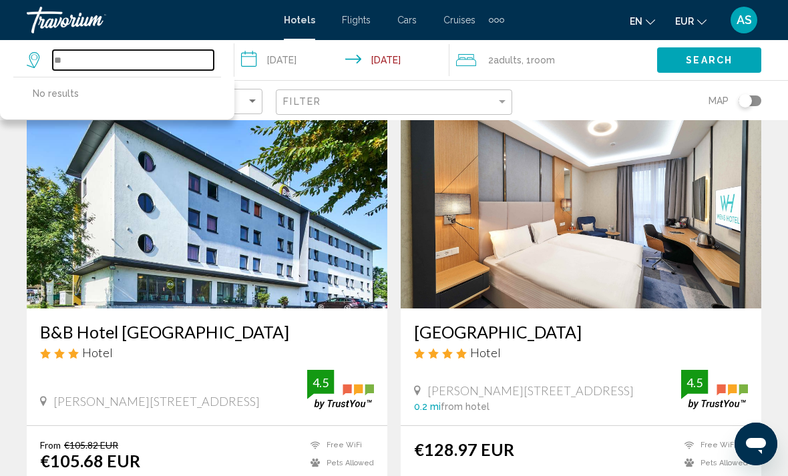
type input "*"
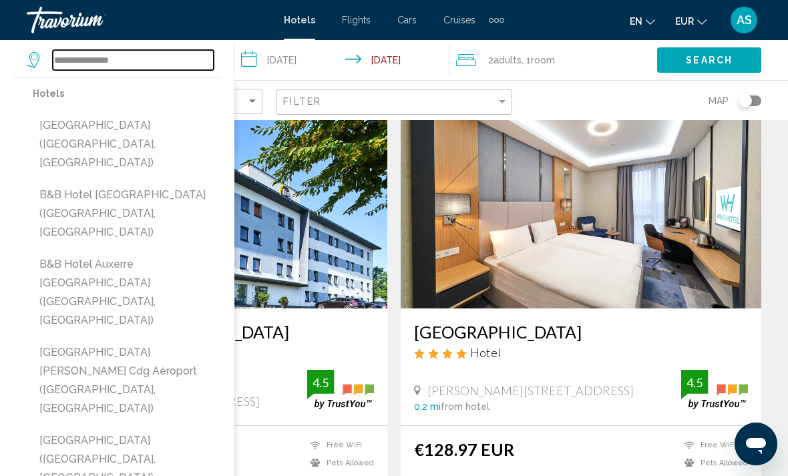
click at [76, 59] on input "**********" at bounding box center [133, 60] width 161 height 20
click at [159, 62] on input "**********" at bounding box center [133, 60] width 161 height 20
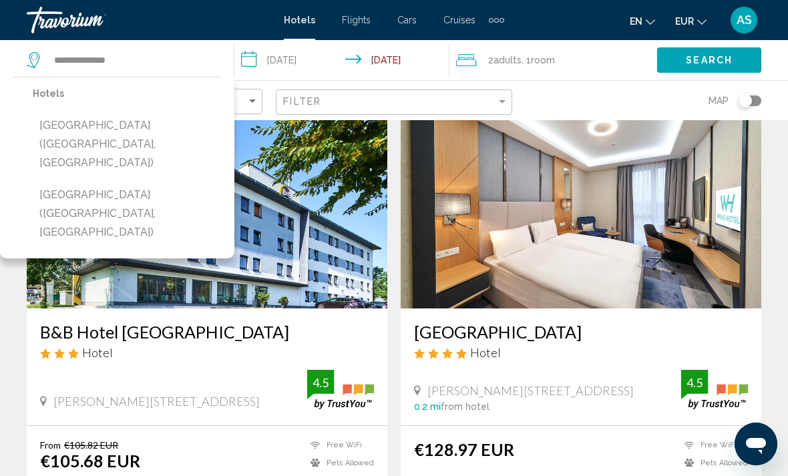
click at [49, 128] on button "[GEOGRAPHIC_DATA] ([GEOGRAPHIC_DATA], [GEOGRAPHIC_DATA])" at bounding box center [127, 144] width 188 height 63
type input "**********"
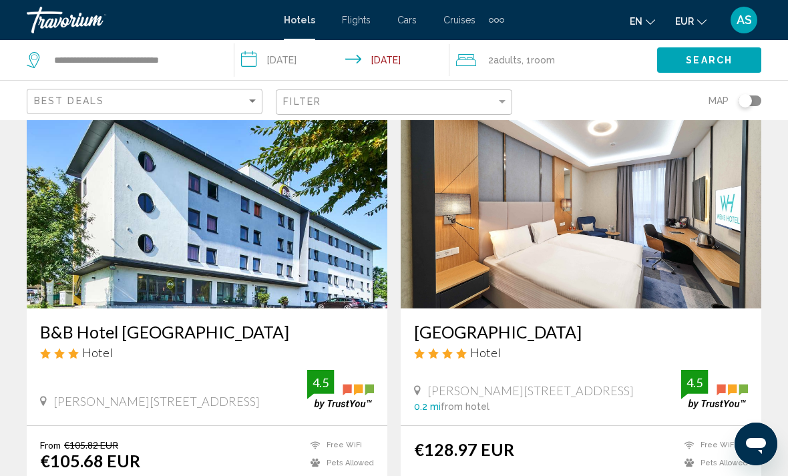
click at [720, 63] on span "Search" at bounding box center [709, 60] width 47 height 11
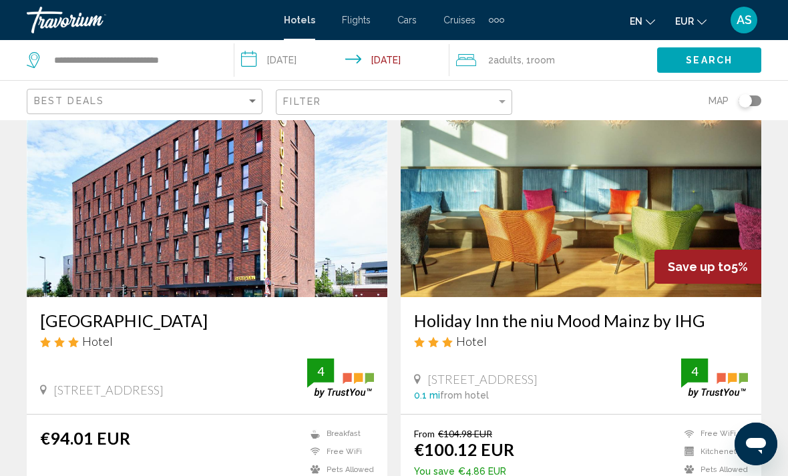
scroll to position [96, 0]
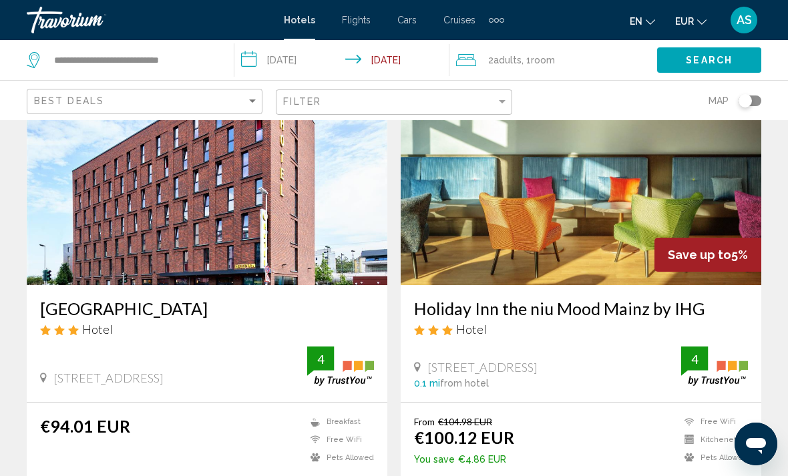
click at [62, 247] on img "Main content" at bounding box center [207, 178] width 361 height 214
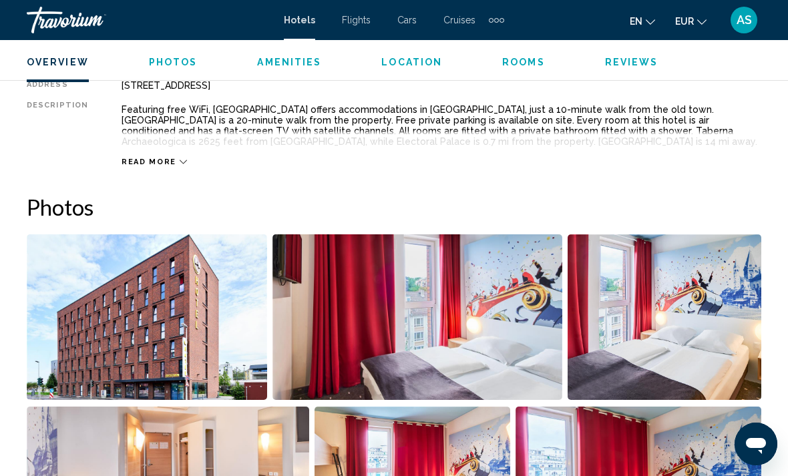
scroll to position [721, 0]
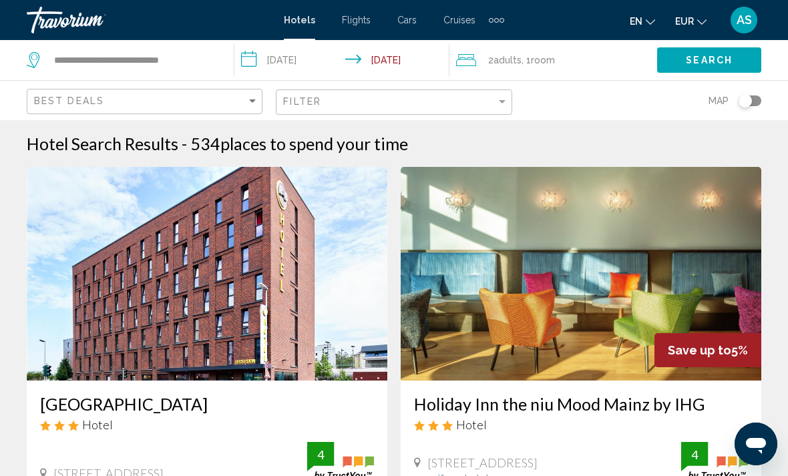
click at [63, 269] on img "Main content" at bounding box center [207, 274] width 361 height 214
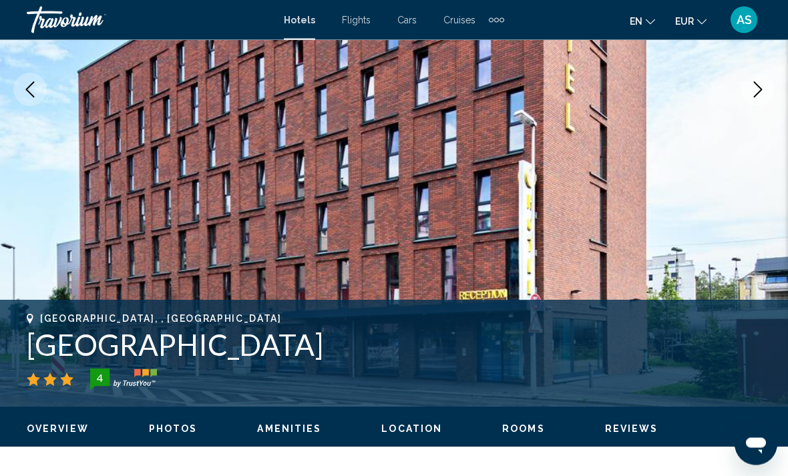
scroll to position [268, 0]
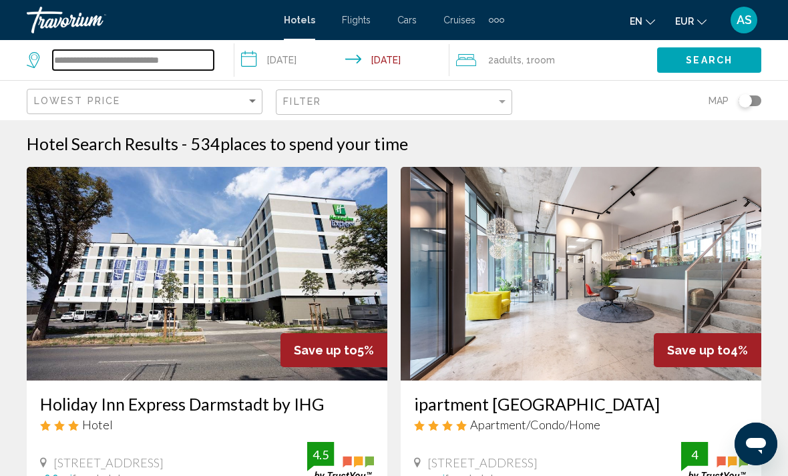
click at [103, 69] on input "**********" at bounding box center [133, 60] width 161 height 20
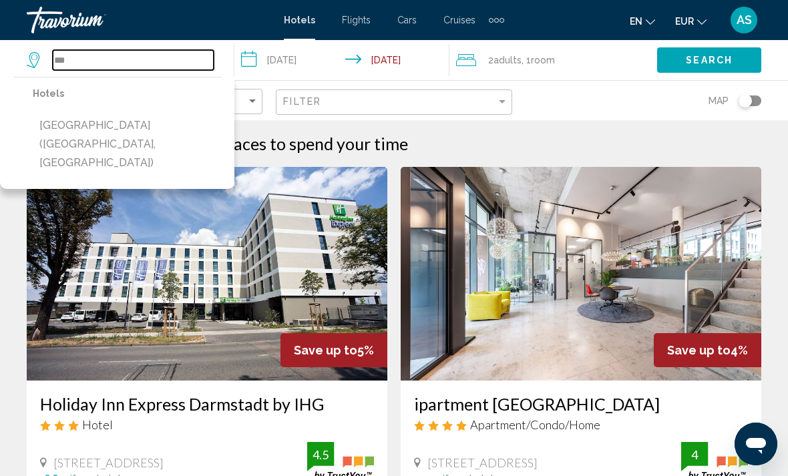
type input "**"
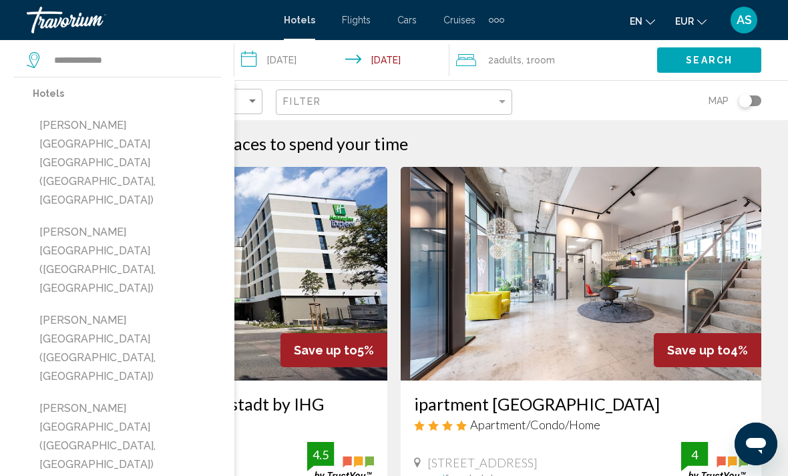
click at [84, 134] on button "[PERSON_NAME][GEOGRAPHIC_DATA] [GEOGRAPHIC_DATA] ([GEOGRAPHIC_DATA], [GEOGRAPHI…" at bounding box center [127, 163] width 188 height 100
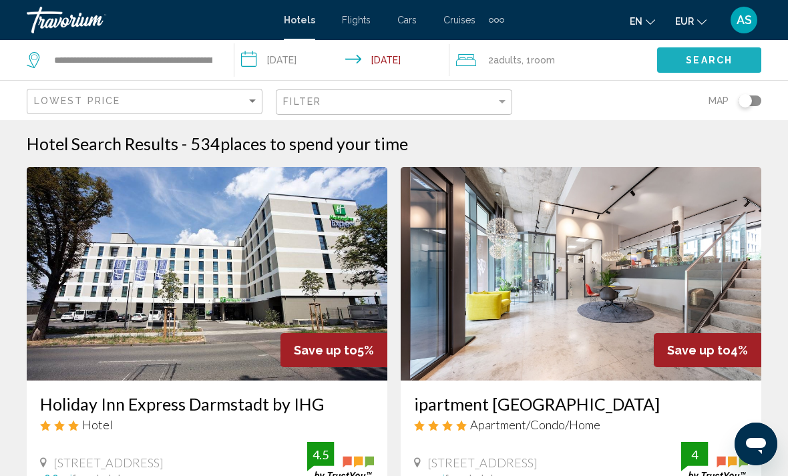
click at [730, 64] on span "Search" at bounding box center [709, 60] width 47 height 11
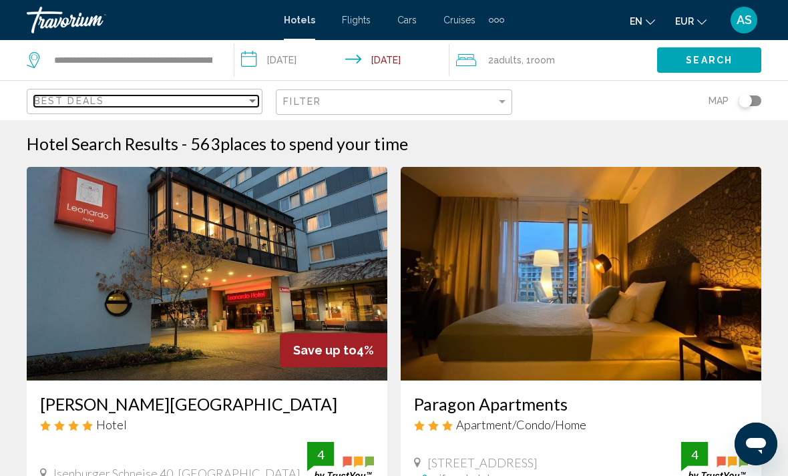
click at [47, 98] on span "Best Deals" at bounding box center [69, 101] width 70 height 11
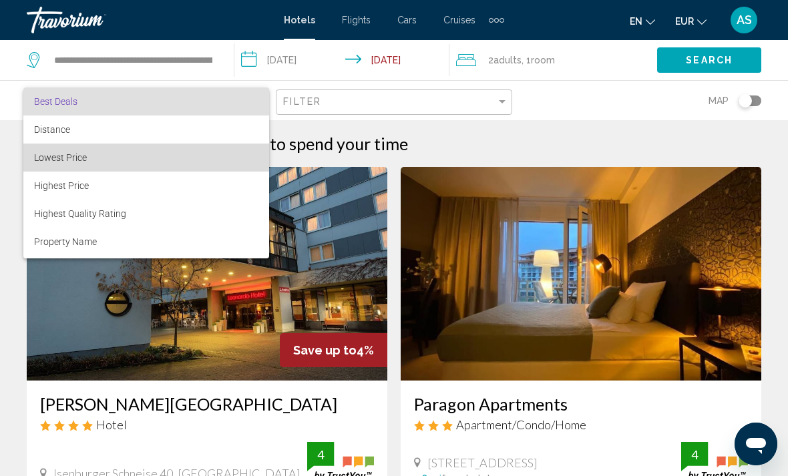
click at [51, 159] on span "Lowest Price" at bounding box center [60, 157] width 53 height 11
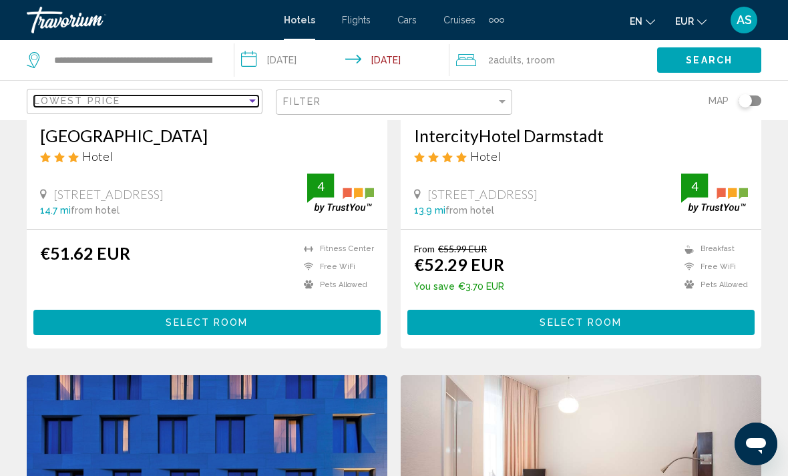
scroll to position [269, 0]
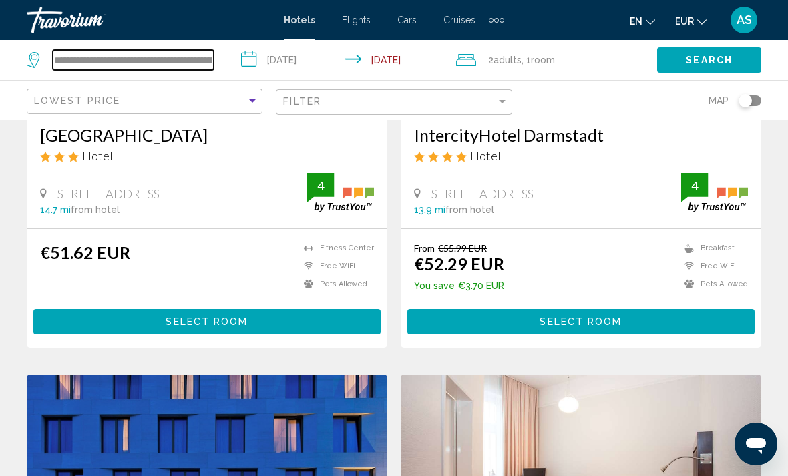
click at [96, 70] on input "**********" at bounding box center [133, 60] width 161 height 20
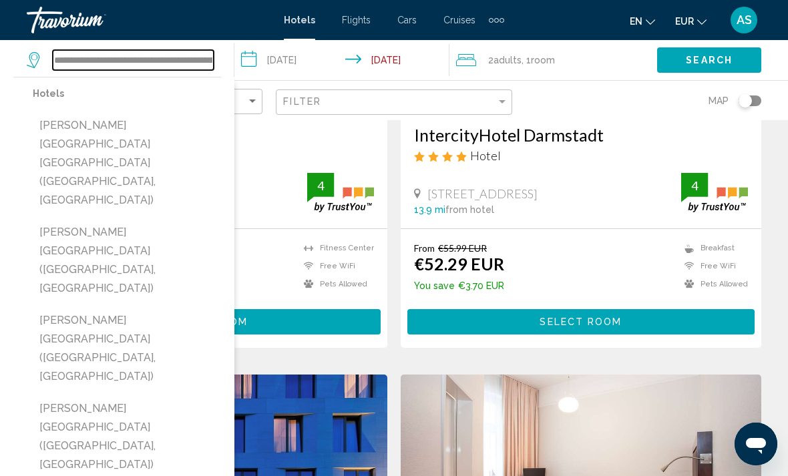
click at [150, 54] on input "**********" at bounding box center [133, 60] width 161 height 20
click at [144, 51] on input "**********" at bounding box center [133, 60] width 161 height 20
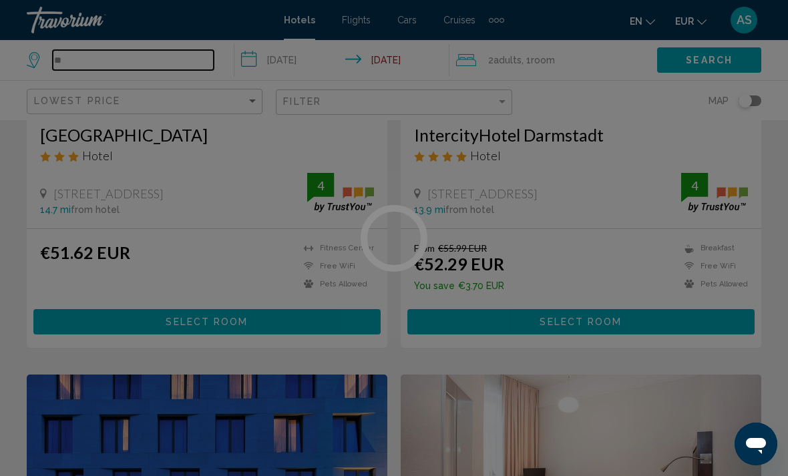
type input "*"
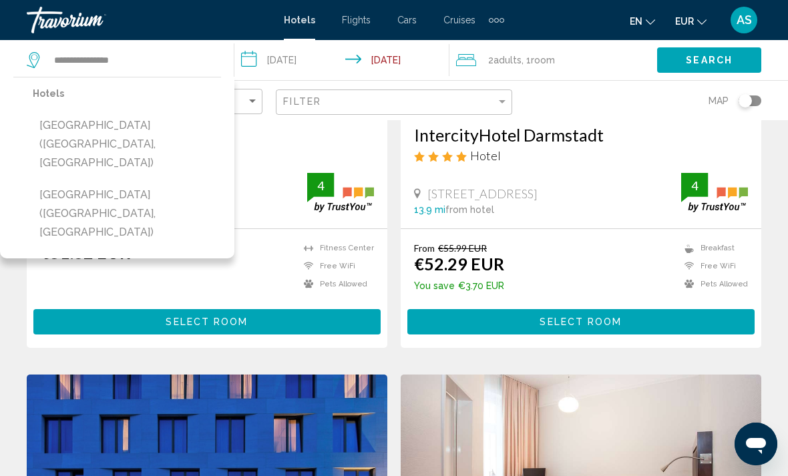
click at [61, 182] on button "[GEOGRAPHIC_DATA] ([GEOGRAPHIC_DATA], [GEOGRAPHIC_DATA])" at bounding box center [127, 213] width 188 height 63
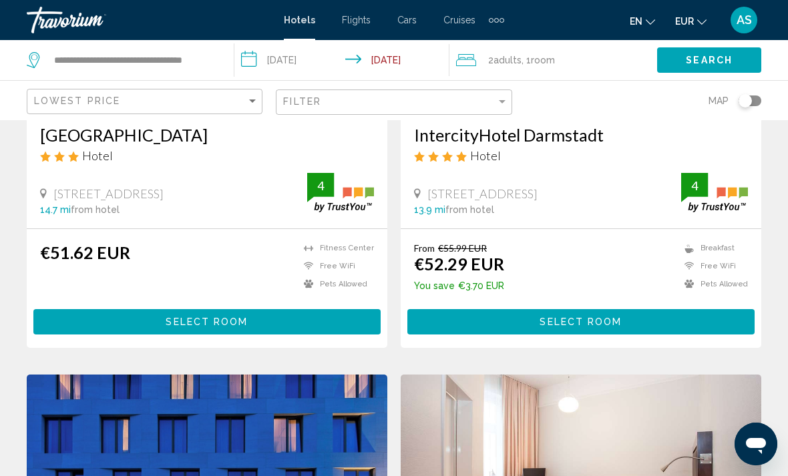
click at [691, 65] on span "Search" at bounding box center [709, 60] width 47 height 11
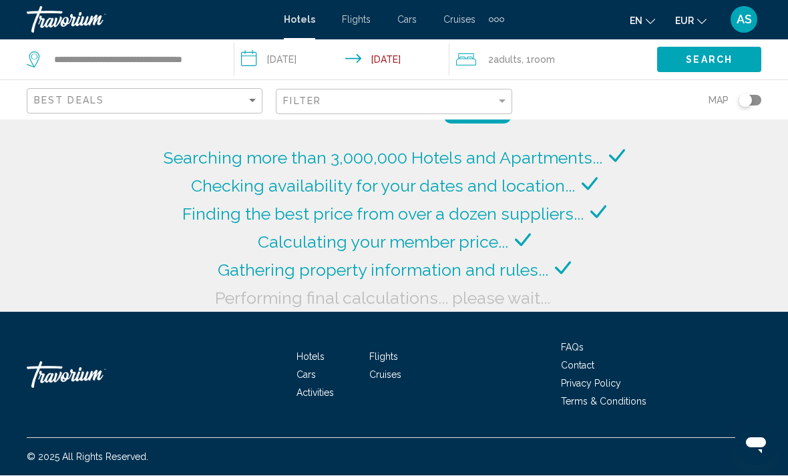
scroll to position [43, 0]
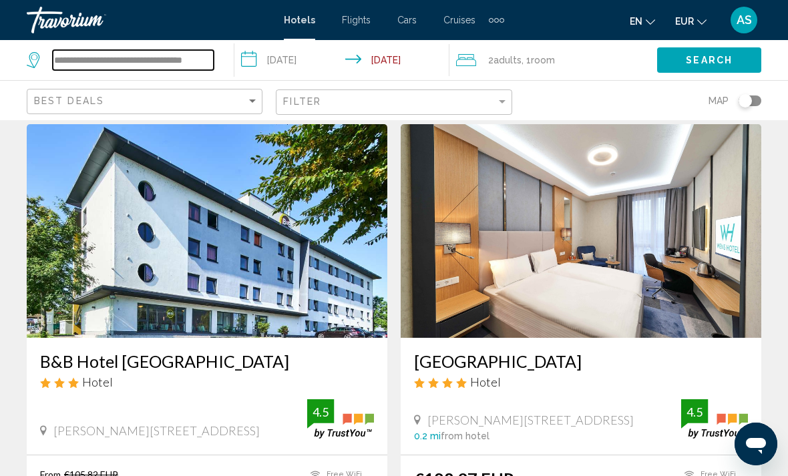
click at [120, 60] on input "**********" at bounding box center [133, 60] width 161 height 20
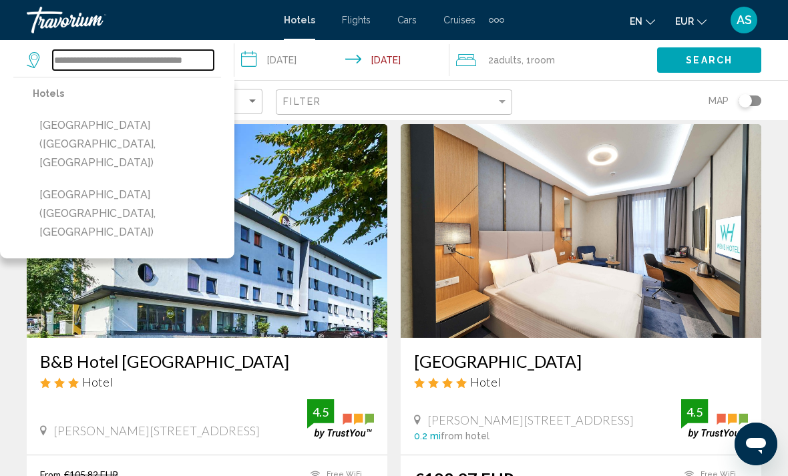
click at [166, 70] on input "**********" at bounding box center [133, 60] width 161 height 20
click at [160, 65] on input "**********" at bounding box center [133, 60] width 161 height 20
click at [156, 69] on input "**********" at bounding box center [133, 60] width 161 height 20
click at [154, 55] on input "**********" at bounding box center [133, 60] width 161 height 20
click at [162, 65] on input "**********" at bounding box center [133, 60] width 161 height 20
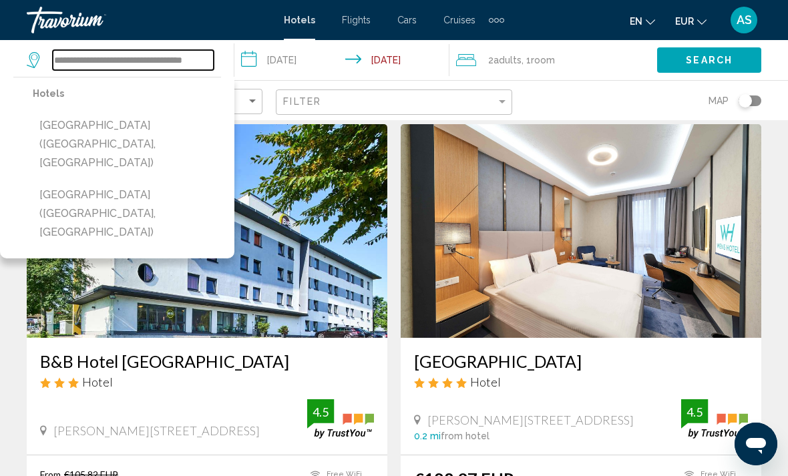
click at [149, 55] on input "**********" at bounding box center [133, 60] width 161 height 20
type input "**********"
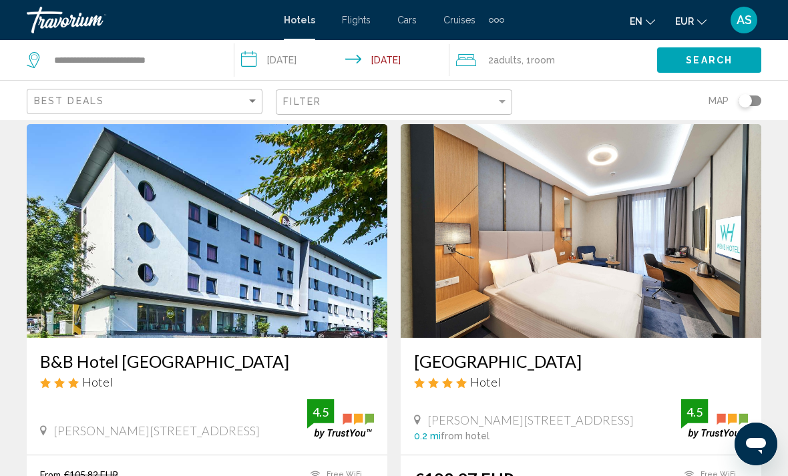
click at [724, 57] on span "Search" at bounding box center [709, 60] width 47 height 11
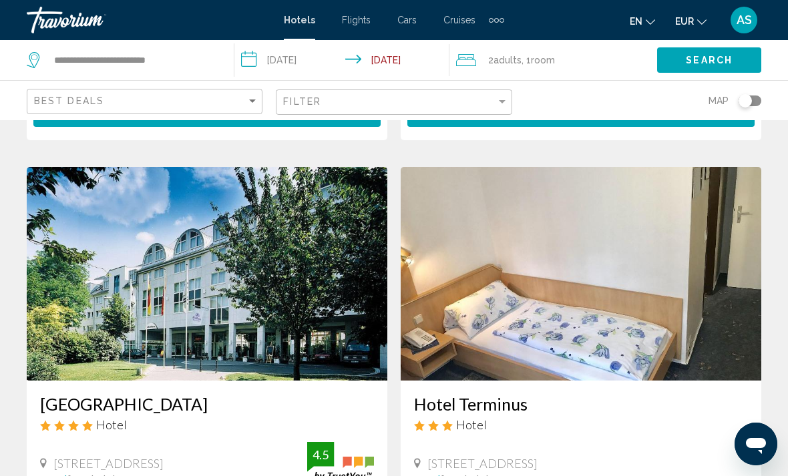
scroll to position [2432, 0]
